Goal: Task Accomplishment & Management: Use online tool/utility

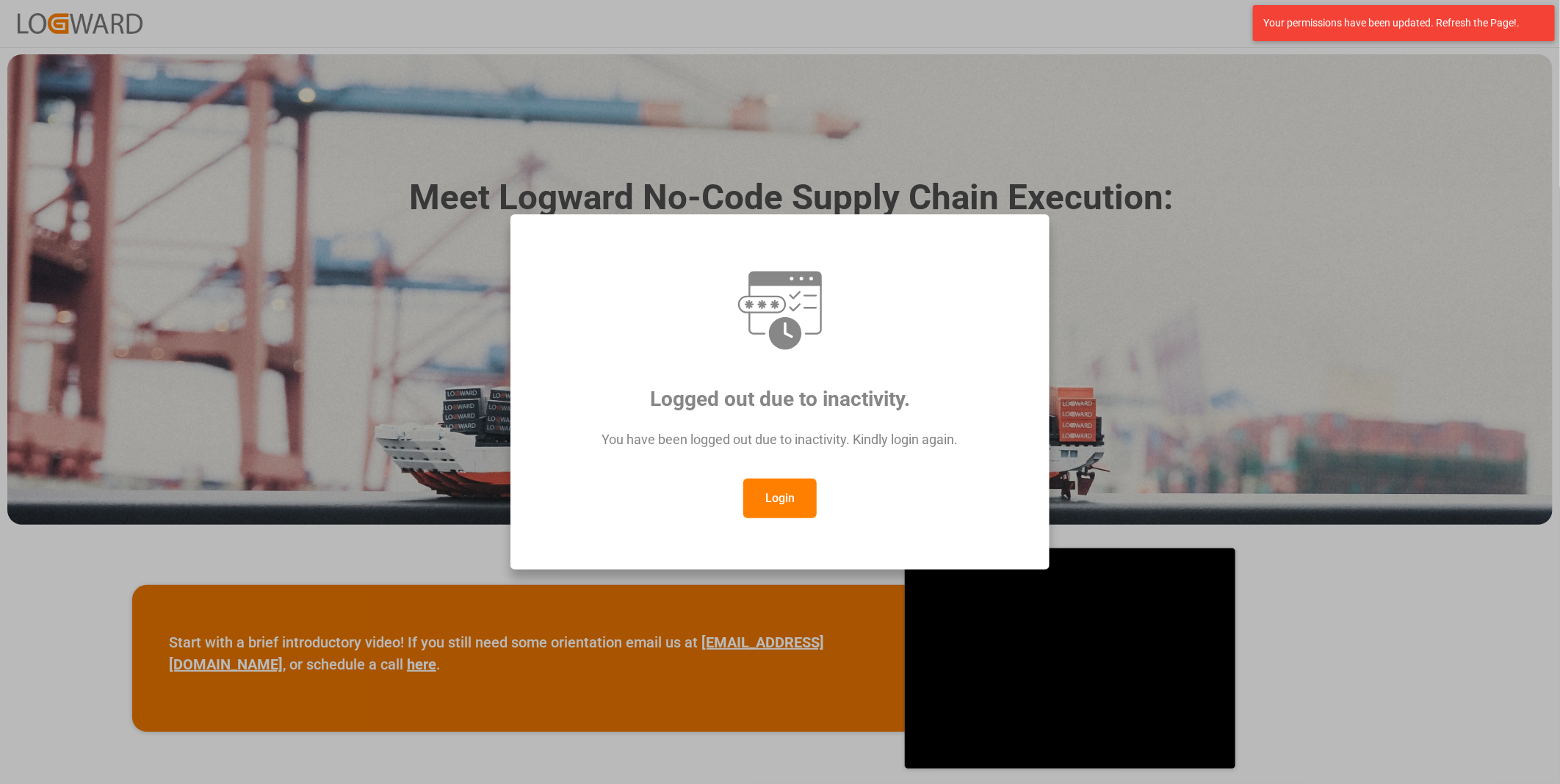
click at [773, 496] on button "Login" at bounding box center [780, 498] width 73 height 39
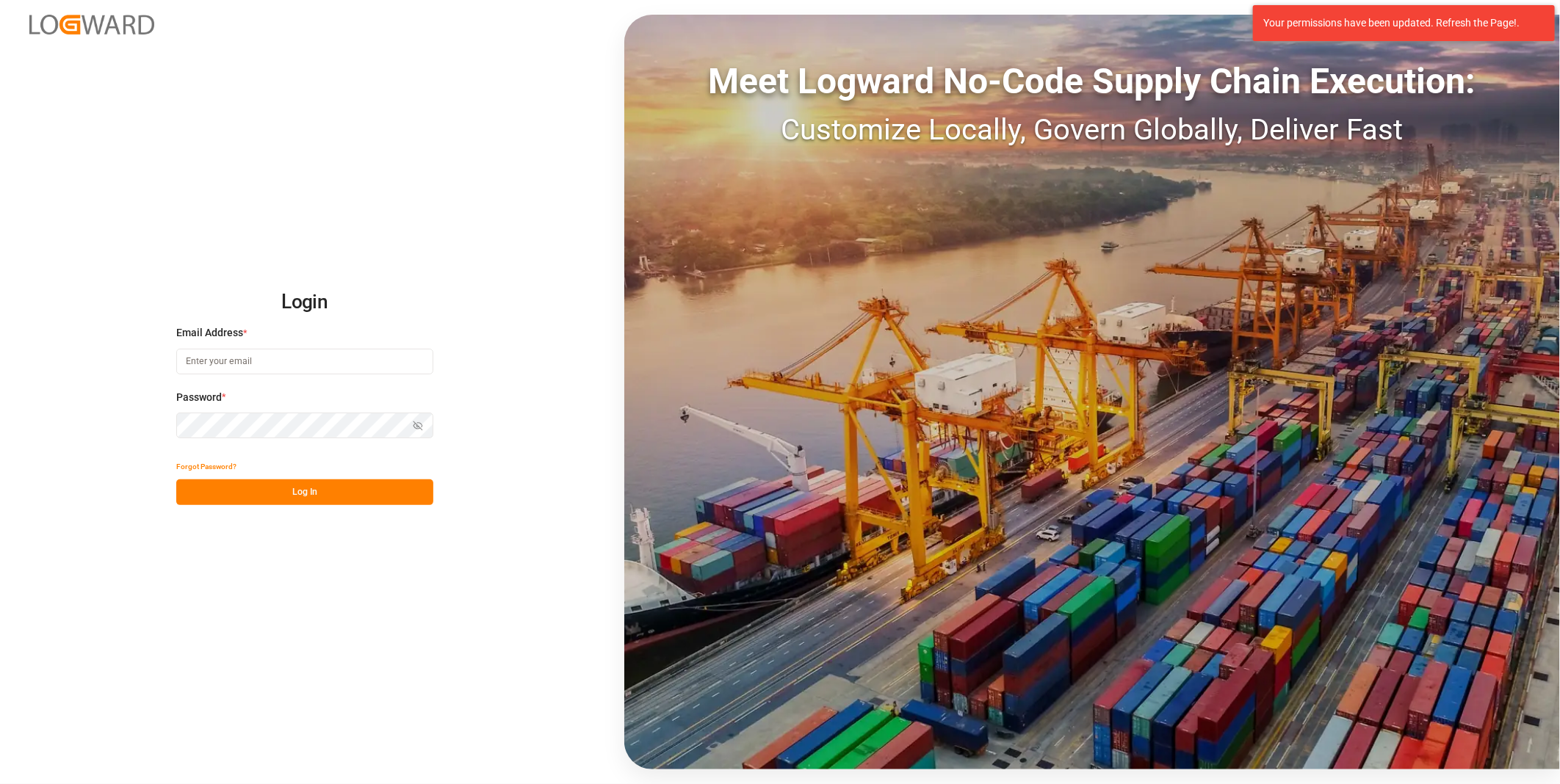
type input "[PERSON_NAME][EMAIL_ADDRESS][DOMAIN_NAME]"
click at [321, 504] on button "Log In" at bounding box center [305, 492] width 257 height 26
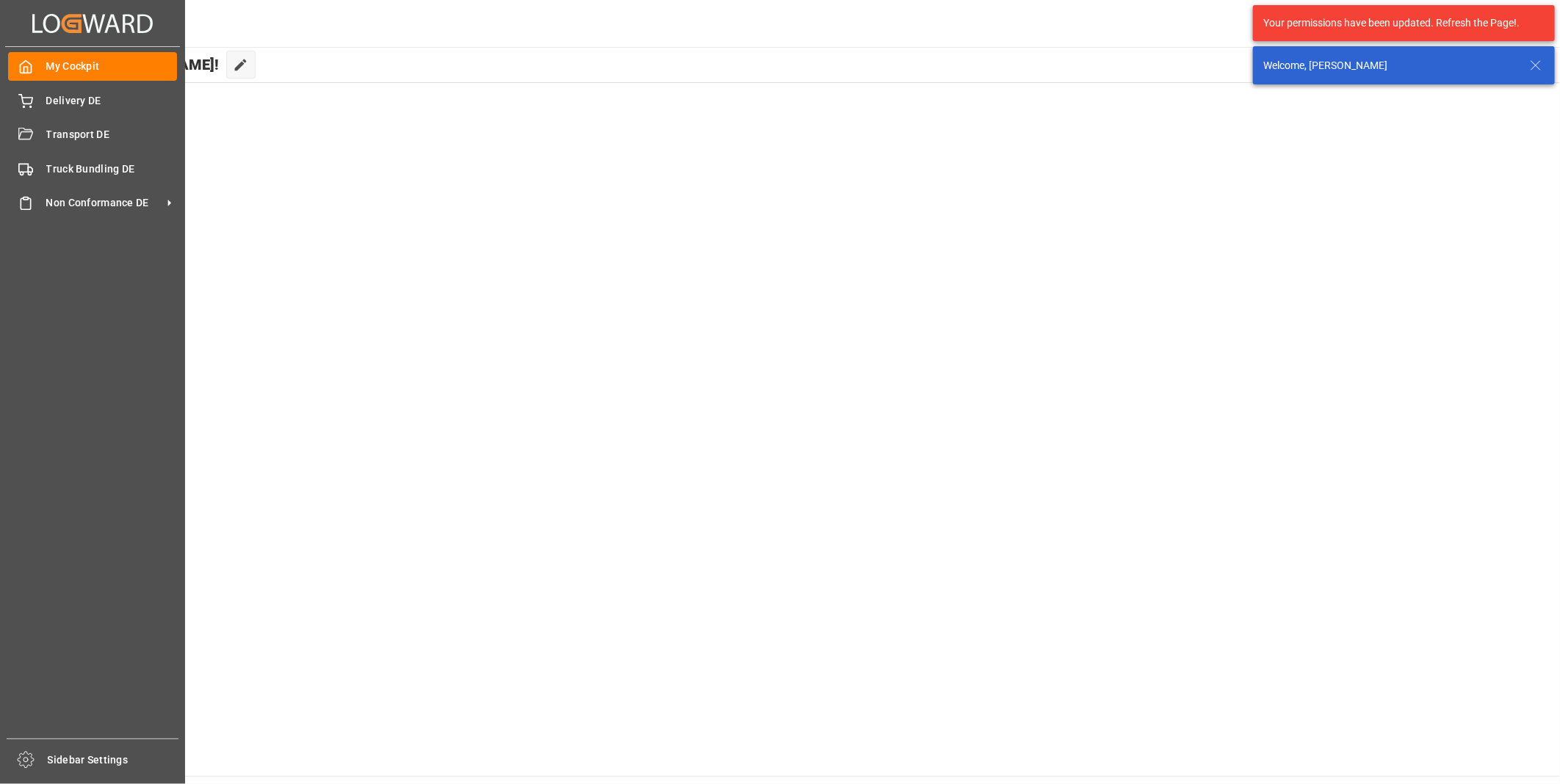
click at [39, 151] on div "My Cockpit My Cockpit Delivery DE Delivery DE Transport DE Transport DE Truck B…" at bounding box center [93, 392] width 175 height 691
click at [40, 145] on div "Transport DE Transport DE" at bounding box center [93, 134] width 169 height 29
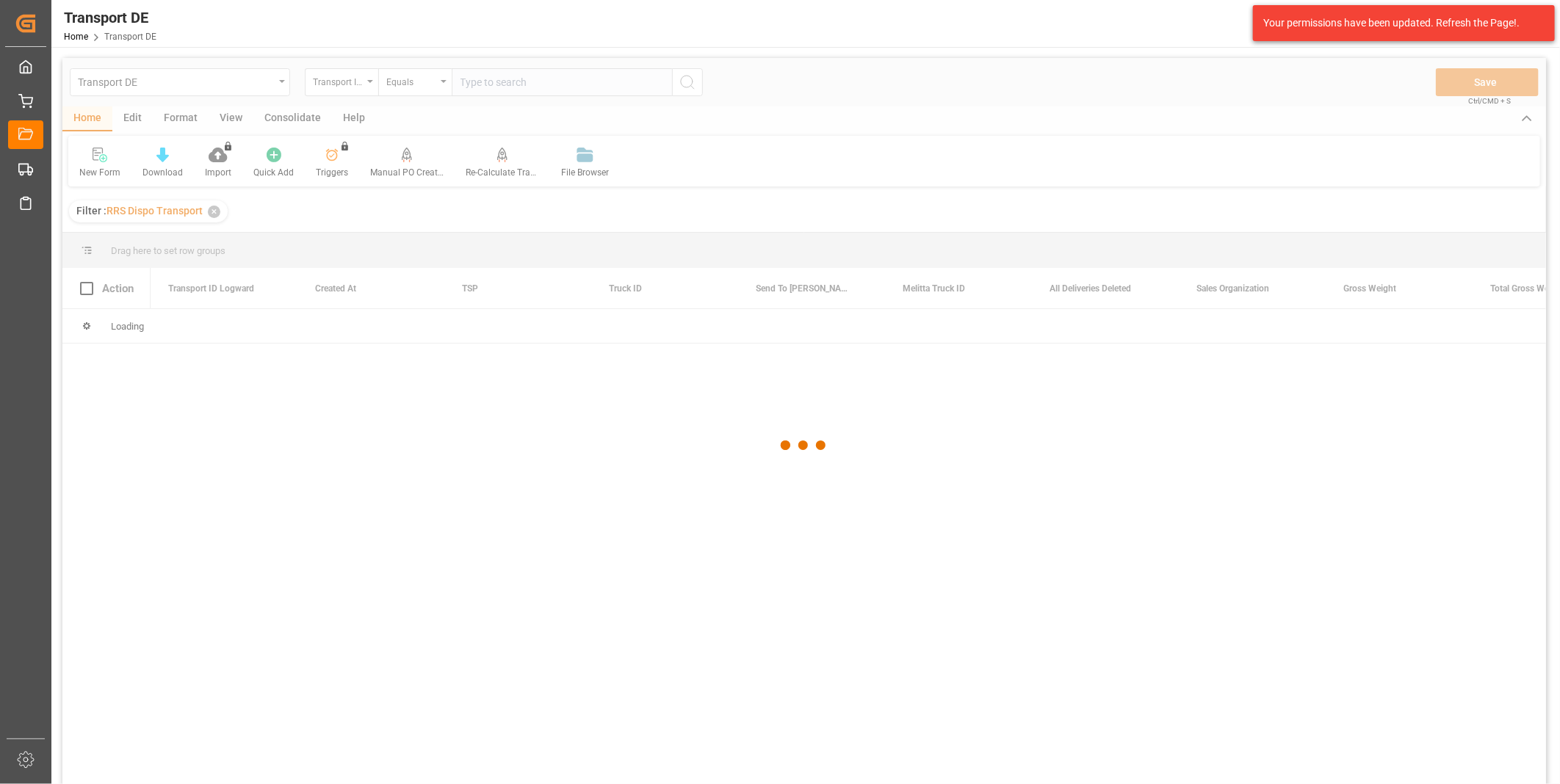
click at [279, 122] on div at bounding box center [804, 445] width 1484 height 775
click at [298, 113] on div at bounding box center [804, 445] width 1484 height 775
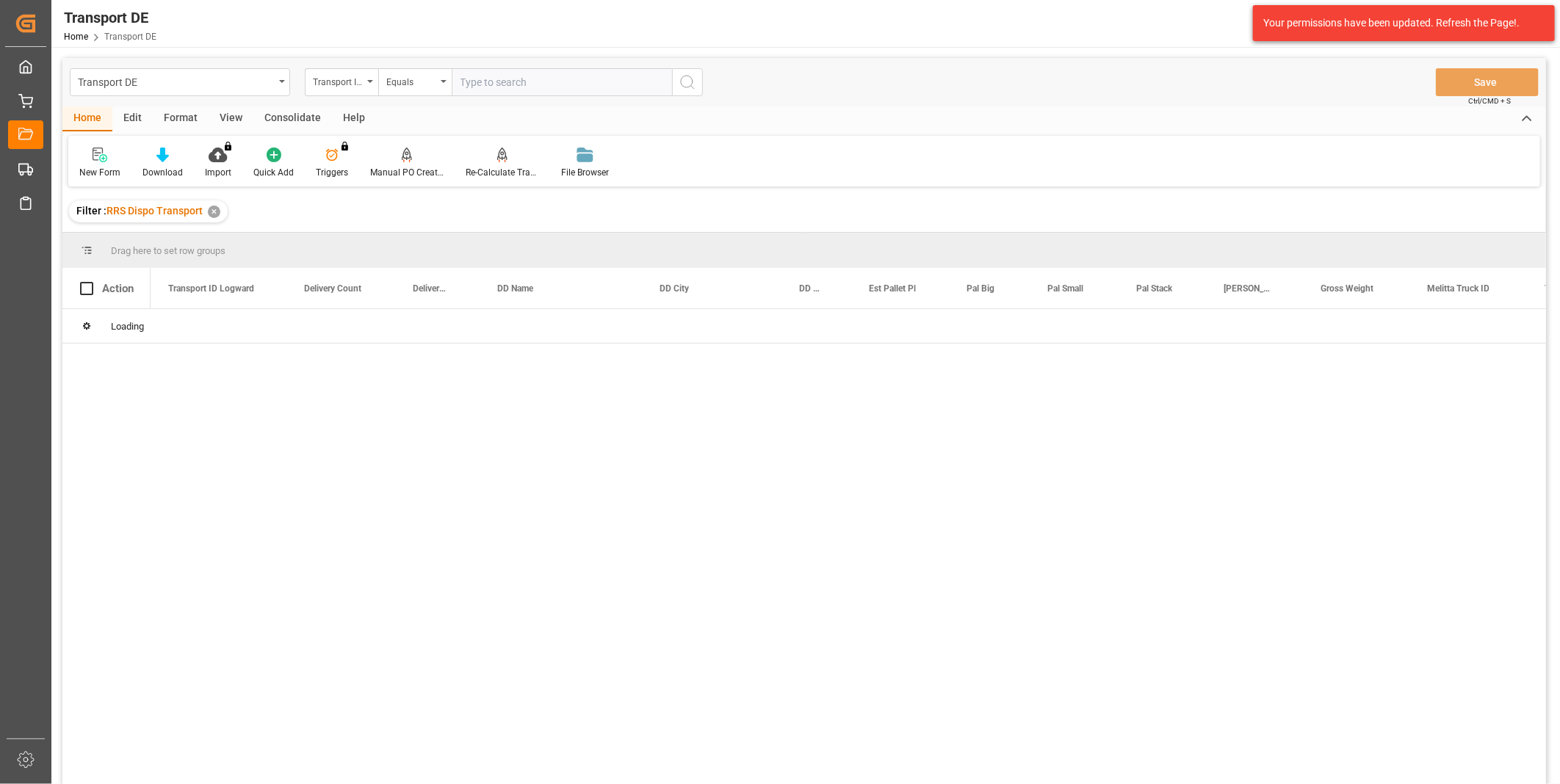
click at [275, 111] on div "Consolidate" at bounding box center [292, 119] width 79 height 25
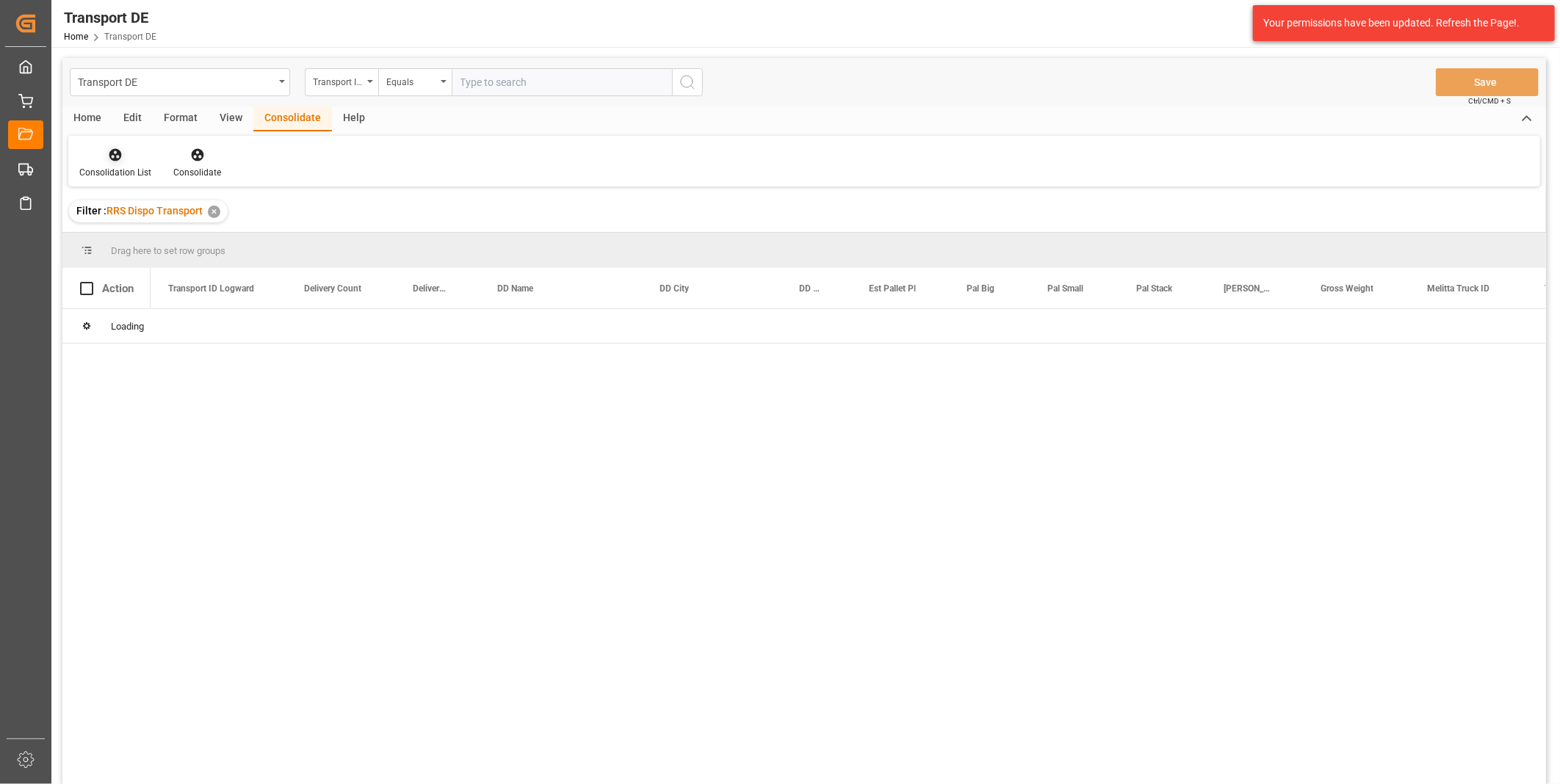
click at [112, 158] on icon at bounding box center [115, 155] width 13 height 13
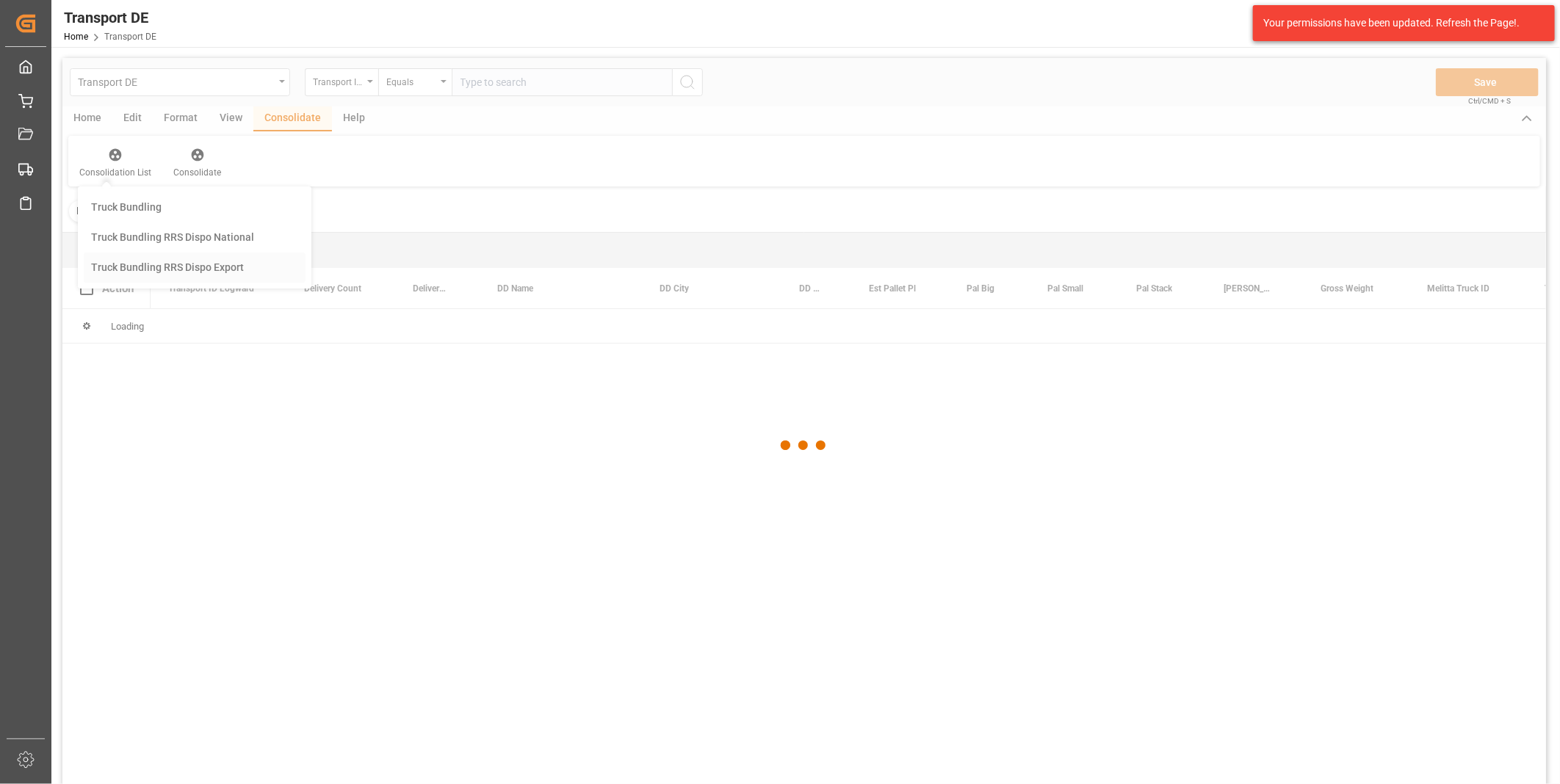
click at [195, 255] on div "Transport DE Transport ID Logward Equals Save Ctrl/CMD + S Home Edit Format Vie…" at bounding box center [804, 440] width 1484 height 765
click at [347, 84] on div at bounding box center [804, 445] width 1484 height 775
click at [348, 83] on div at bounding box center [804, 445] width 1484 height 775
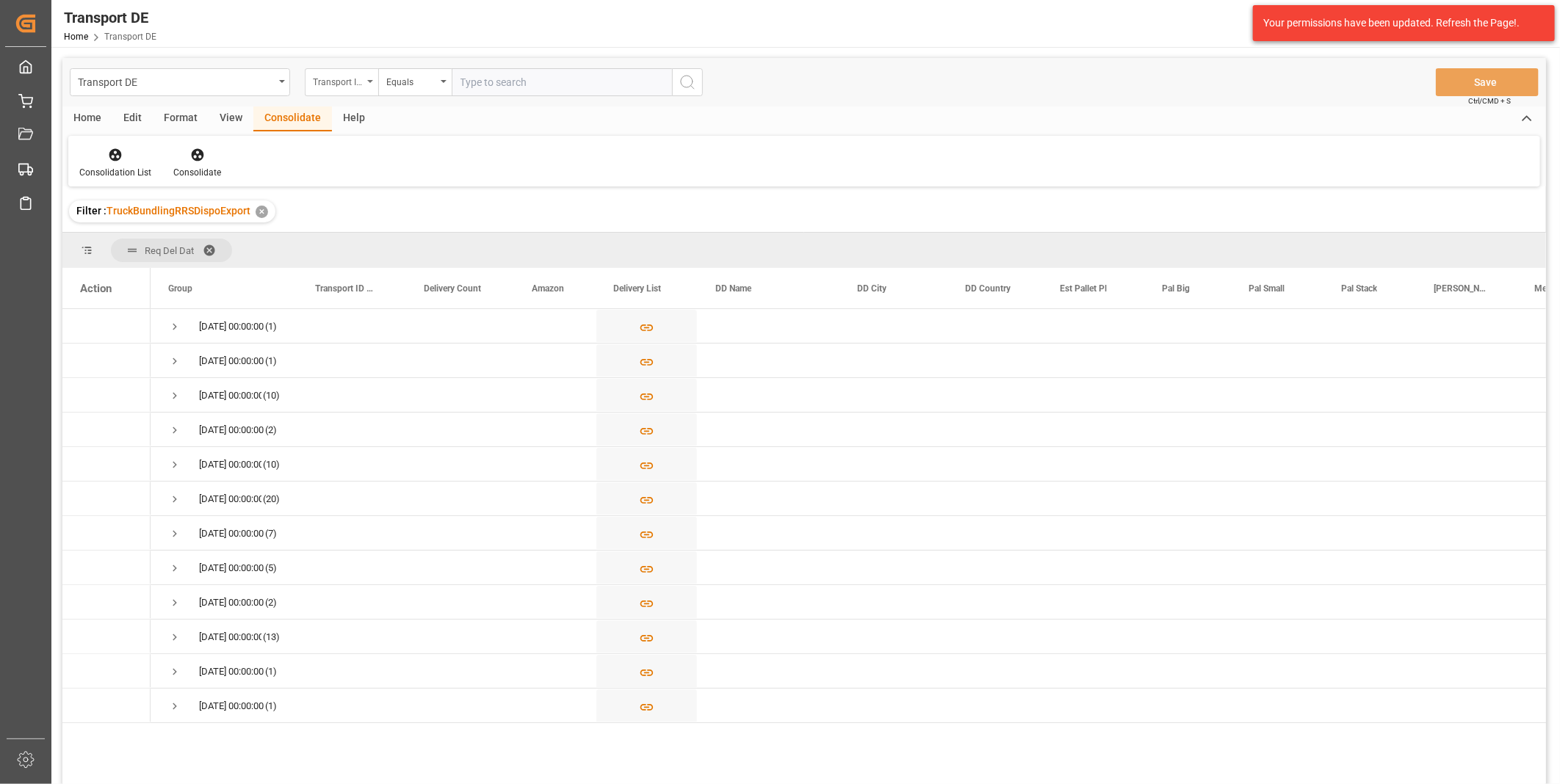
click at [348, 83] on div "Transport ID Logward" at bounding box center [338, 80] width 50 height 17
type input "Rout"
click at [347, 148] on div "Route" at bounding box center [415, 150] width 219 height 31
click at [423, 93] on div "Equals" at bounding box center [415, 82] width 73 height 28
click at [399, 251] on div "Starts with" at bounding box center [488, 243] width 219 height 31
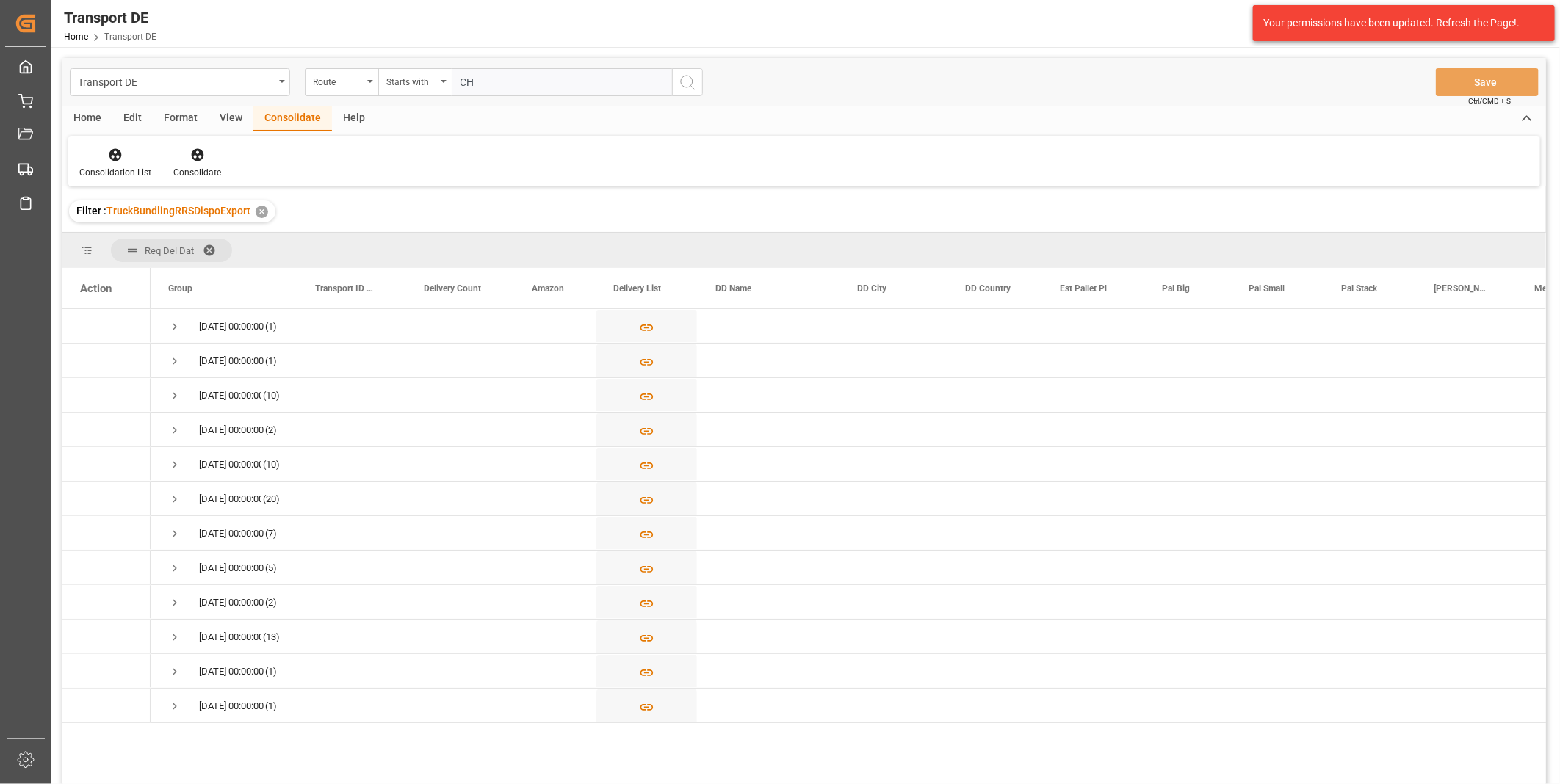
type input "CH"
click at [696, 82] on button "search button" at bounding box center [688, 82] width 31 height 28
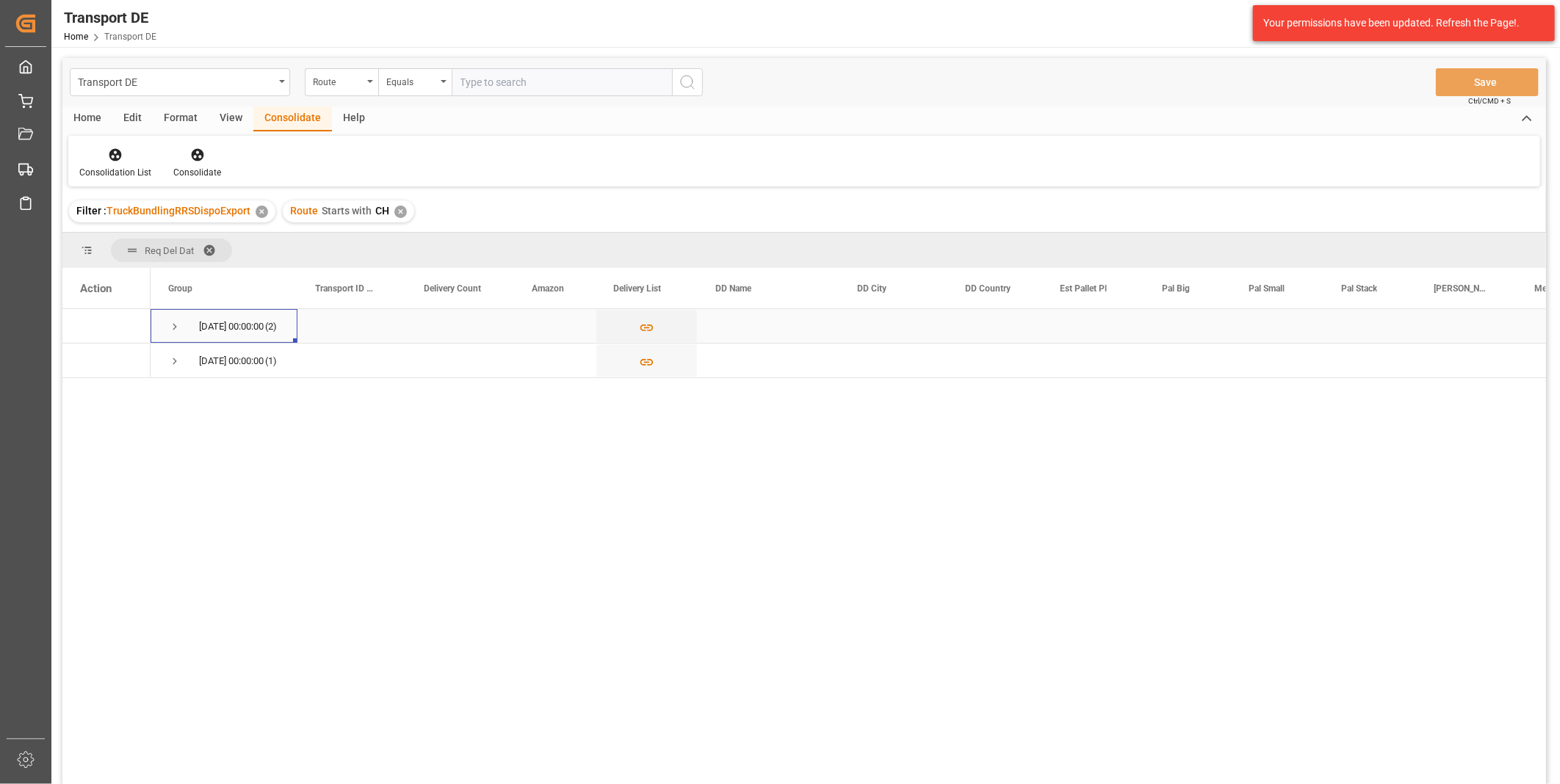
click at [174, 323] on span "Press SPACE to select this row." at bounding box center [175, 327] width 13 height 13
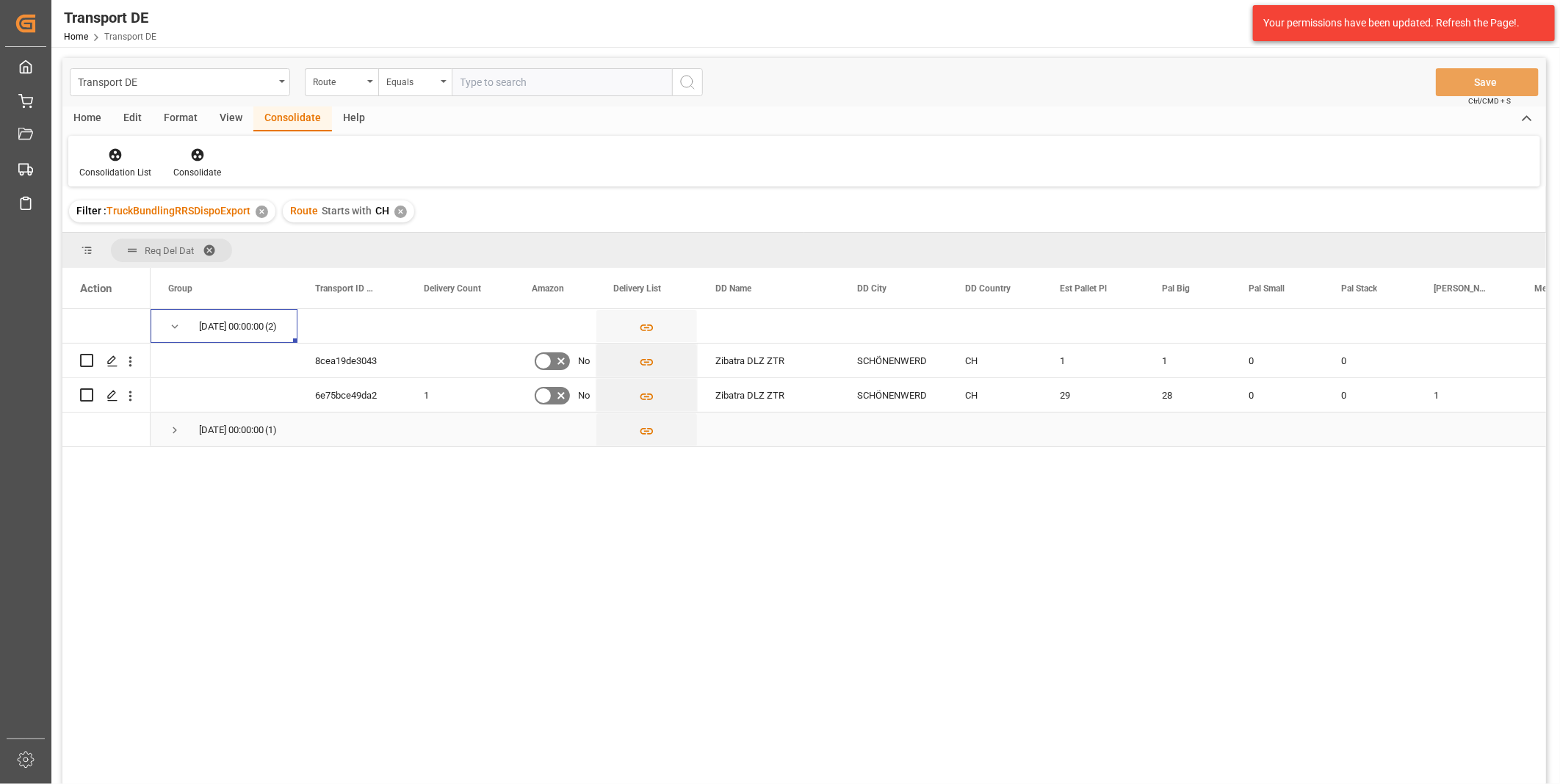
click at [174, 413] on span "Press SPACE to select this row." at bounding box center [175, 430] width 13 height 34
click at [106, 153] on div at bounding box center [115, 154] width 72 height 16
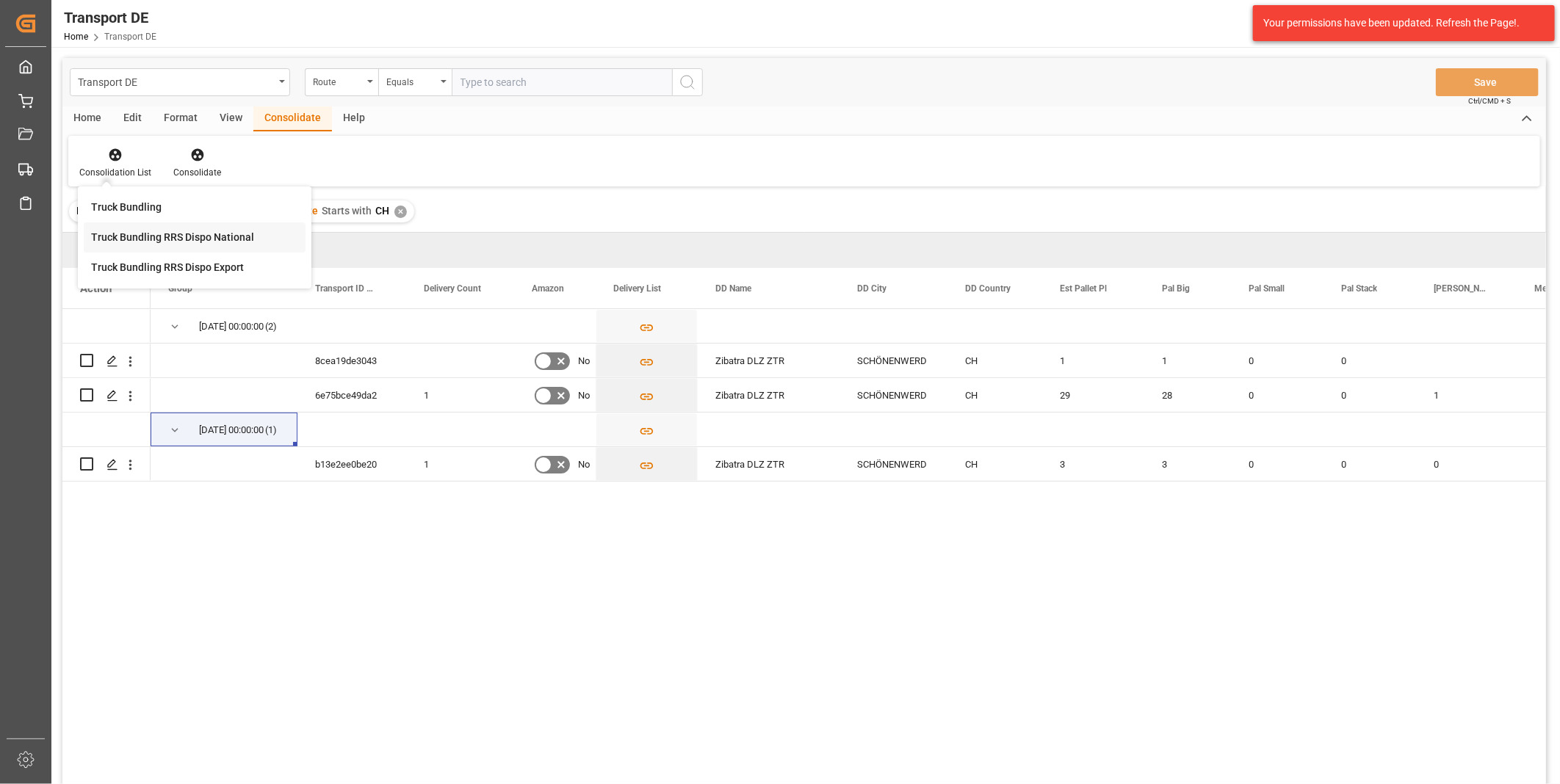
click at [169, 241] on div "Transport DE Route Equals Save Ctrl/CMD + S Home Edit Format View Consolidate H…" at bounding box center [804, 440] width 1484 height 765
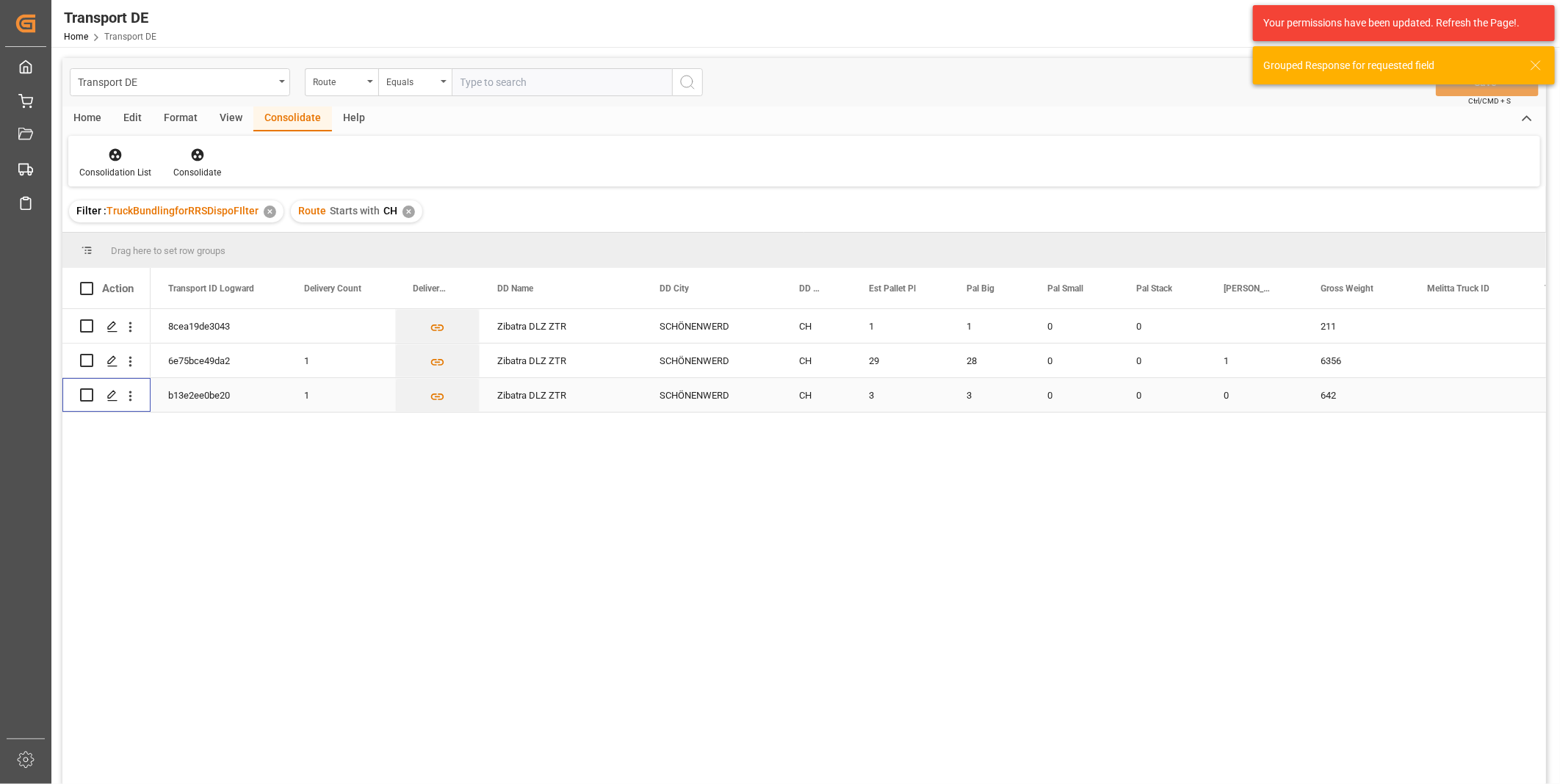
click at [85, 393] on input "Press Space to toggle row selection (unchecked)" at bounding box center [87, 395] width 13 height 13
checkbox input "true"
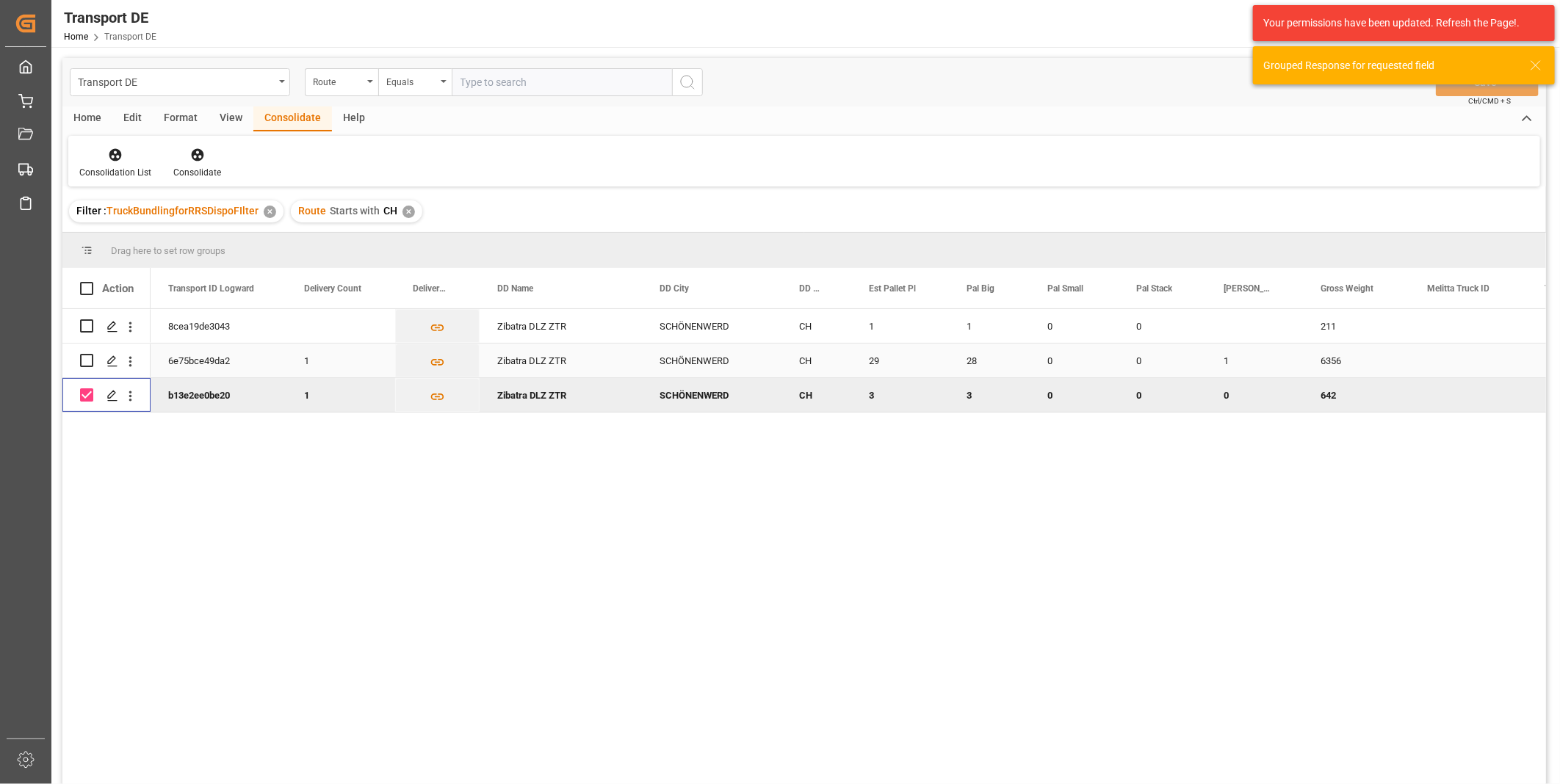
click at [89, 355] on input "Press Space to toggle row selection (unchecked)" at bounding box center [87, 360] width 13 height 13
checkbox input "true"
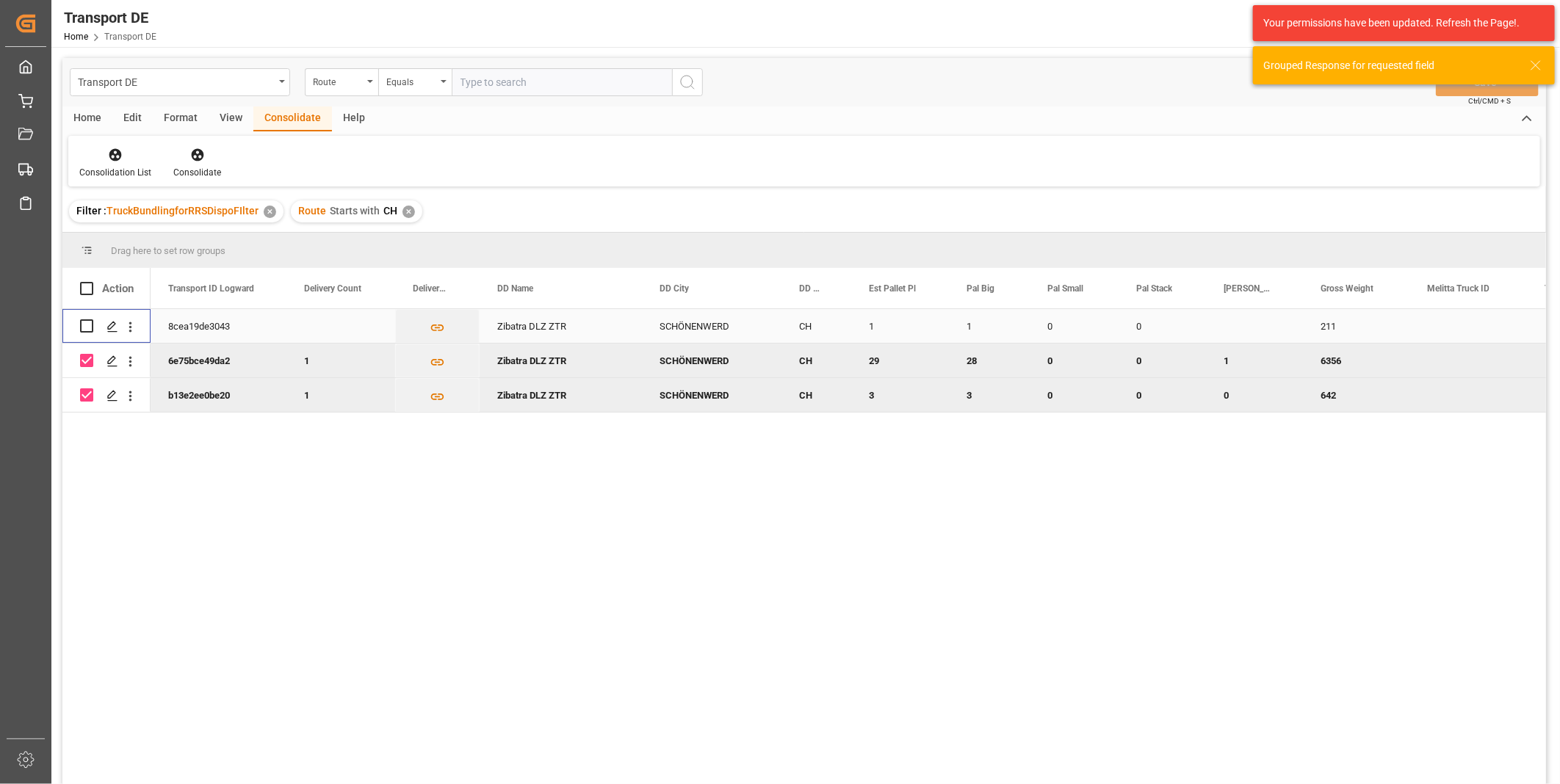
click at [91, 322] on input "Press Space to toggle row selection (unchecked)" at bounding box center [87, 326] width 13 height 13
checkbox input "true"
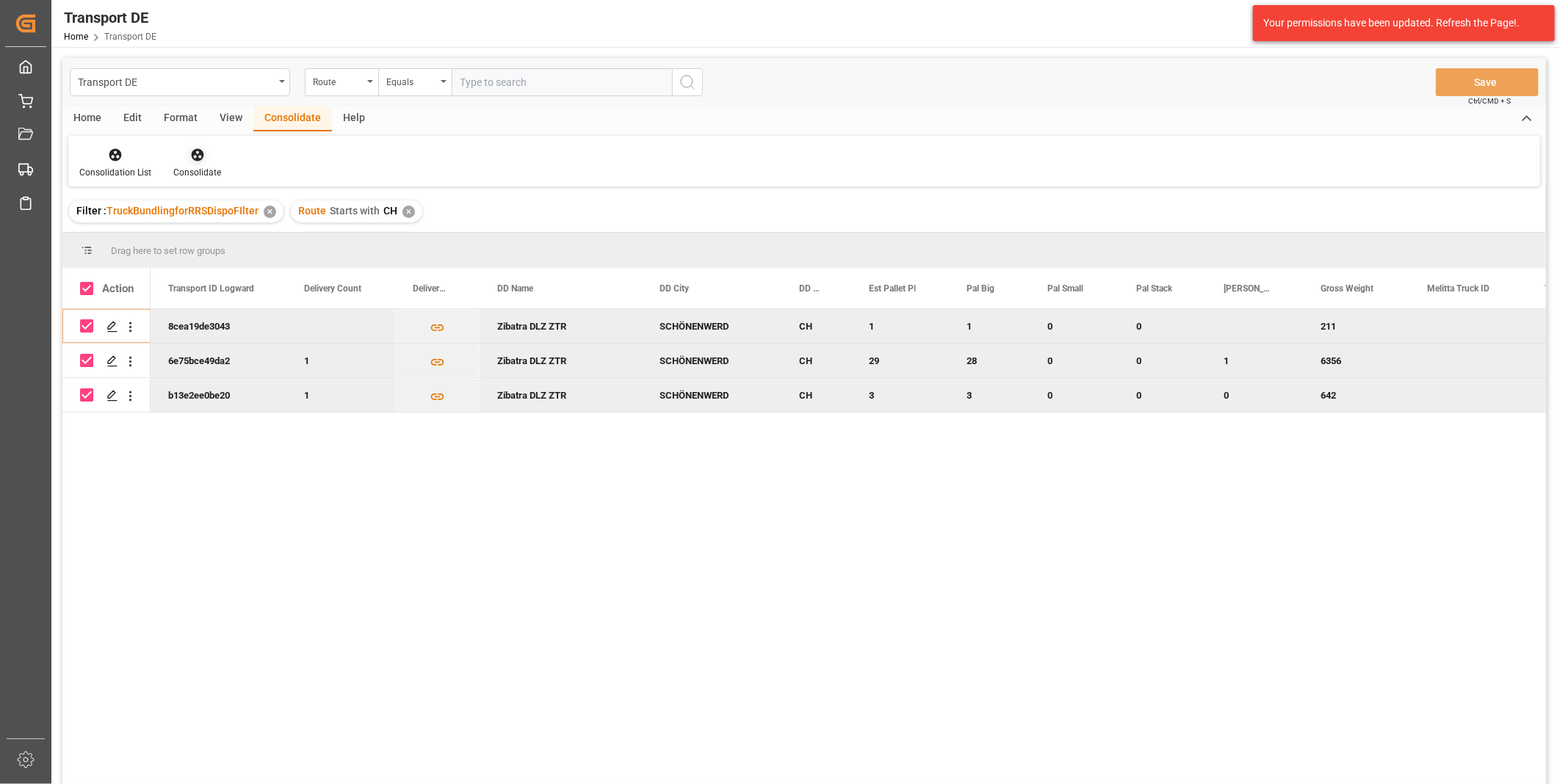
click at [194, 158] on icon at bounding box center [197, 155] width 13 height 13
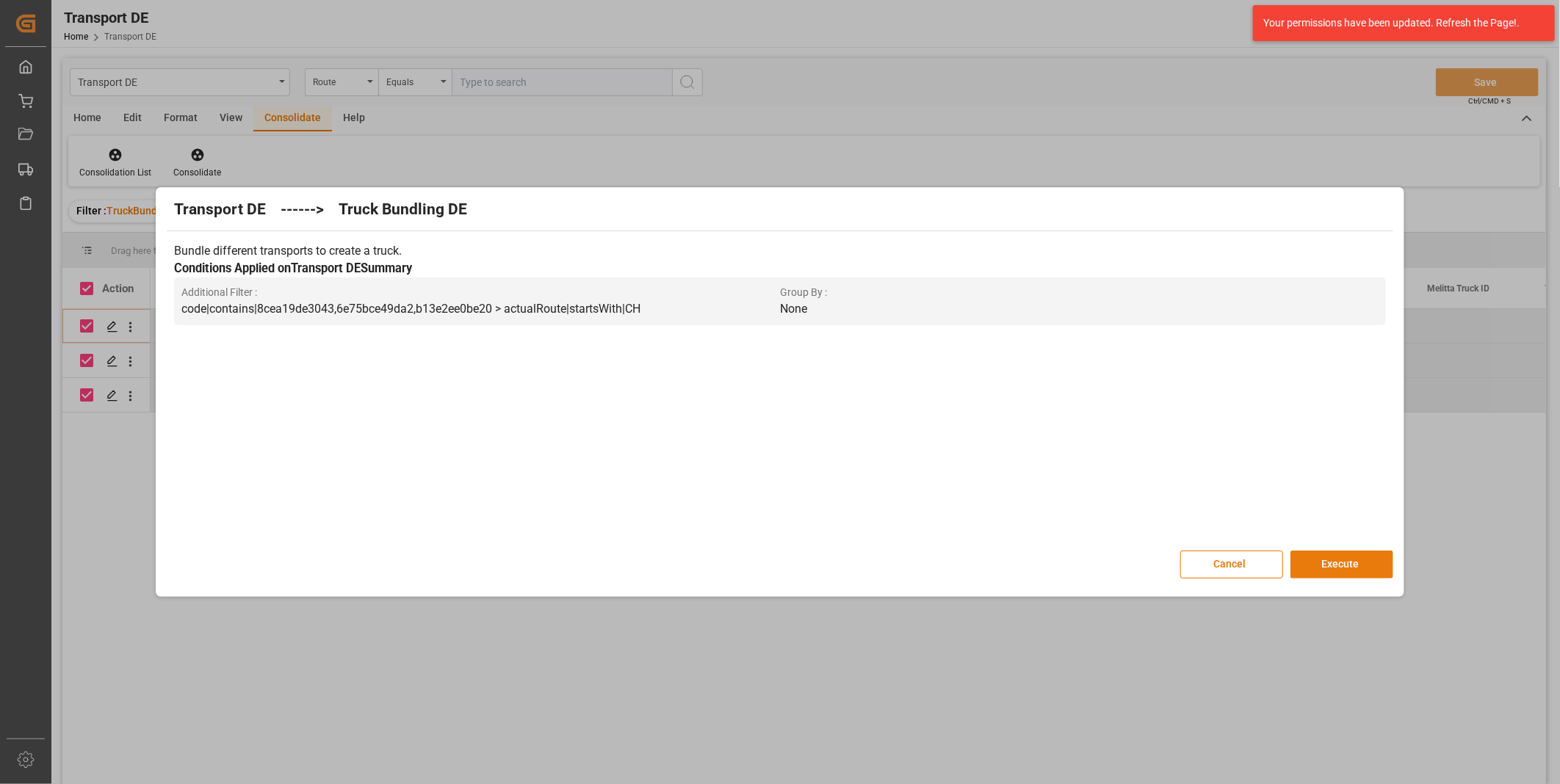
click at [1331, 573] on button "Execute" at bounding box center [1342, 564] width 103 height 28
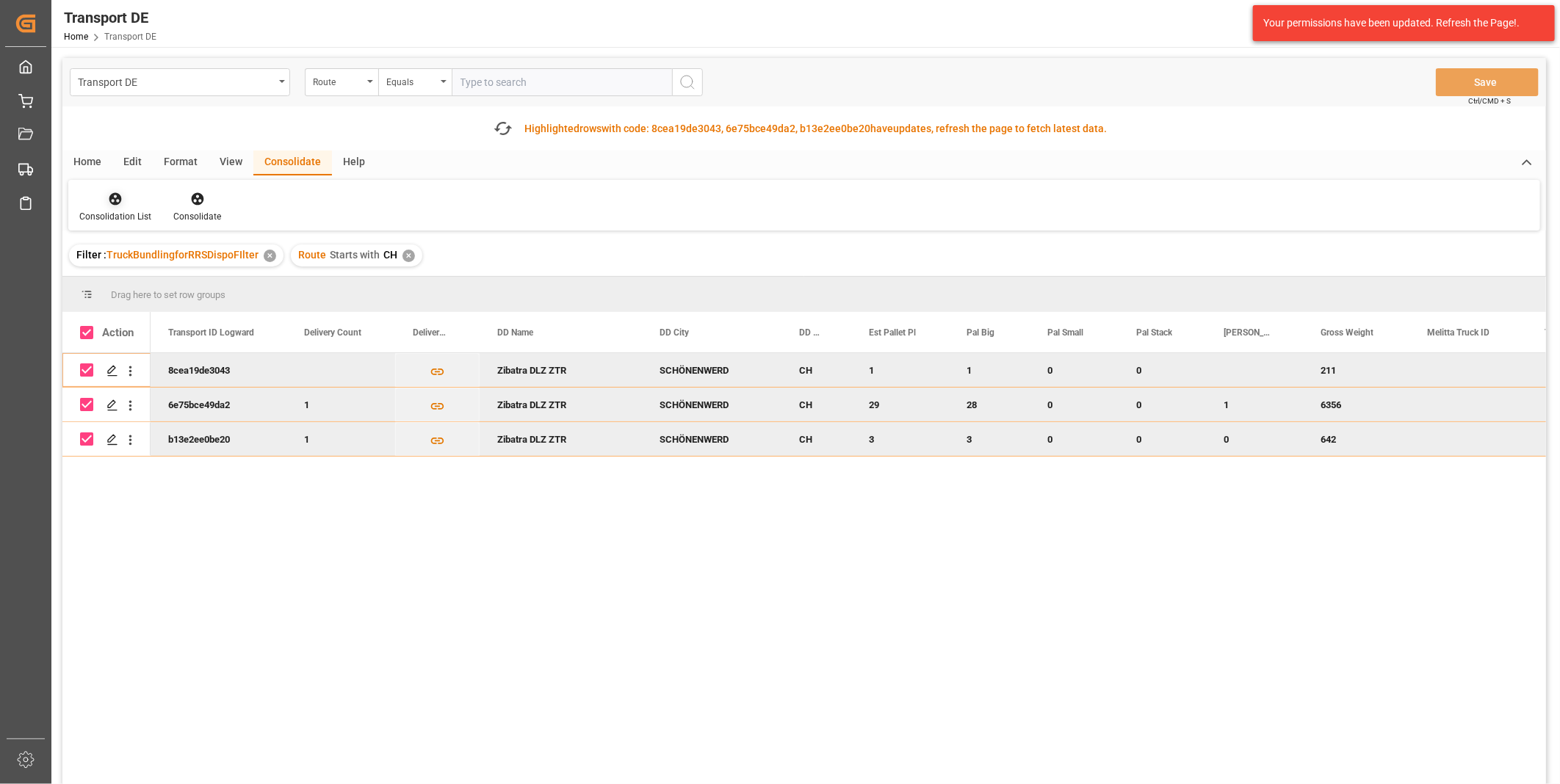
click at [99, 206] on div "Consolidation List" at bounding box center [115, 207] width 94 height 33
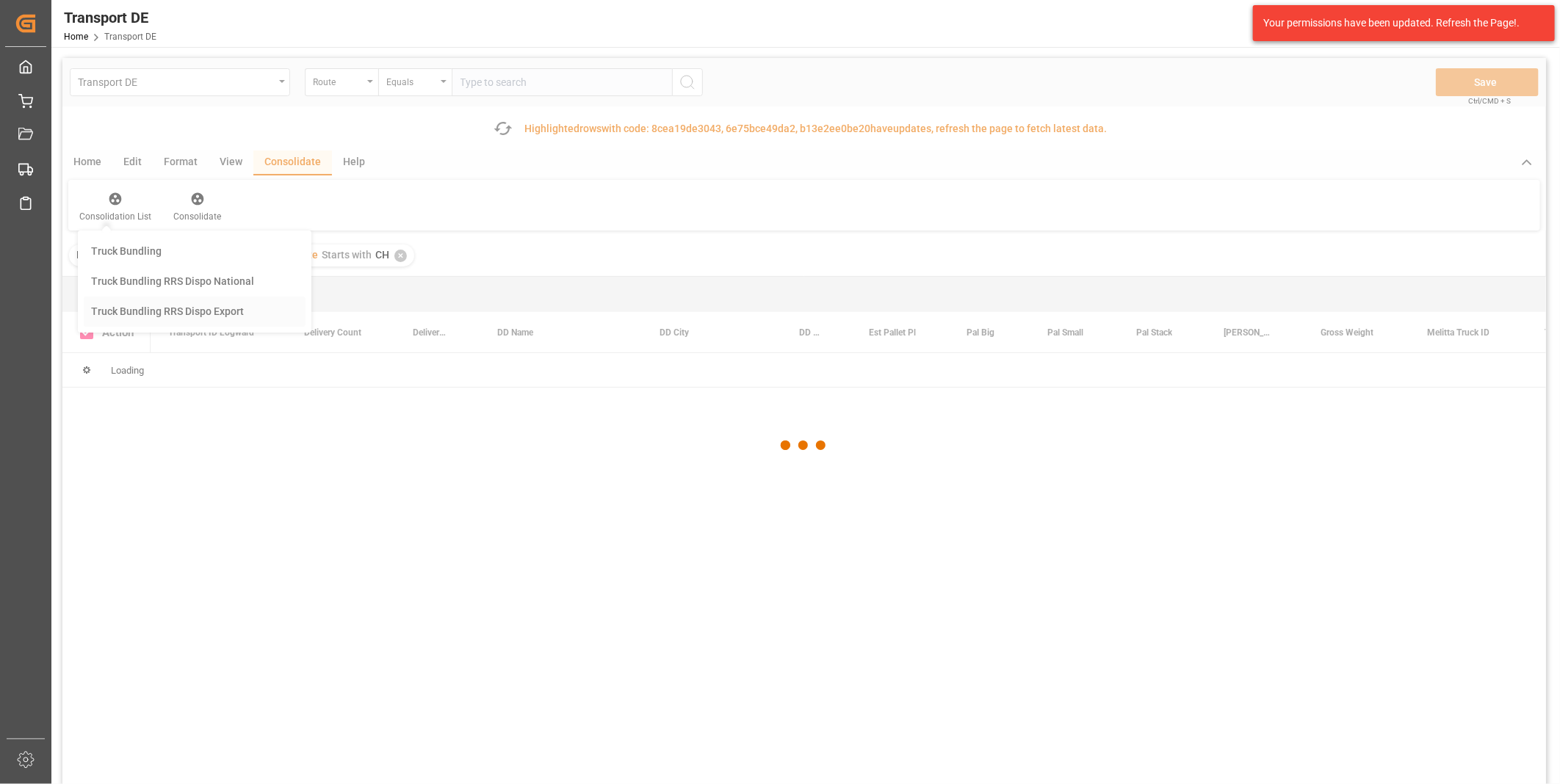
click at [153, 313] on div "Transport DE Route Equals Save Ctrl/CMD + S Fetch latest updates Highlighted ro…" at bounding box center [804, 462] width 1484 height 809
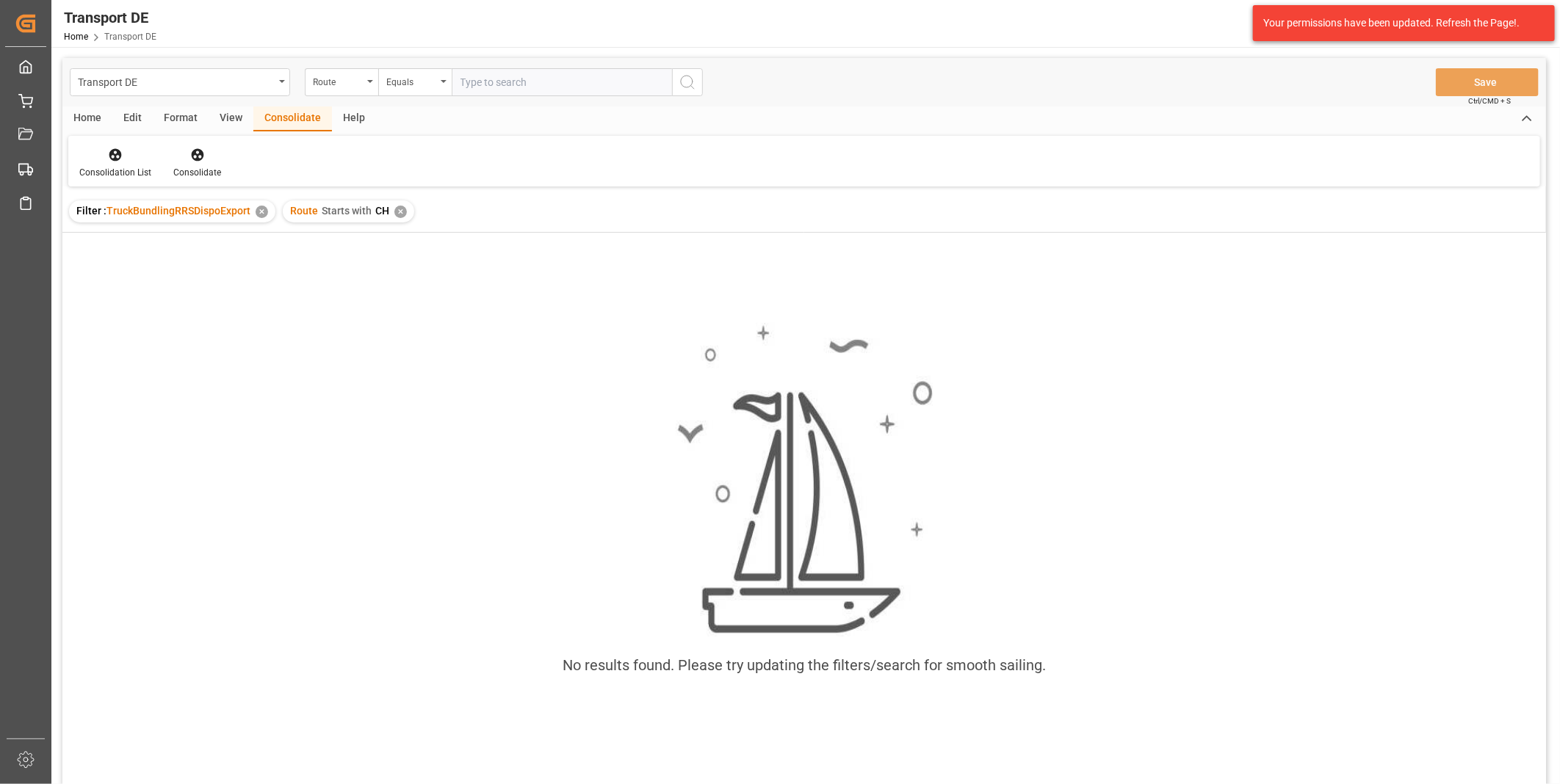
click at [396, 215] on div "✕" at bounding box center [401, 211] width 13 height 13
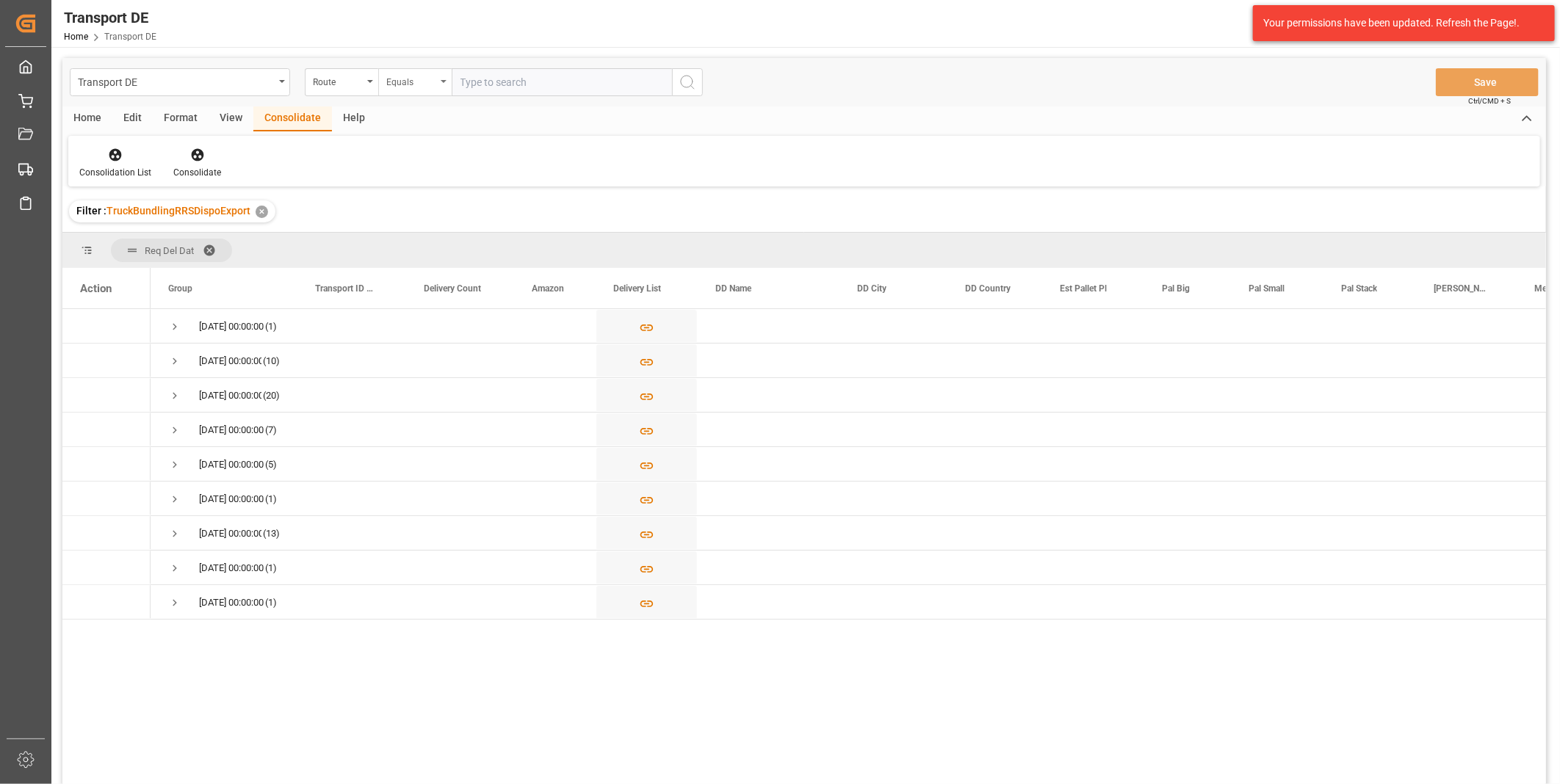
click at [416, 85] on div "Equals" at bounding box center [411, 80] width 50 height 17
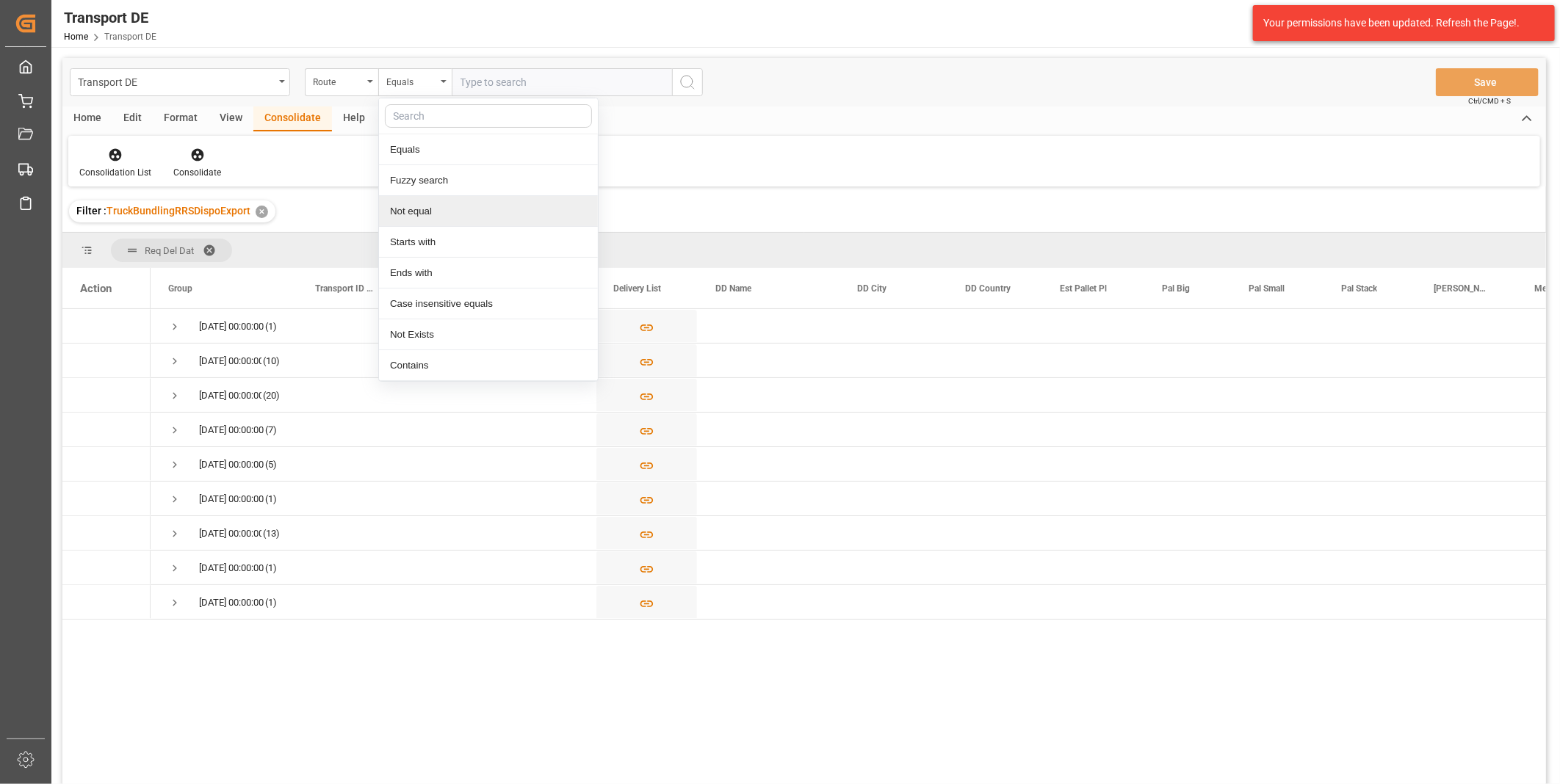
click at [445, 220] on div "Not equal" at bounding box center [488, 211] width 219 height 31
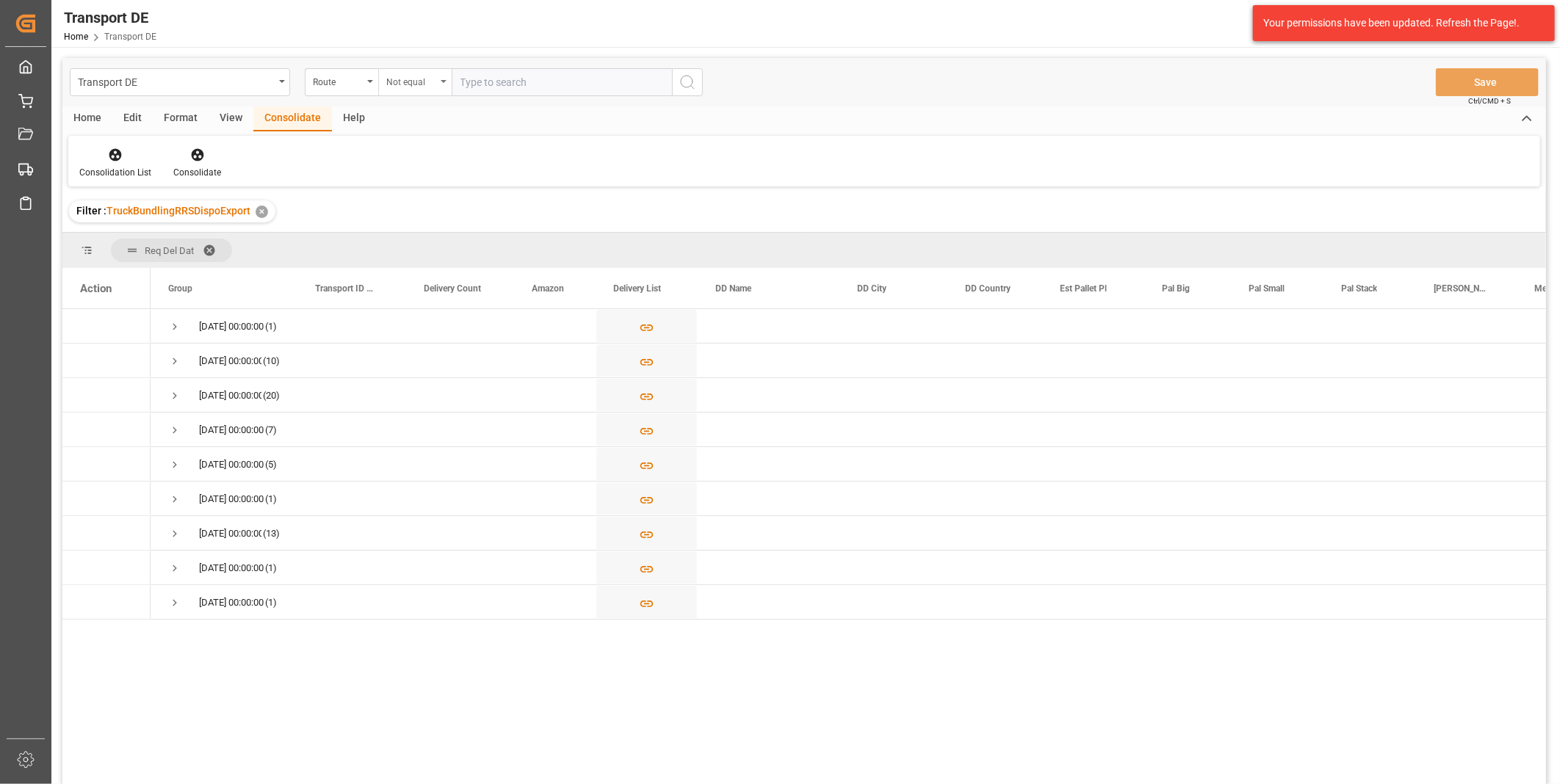
click at [444, 82] on icon "open menu" at bounding box center [444, 82] width 6 height 3
click at [427, 246] on div "Starts with" at bounding box center [488, 243] width 219 height 31
type input "AT"
click at [698, 81] on button "search button" at bounding box center [688, 82] width 31 height 28
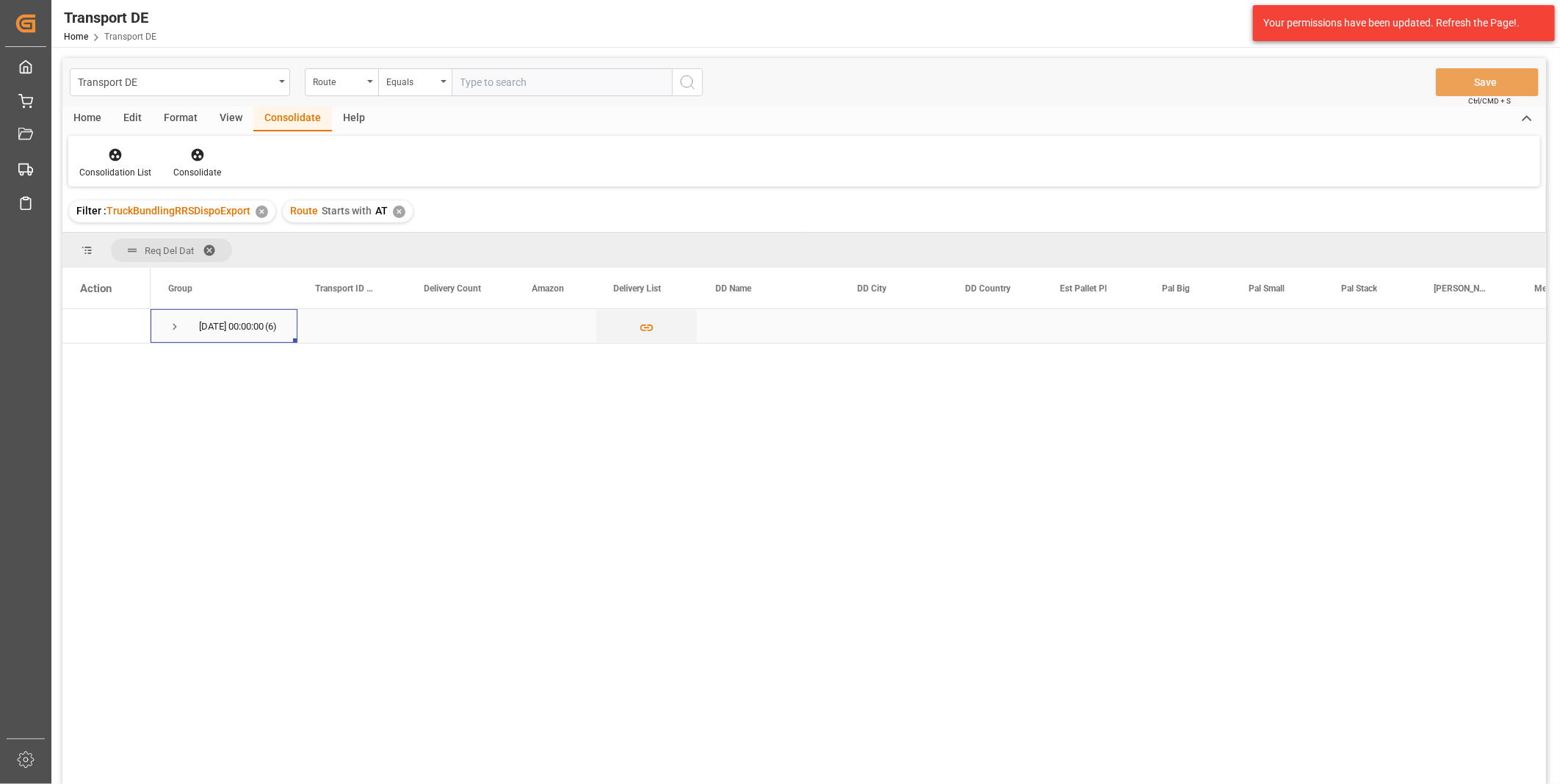
click at [162, 325] on div "[DATE] 00:00:00 (6)" at bounding box center [224, 326] width 147 height 34
click at [173, 324] on span "Press SPACE to select this row." at bounding box center [175, 327] width 13 height 13
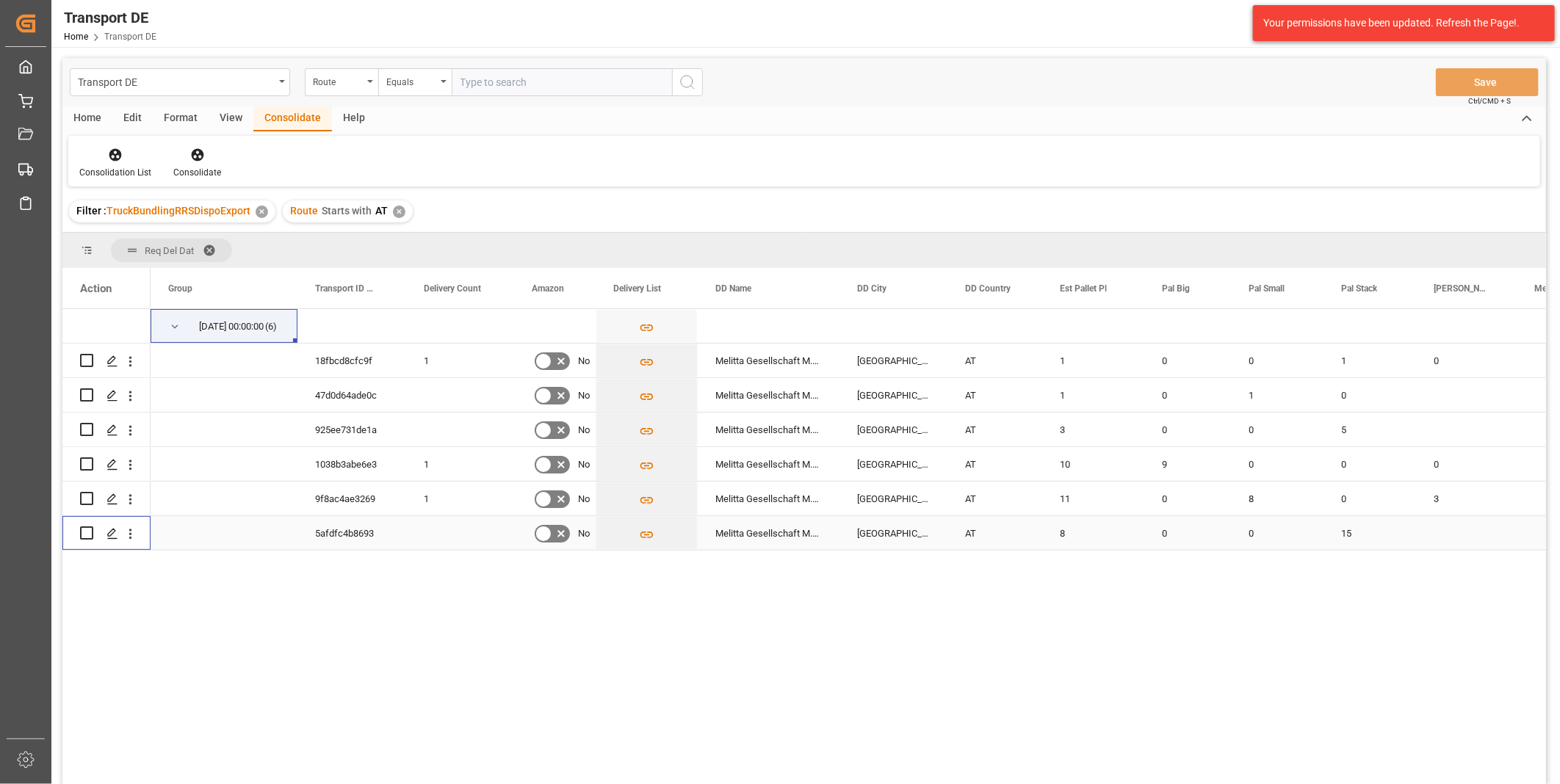
click at [90, 533] on input "Press Space to toggle row selection (unchecked)" at bounding box center [87, 533] width 13 height 13
checkbox input "true"
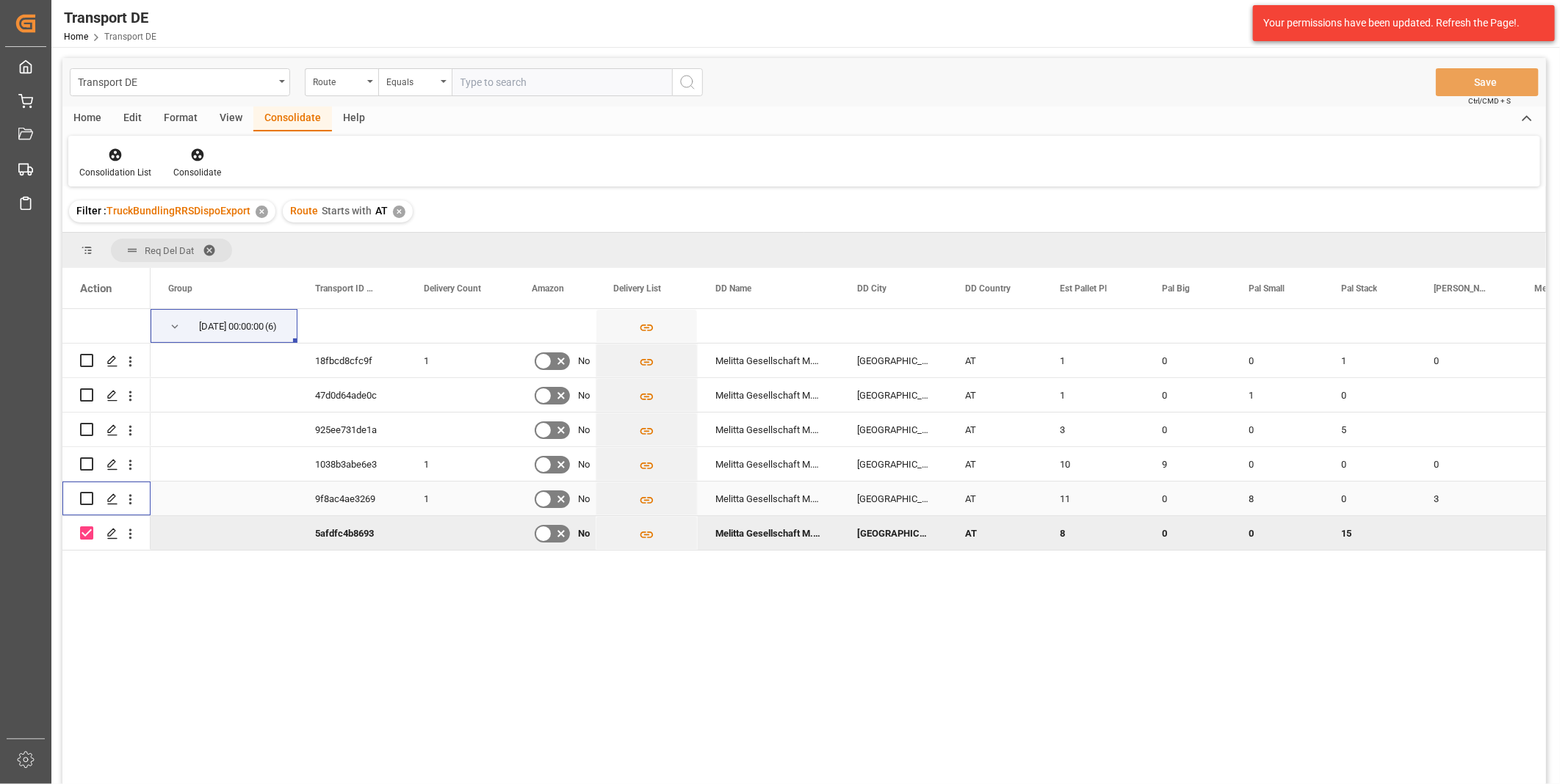
click at [91, 505] on div "Press SPACE to select this row." at bounding box center [87, 498] width 13 height 34
click at [88, 464] on input "Press Space to toggle row selection (unchecked)" at bounding box center [87, 464] width 13 height 13
checkbox input "true"
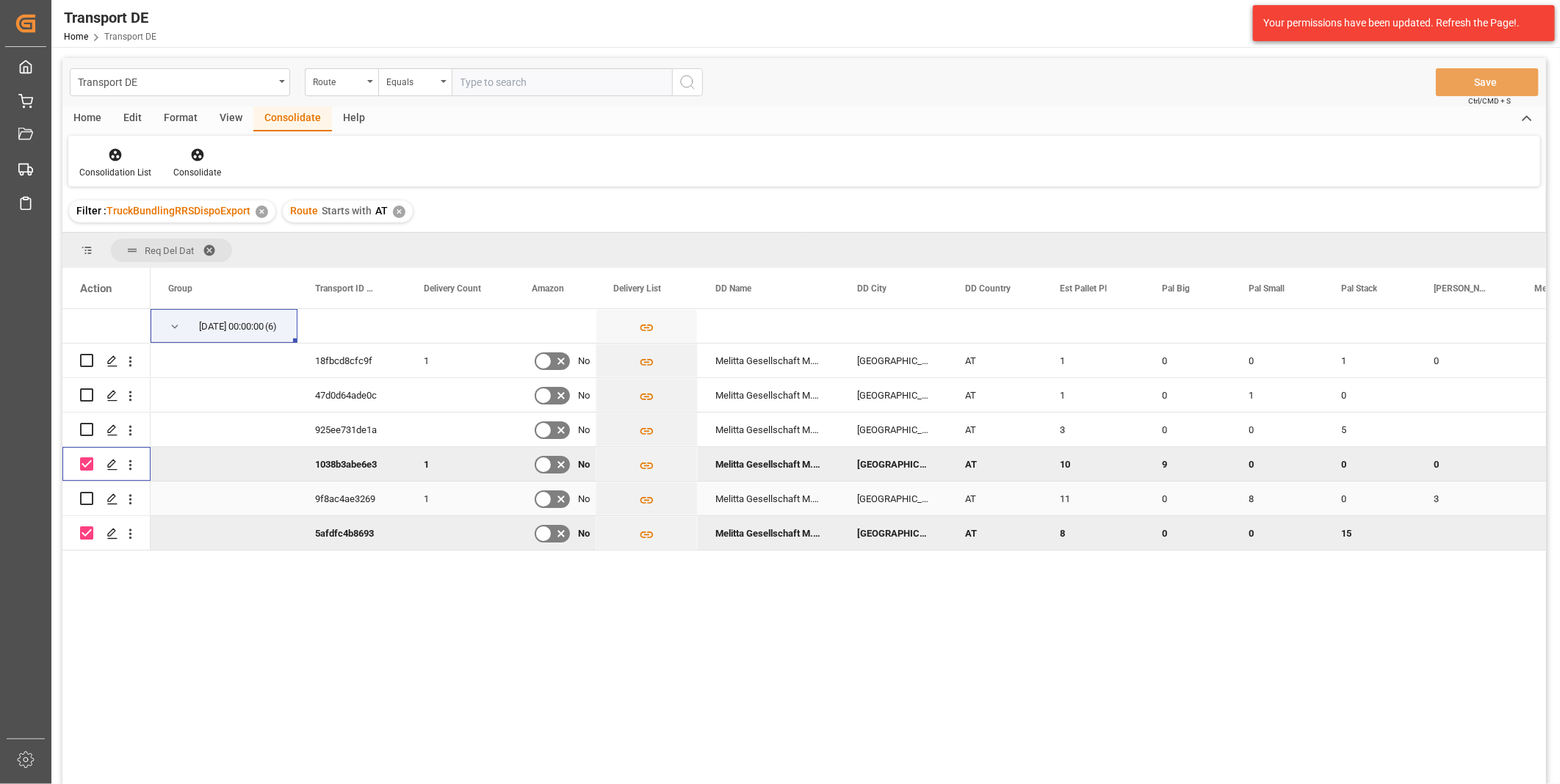
click at [89, 496] on input "Press Space to toggle row selection (unchecked)" at bounding box center [87, 498] width 13 height 13
checkbox input "true"
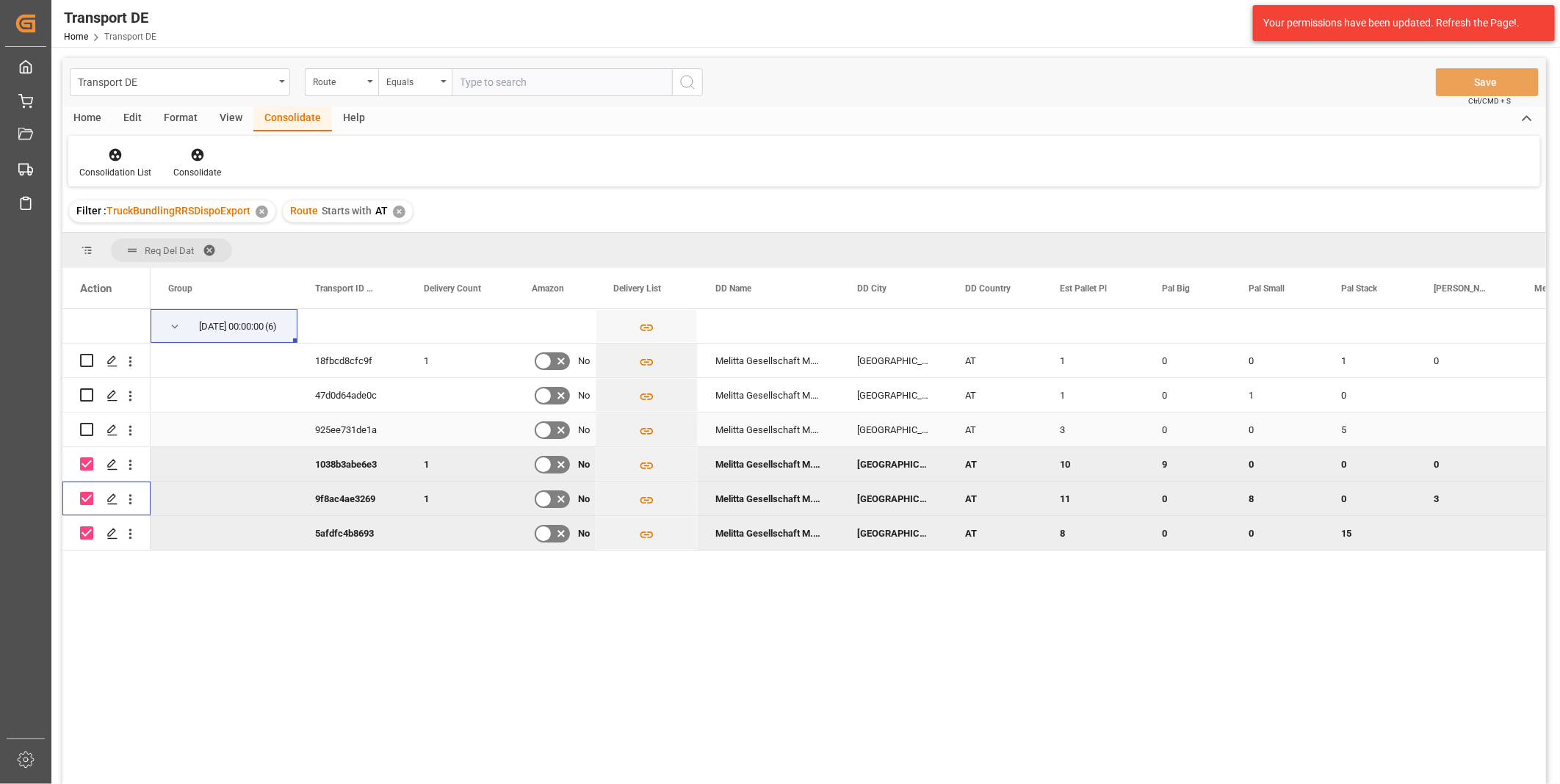
click at [82, 428] on input "Press Space to toggle row selection (unchecked)" at bounding box center [87, 429] width 13 height 13
checkbox input "true"
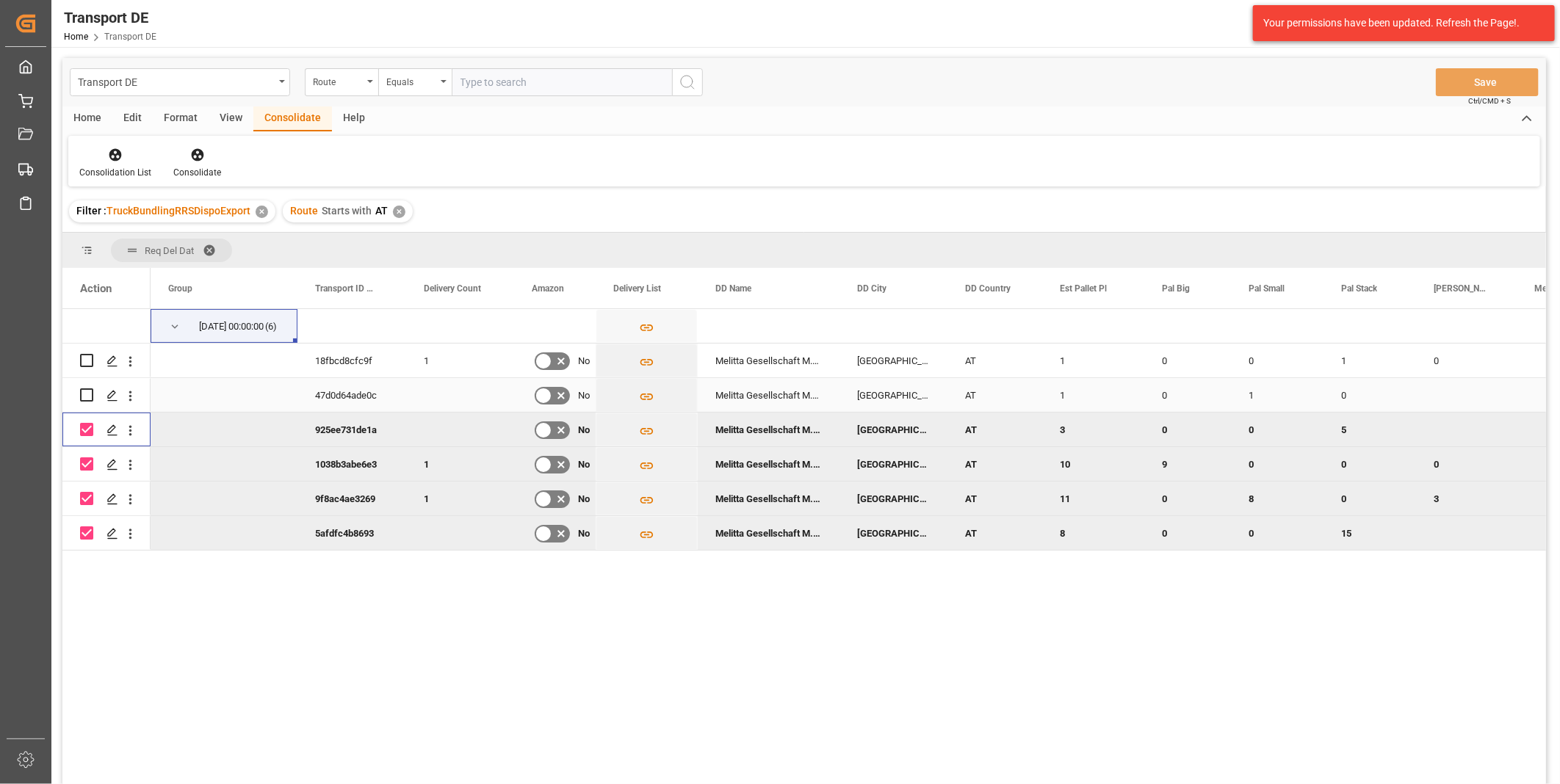
click at [83, 401] on div "Press SPACE to select this row." at bounding box center [87, 395] width 13 height 34
click at [91, 341] on div "Press SPACE to select this row." at bounding box center [106, 326] width 88 height 34
click at [93, 358] on input "Press Space to toggle row selection (unchecked)" at bounding box center [87, 360] width 13 height 13
checkbox input "true"
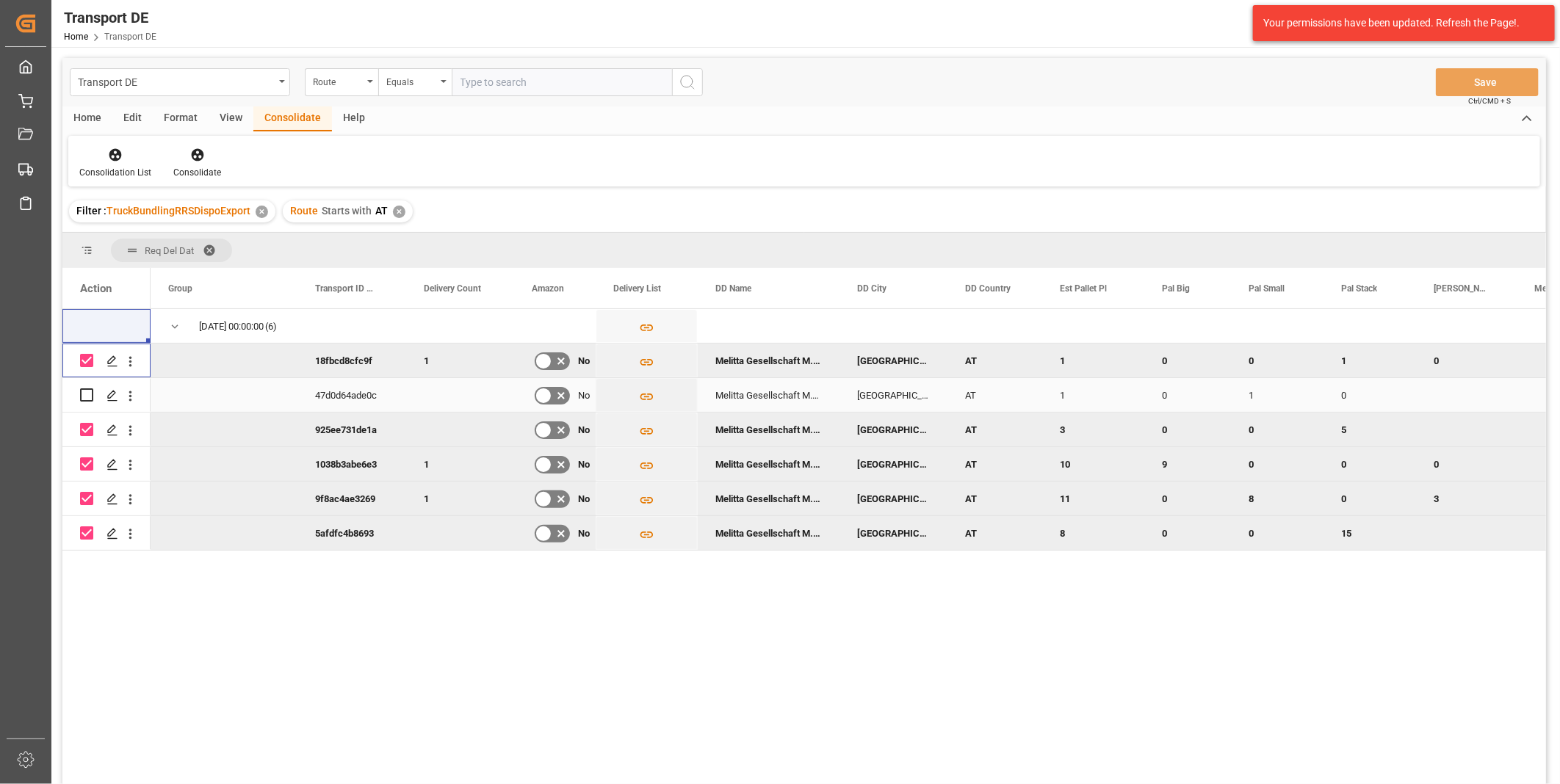
click at [83, 393] on input "Press Space to toggle row selection (unchecked)" at bounding box center [87, 395] width 13 height 13
checkbox input "true"
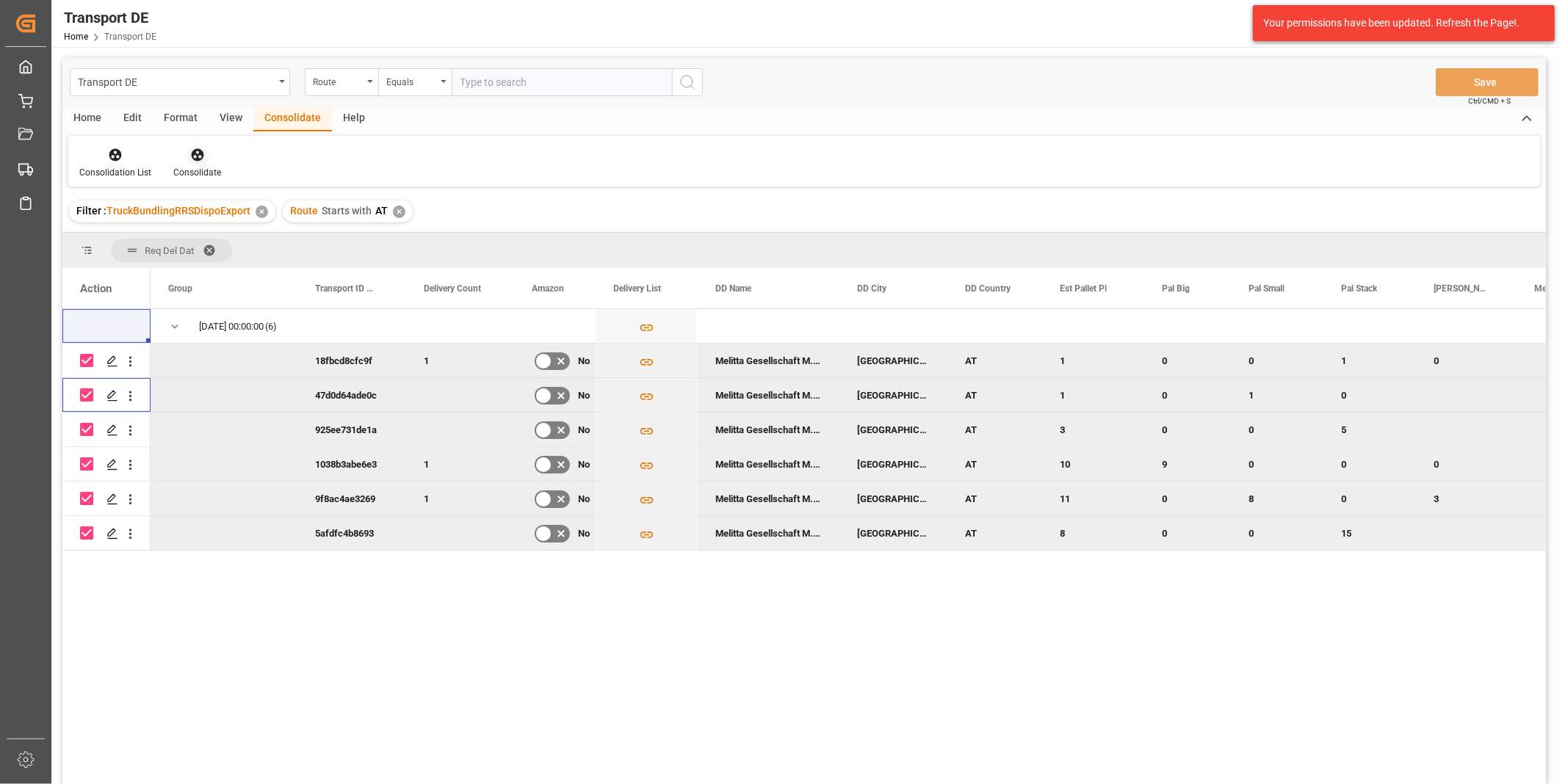
click at [191, 148] on icon at bounding box center [197, 155] width 15 height 15
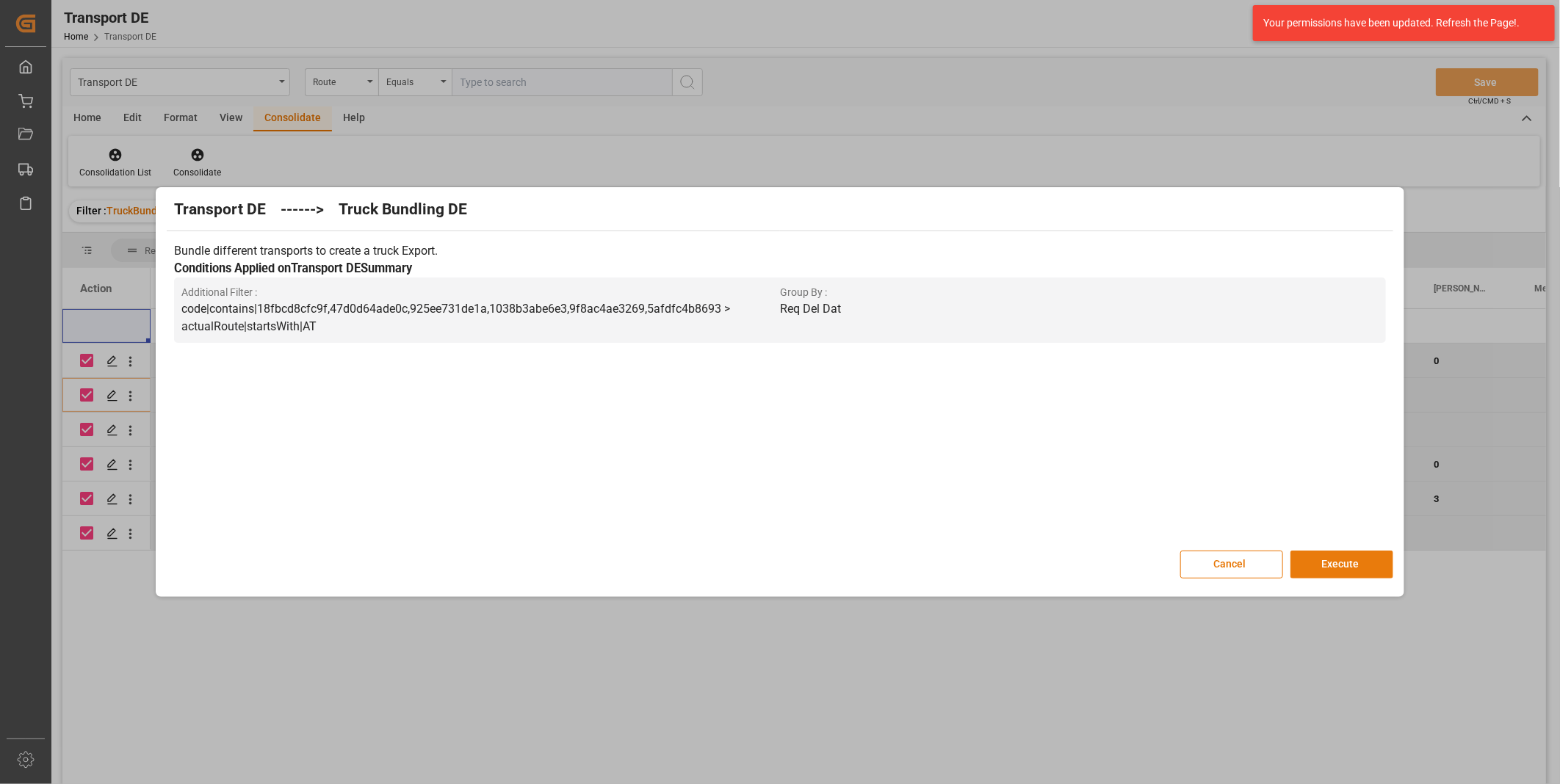
click at [1335, 576] on button "Execute" at bounding box center [1342, 564] width 103 height 28
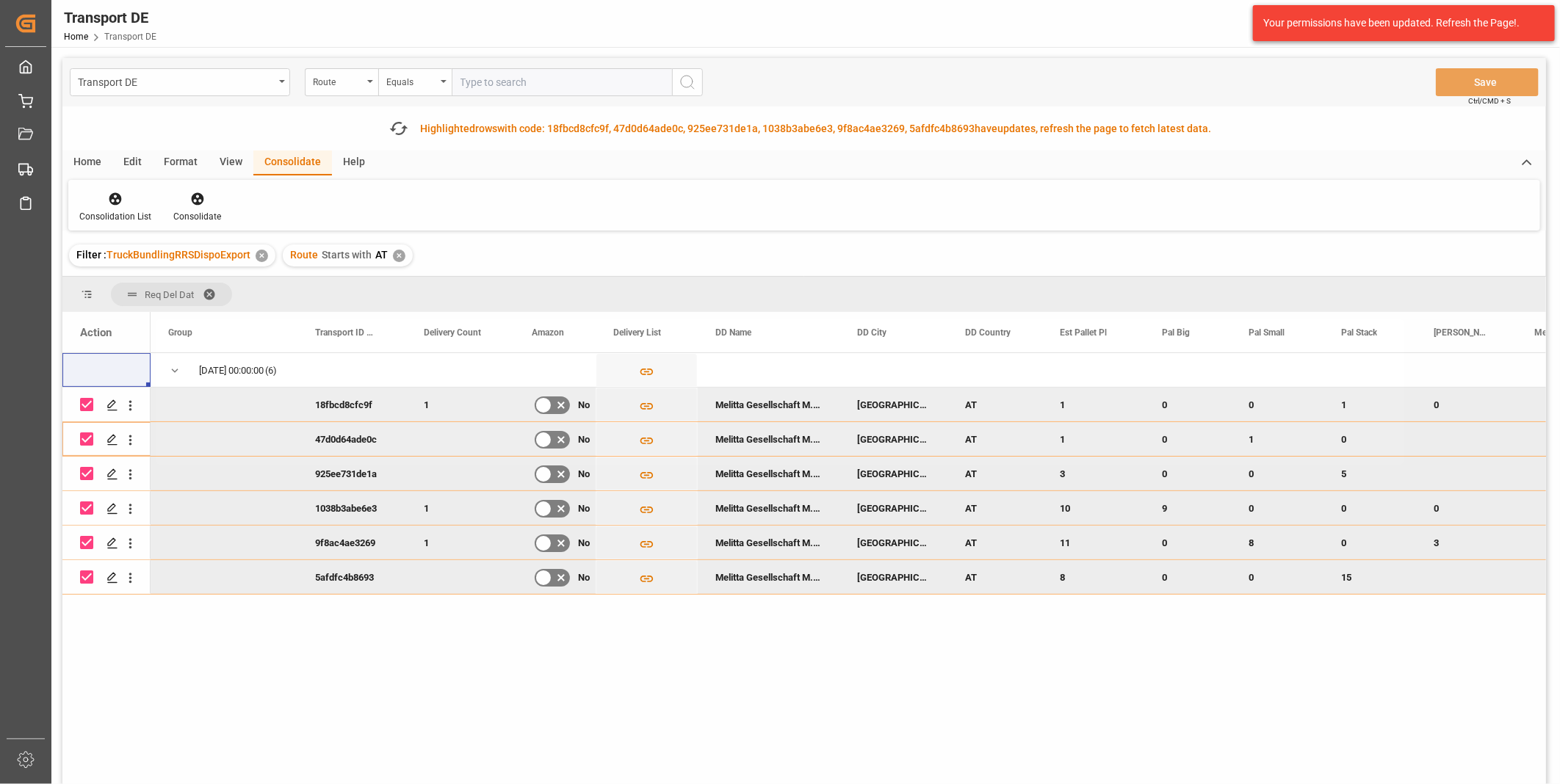
click at [108, 249] on span "TruckBundlingRRSDispoExport" at bounding box center [179, 255] width 144 height 12
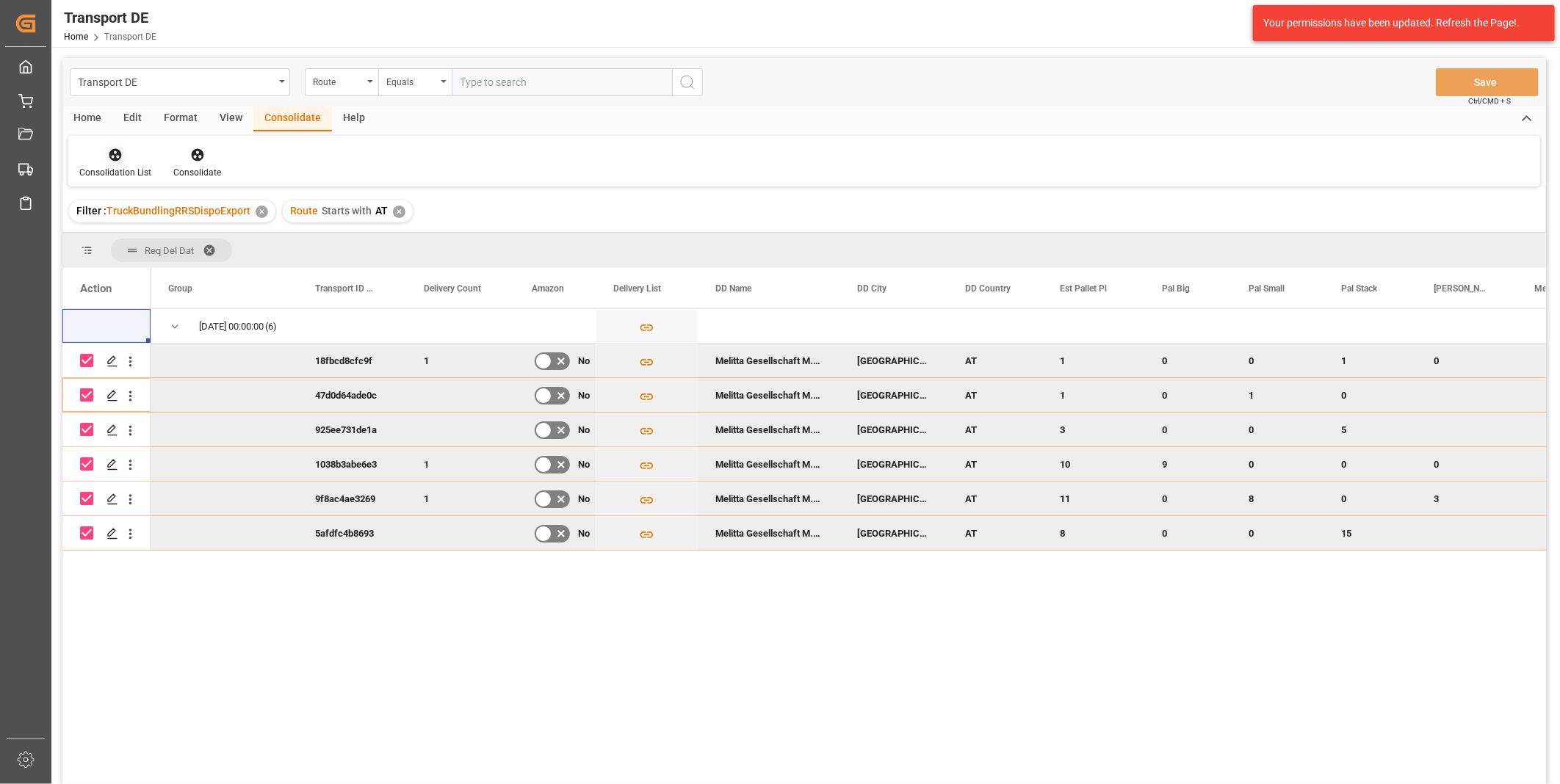
click at [112, 163] on div "Consolidation List" at bounding box center [115, 163] width 94 height 33
click at [148, 266] on div "Transport DE Route Equals Save Ctrl/CMD + S Home Edit Format View Consolidate H…" at bounding box center [804, 440] width 1484 height 765
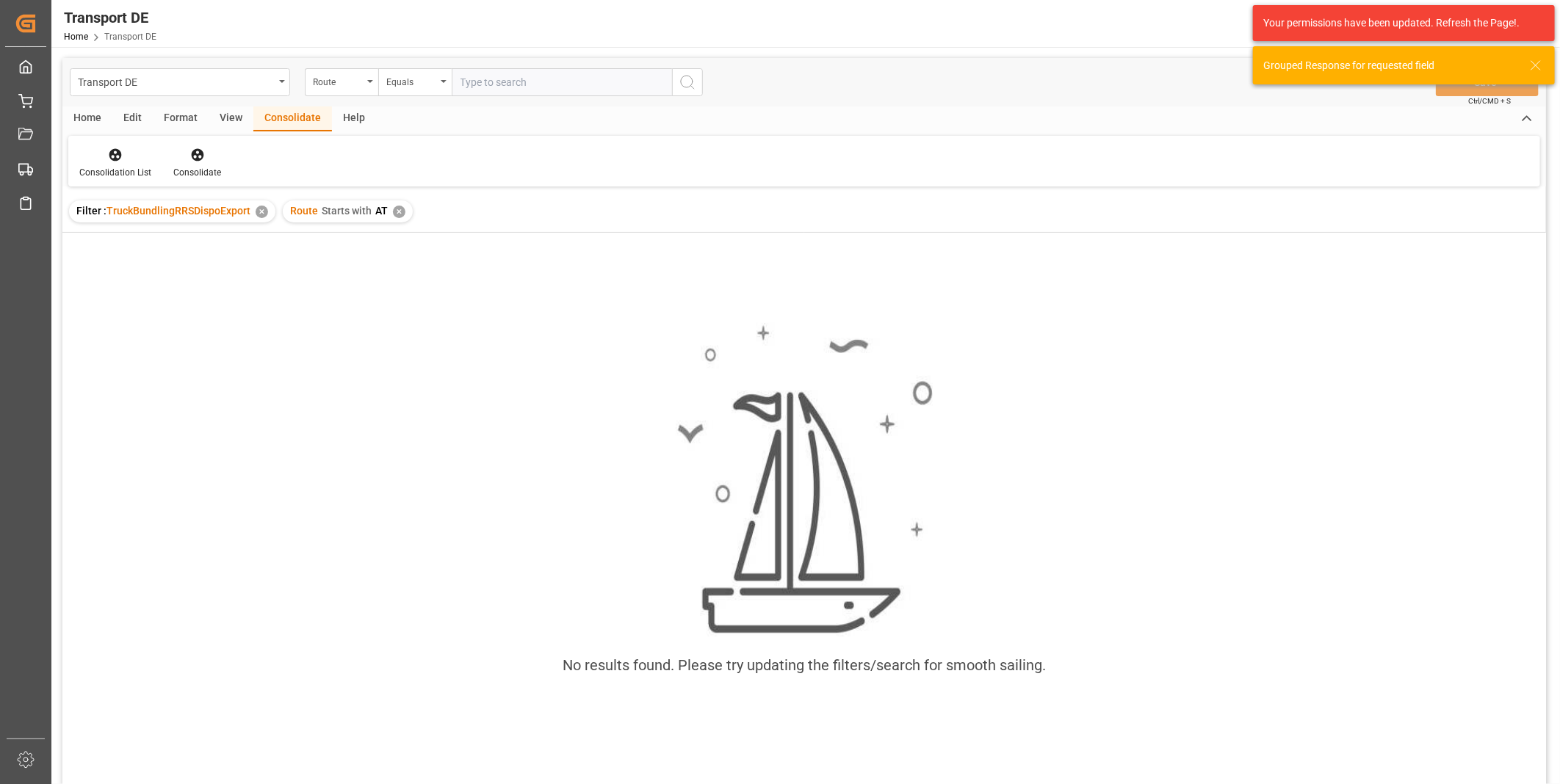
click at [396, 211] on div "✕" at bounding box center [399, 211] width 13 height 13
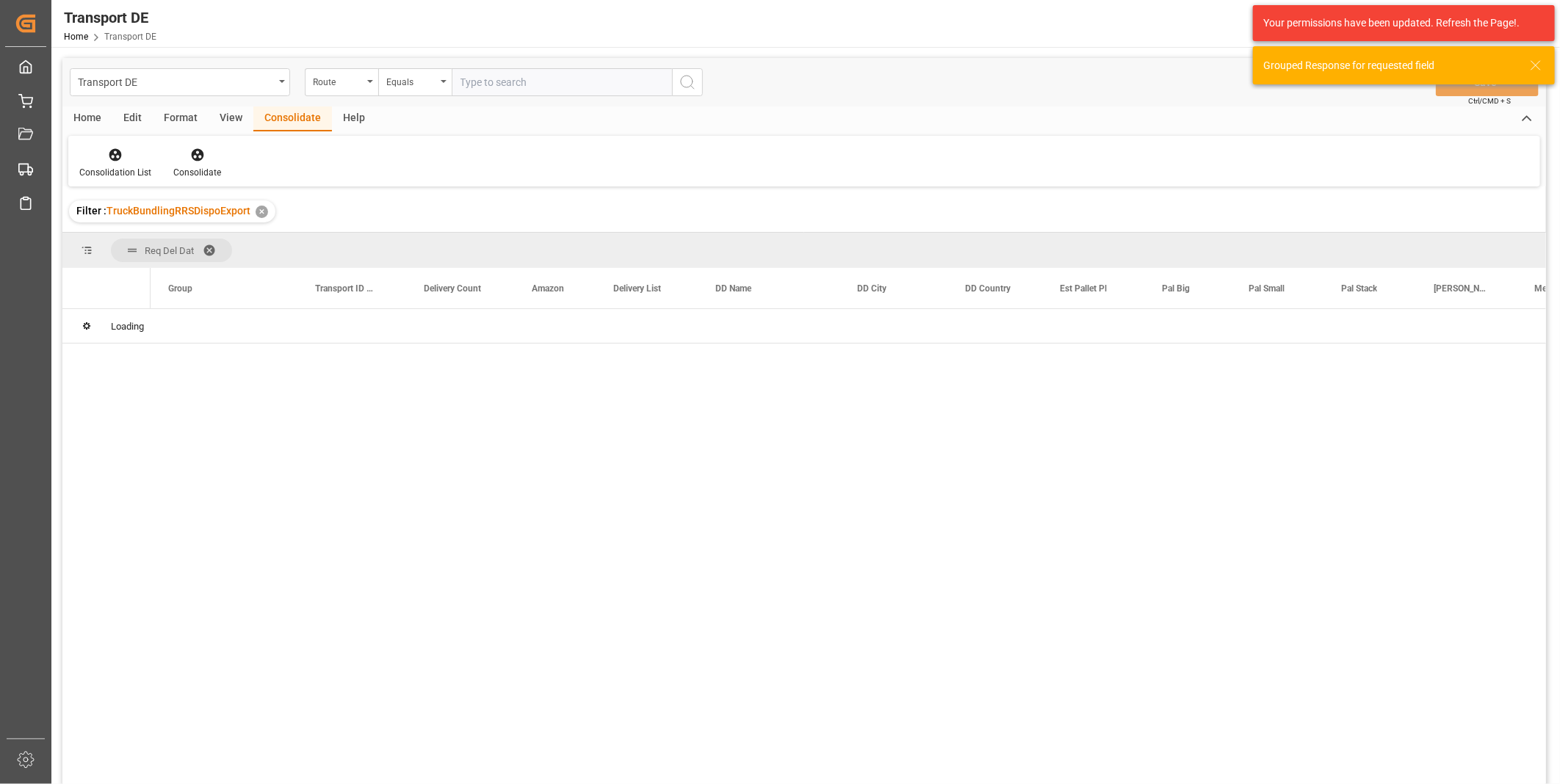
click at [416, 64] on div "Transport DE Route Equals Save Ctrl/CMD + S" at bounding box center [804, 82] width 1484 height 48
click at [412, 81] on div "Equals" at bounding box center [411, 80] width 50 height 17
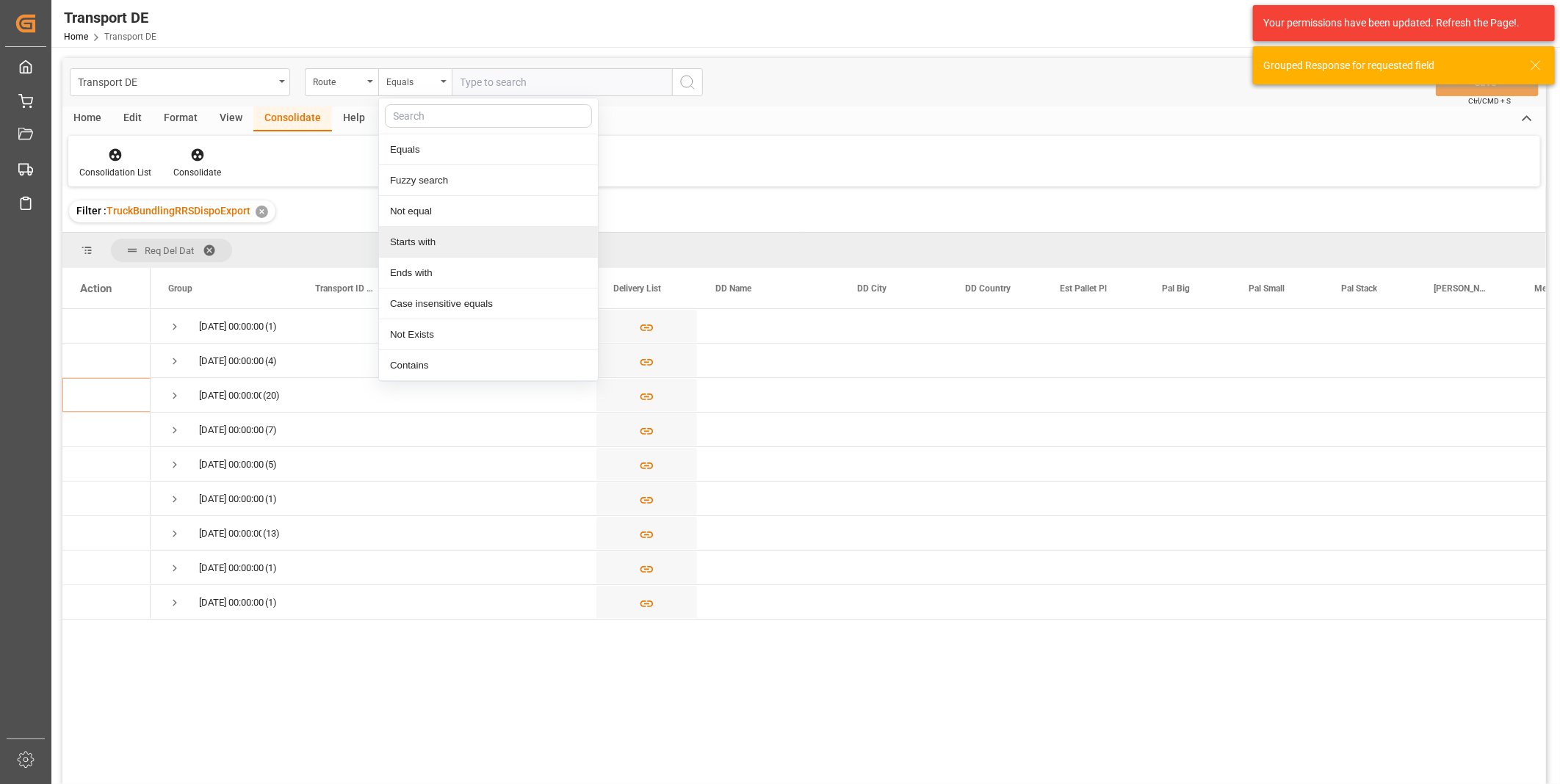
click at [442, 243] on div "Starts with" at bounding box center [488, 243] width 219 height 31
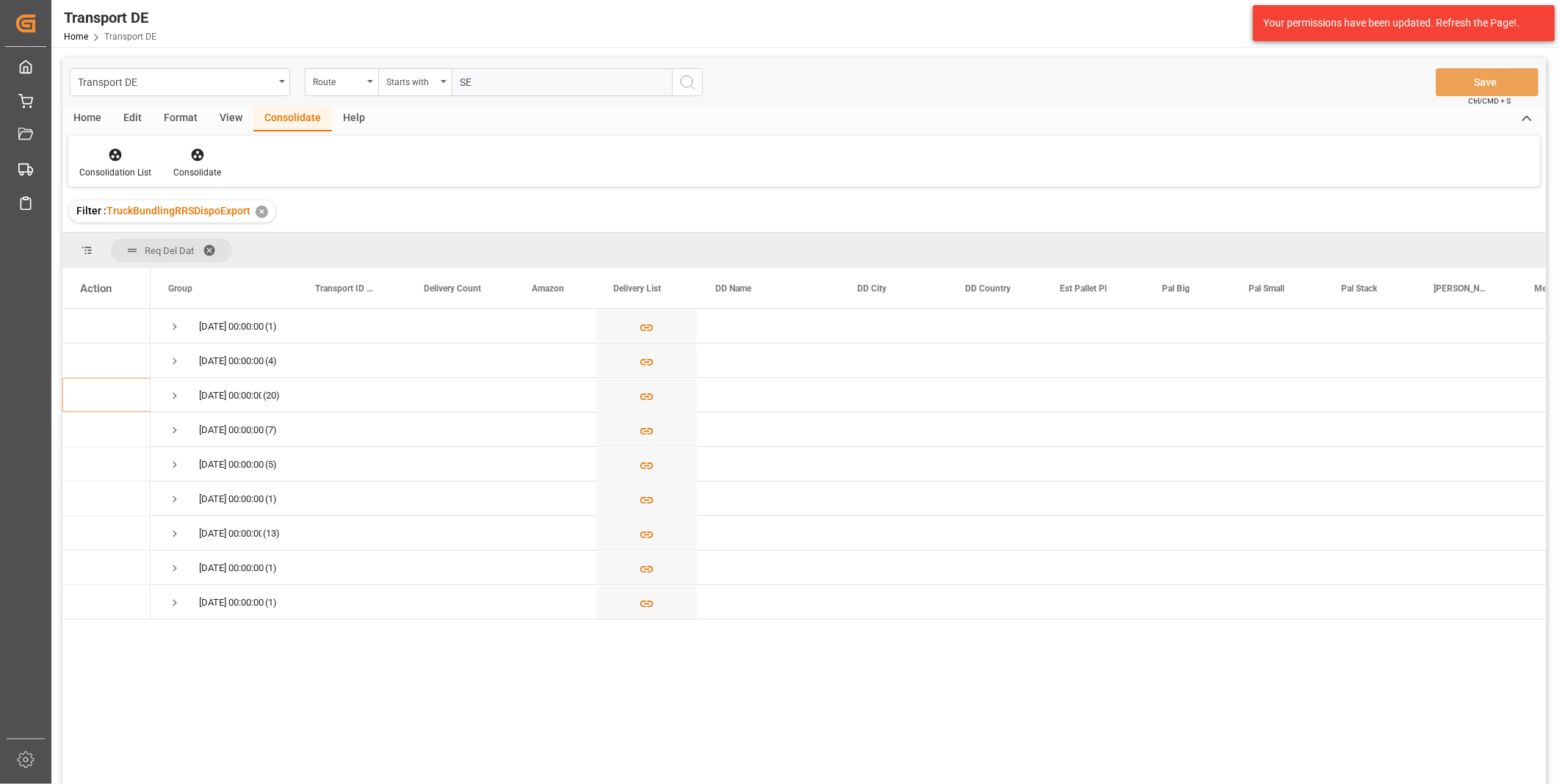
type input "SE"
click at [680, 74] on button "search button" at bounding box center [688, 82] width 31 height 28
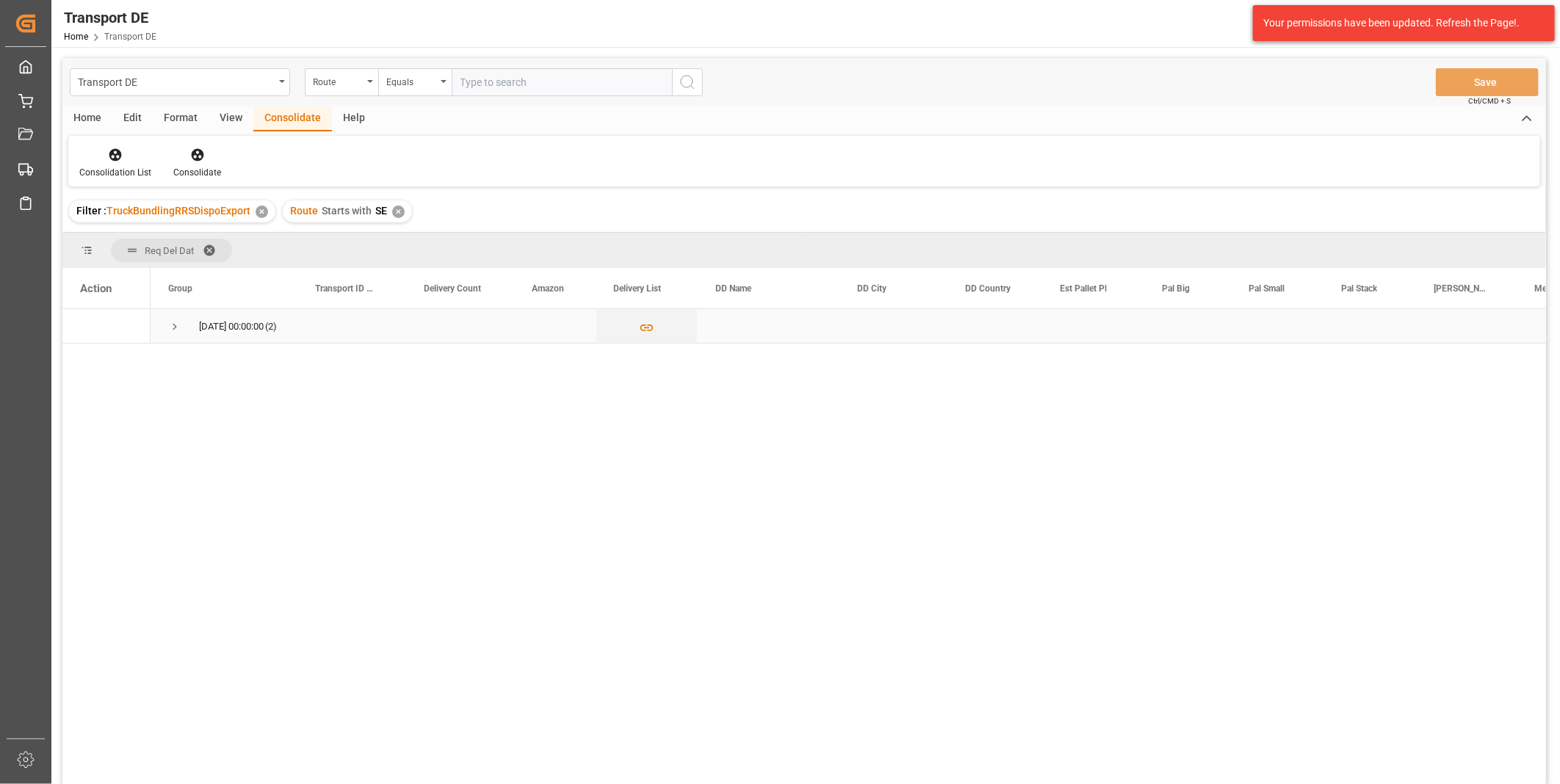
click at [170, 323] on span "Press SPACE to select this row." at bounding box center [175, 327] width 13 height 13
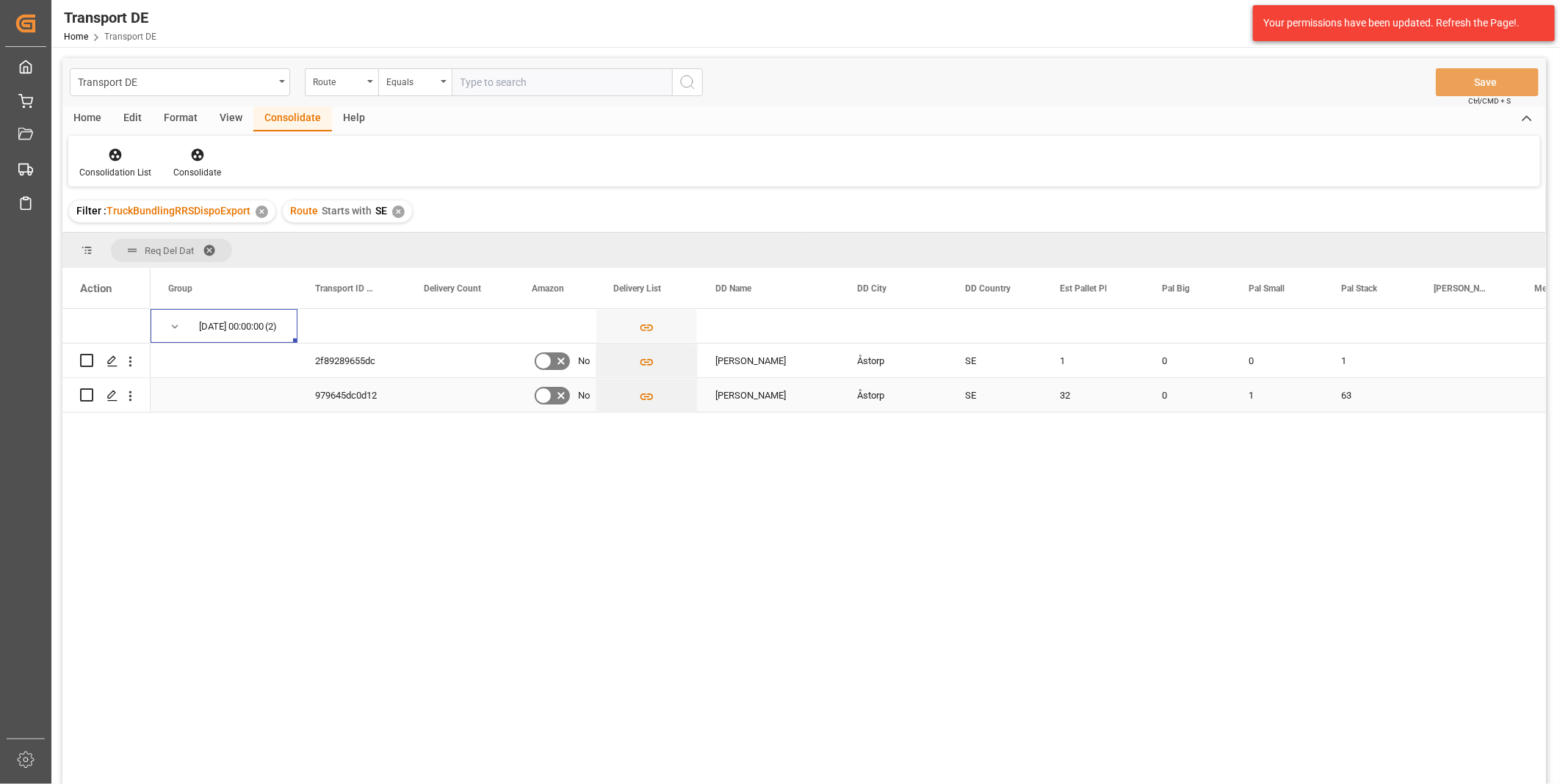
click at [87, 395] on input "Press Space to toggle row selection (unchecked)" at bounding box center [87, 395] width 13 height 13
checkbox input "true"
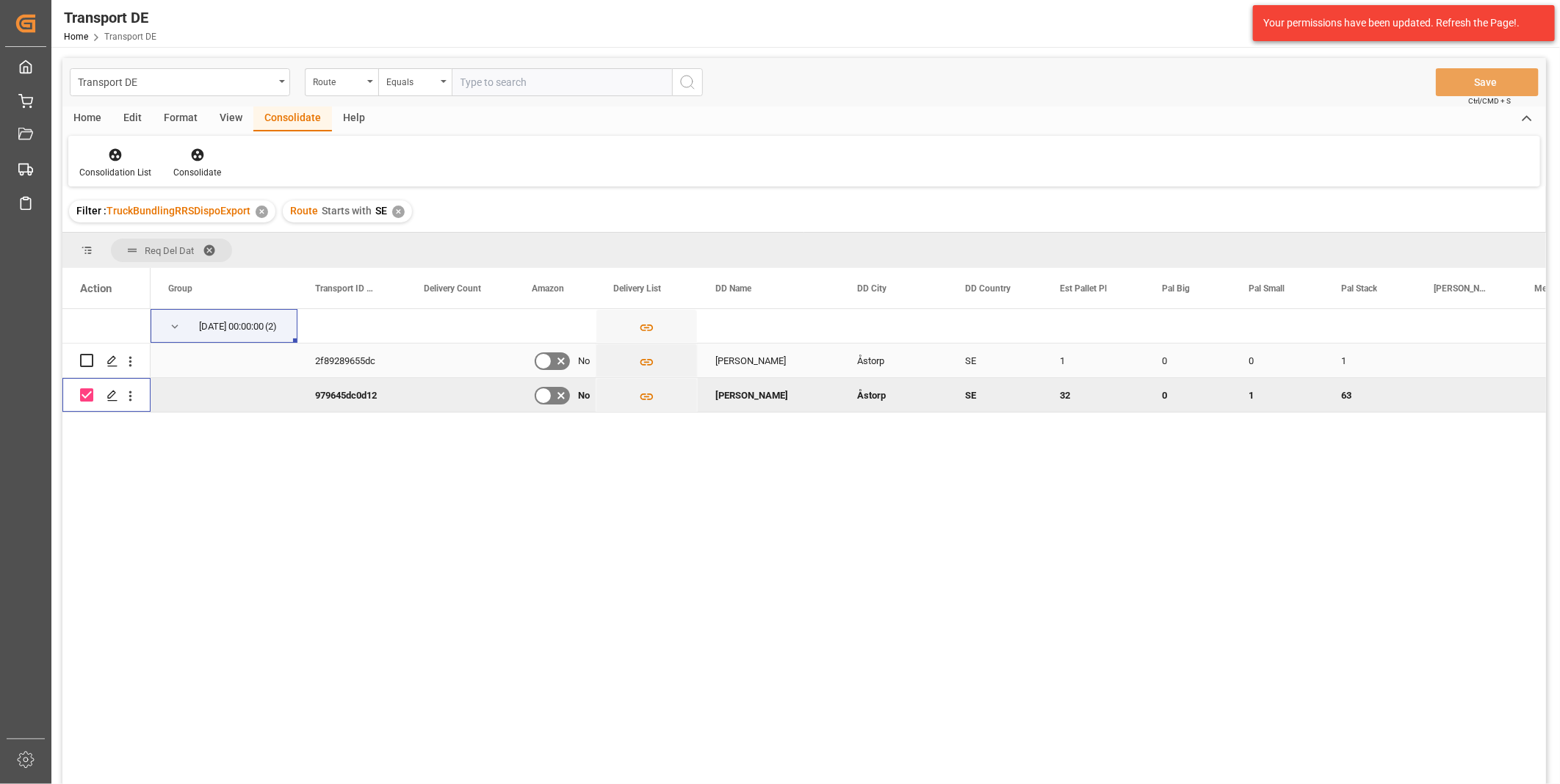
click at [91, 362] on input "Press Space to toggle row selection (unchecked)" at bounding box center [87, 360] width 13 height 13
checkbox input "true"
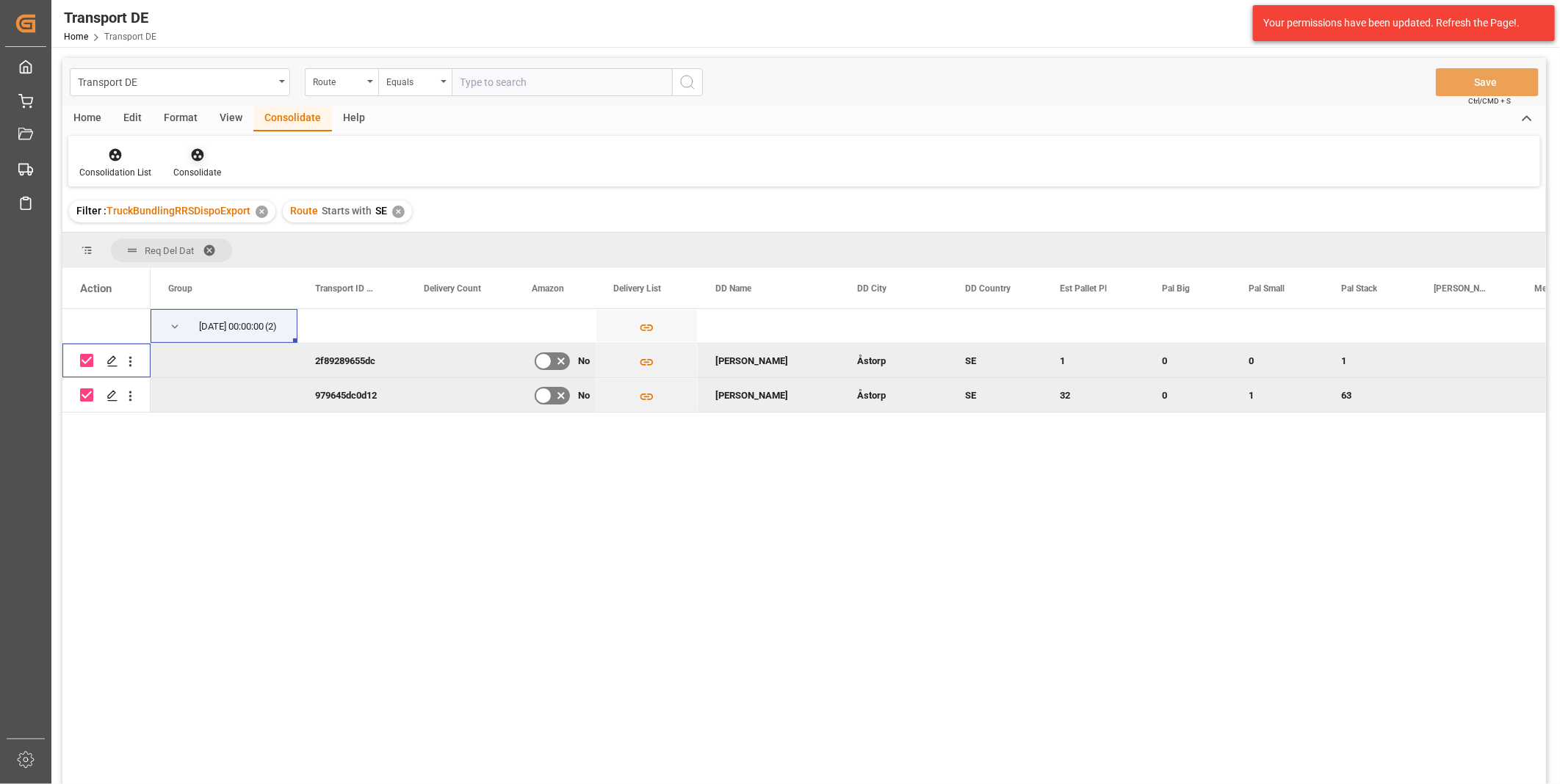
click at [191, 151] on icon at bounding box center [197, 155] width 13 height 13
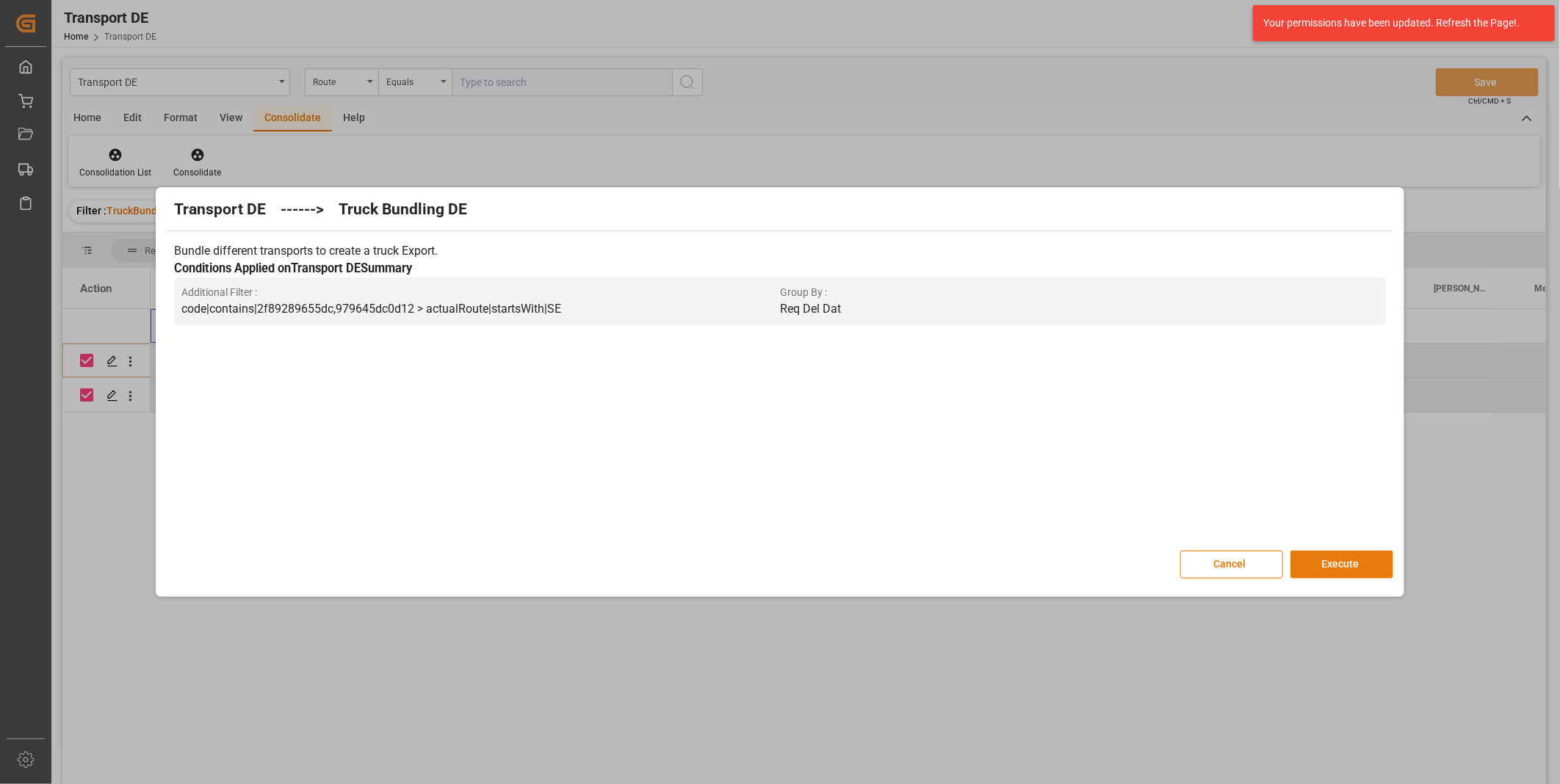
click at [1320, 567] on button "Execute" at bounding box center [1342, 564] width 103 height 28
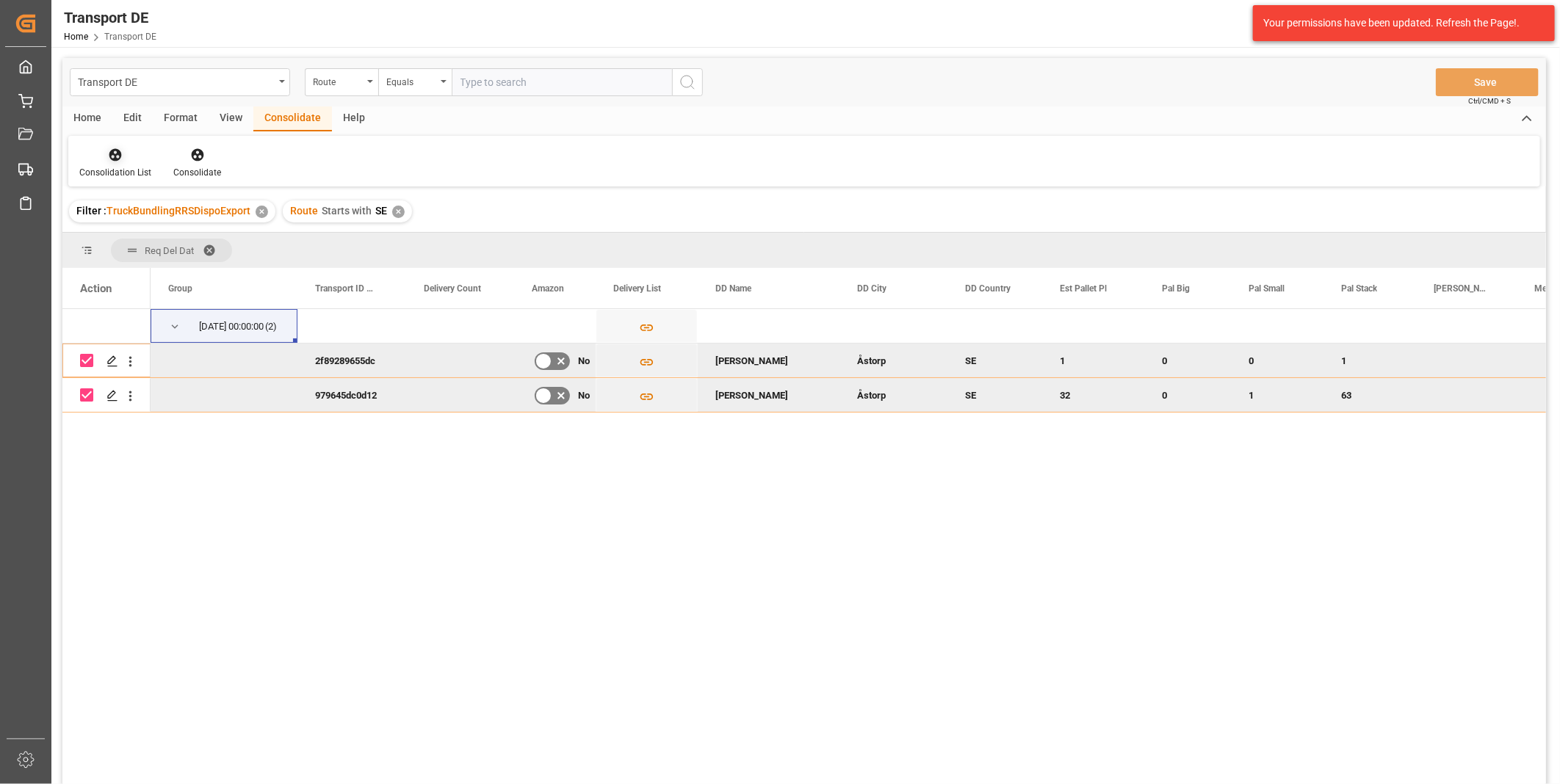
click at [108, 162] on icon at bounding box center [116, 155] width 15 height 15
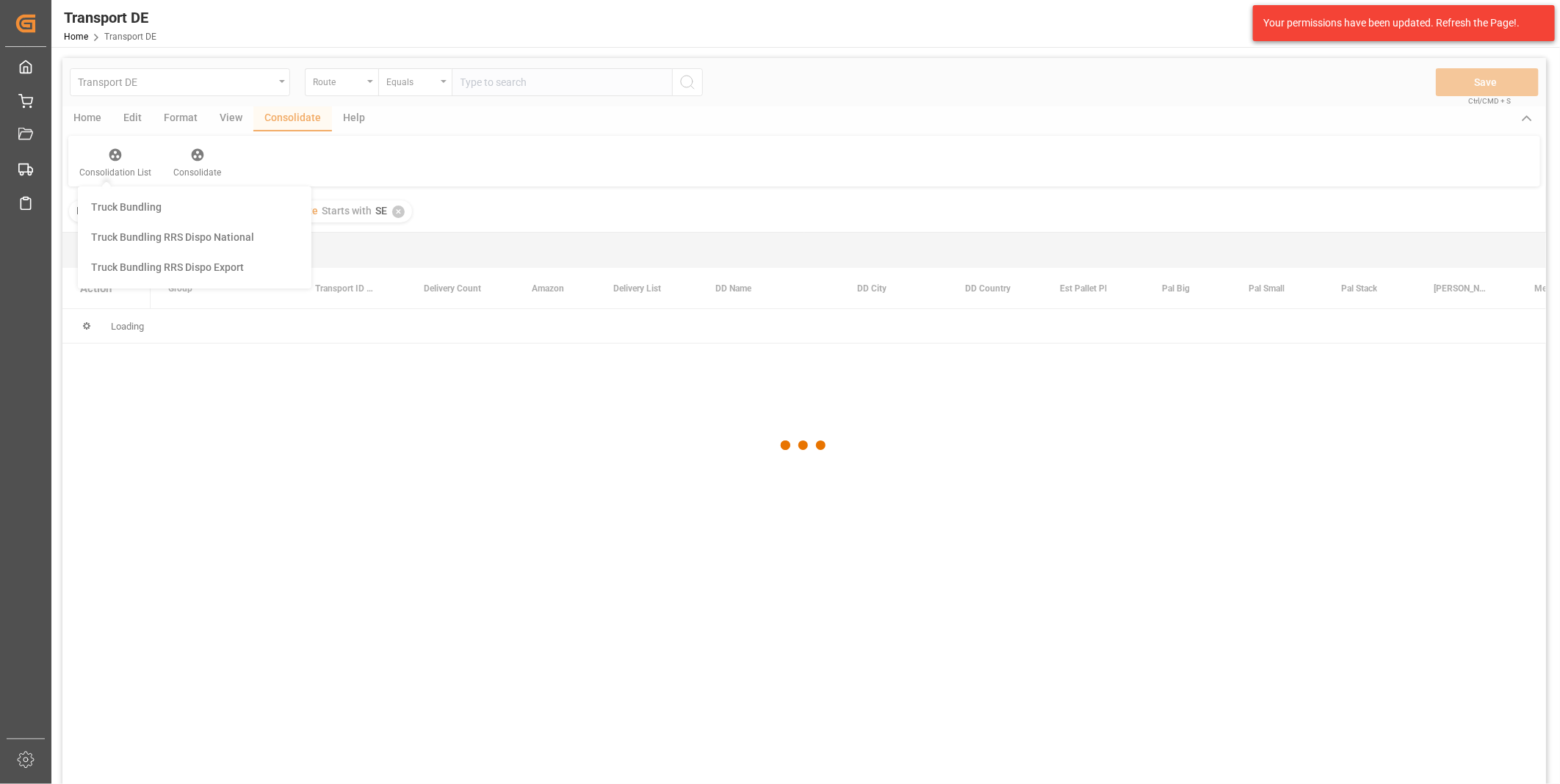
drag, startPoint x: 158, startPoint y: 269, endPoint x: 172, endPoint y: 329, distance: 61.6
click at [159, 269] on div "Transport DE Route Equals Save Ctrl/CMD + S Home Edit Format View Consolidate H…" at bounding box center [804, 440] width 1484 height 765
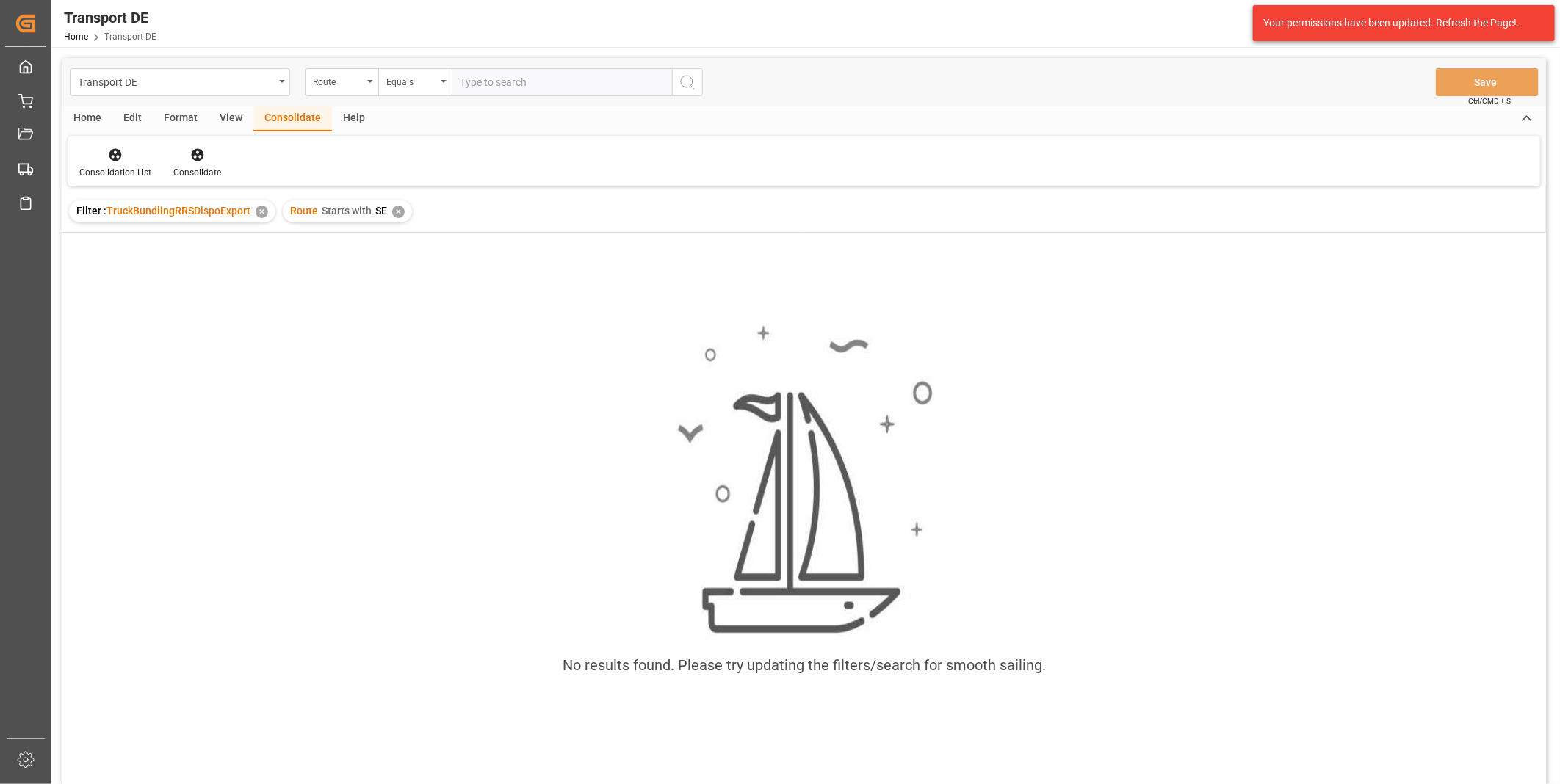
click at [397, 210] on div "✕" at bounding box center [399, 211] width 13 height 13
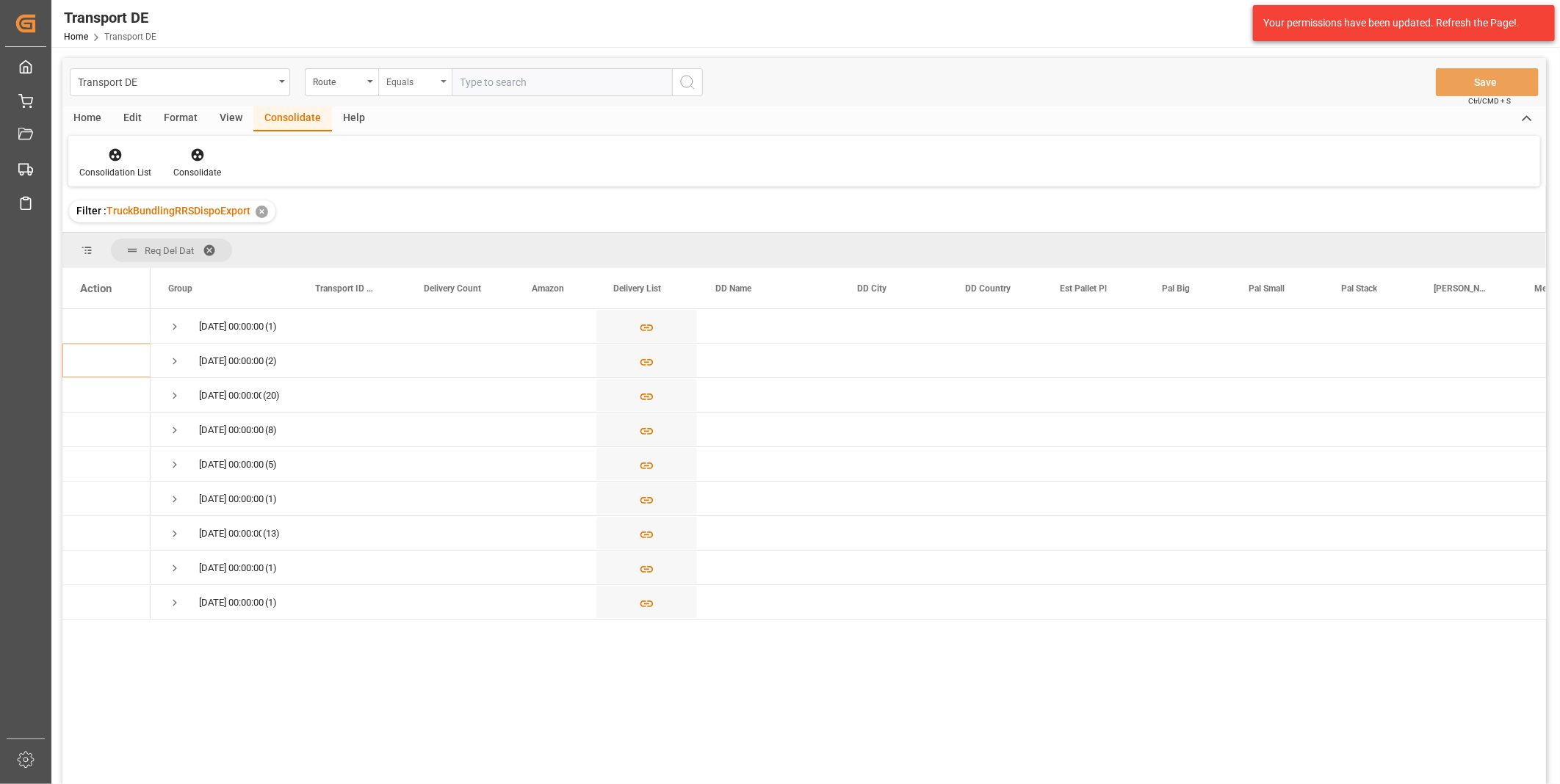
click at [437, 93] on div "Equals" at bounding box center [415, 82] width 73 height 28
click at [430, 243] on div "Starts with" at bounding box center [488, 243] width 219 height 31
type input "720"
click at [694, 79] on icon "search button" at bounding box center [688, 82] width 18 height 18
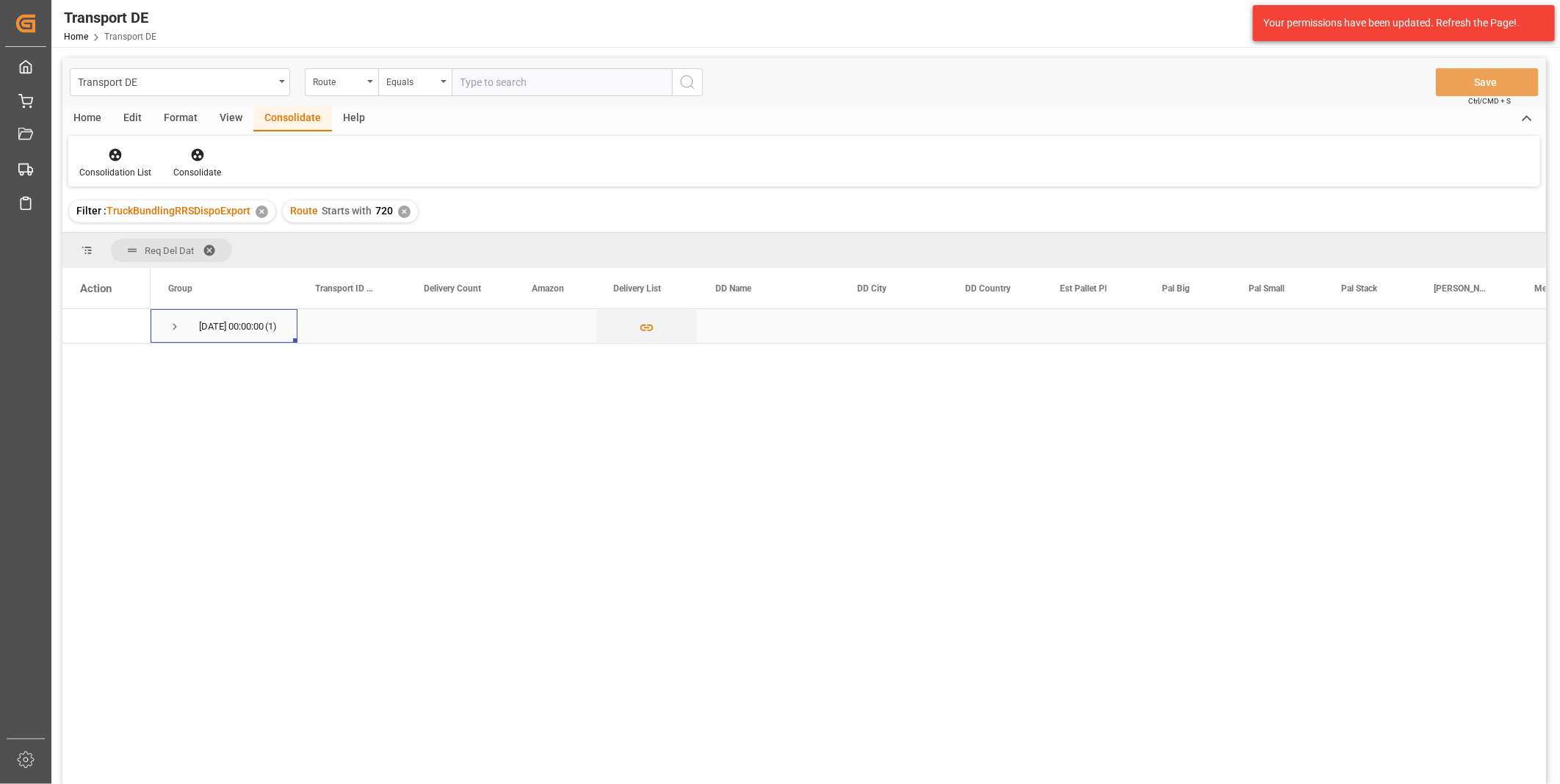
drag, startPoint x: 150, startPoint y: 336, endPoint x: 163, endPoint y: 327, distance: 15.8
click at [155, 332] on div "[DATE] 00:00:00 (1)" at bounding box center [224, 326] width 147 height 34
click at [166, 325] on div "[DATE] 00:00:00 (1)" at bounding box center [224, 326] width 147 height 34
click at [179, 329] on span "Press SPACE to select this row." at bounding box center [175, 327] width 13 height 13
click at [86, 357] on input "Press Space to toggle row selection (unchecked)" at bounding box center [87, 360] width 13 height 13
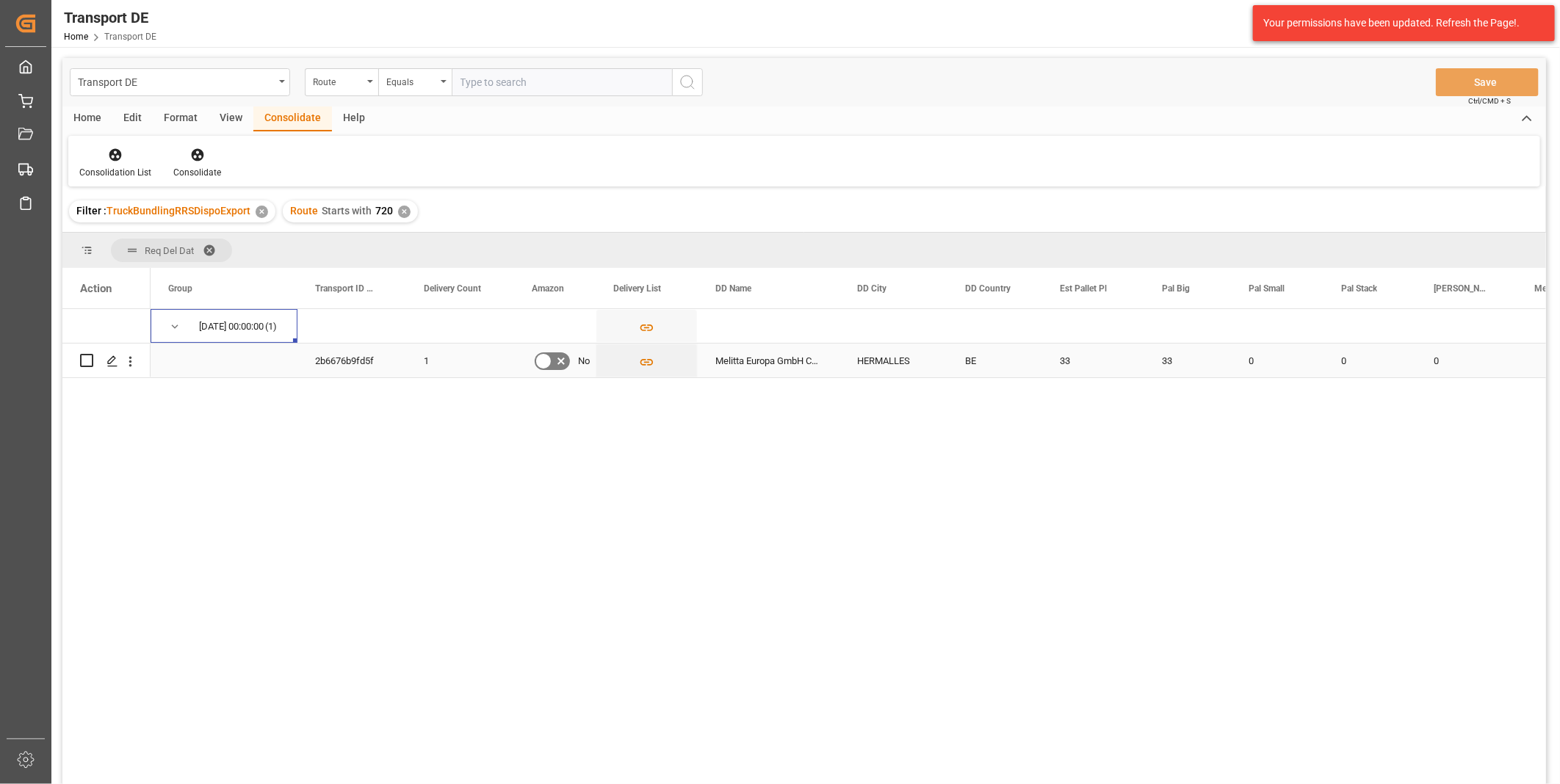
checkbox input "true"
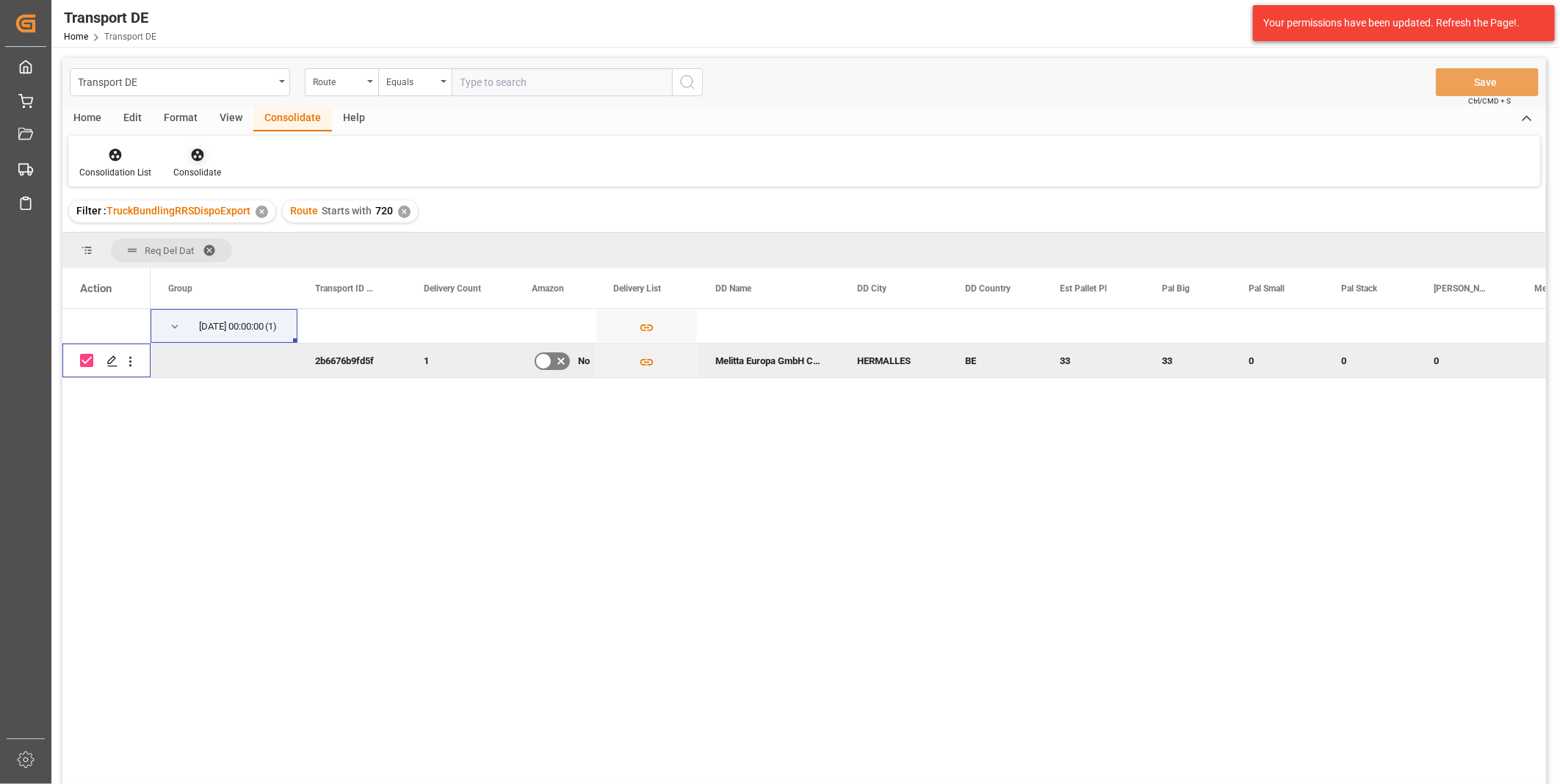
click at [197, 169] on div "Consolidate" at bounding box center [197, 173] width 47 height 13
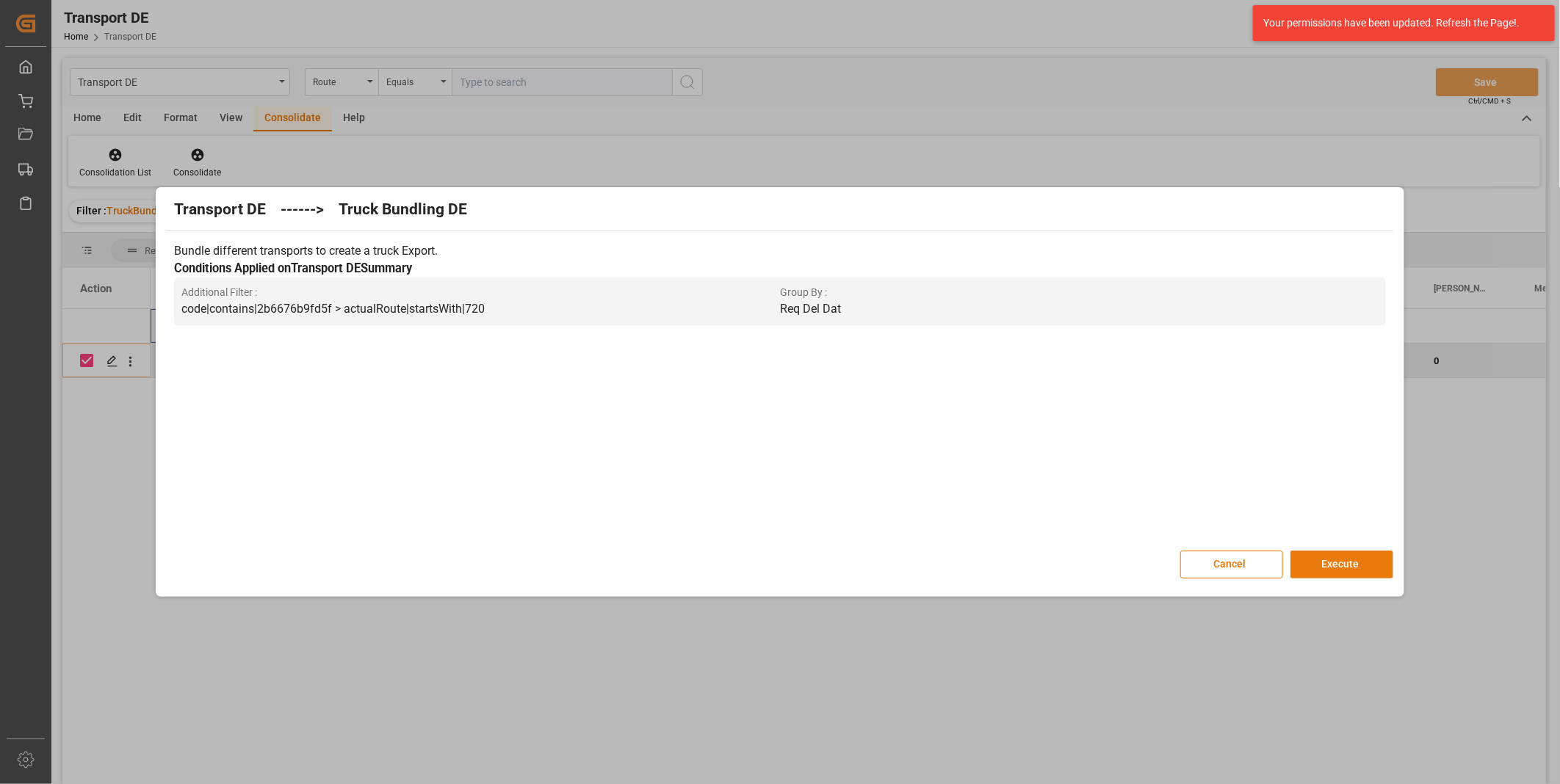
click at [1325, 561] on button "Execute" at bounding box center [1342, 564] width 103 height 28
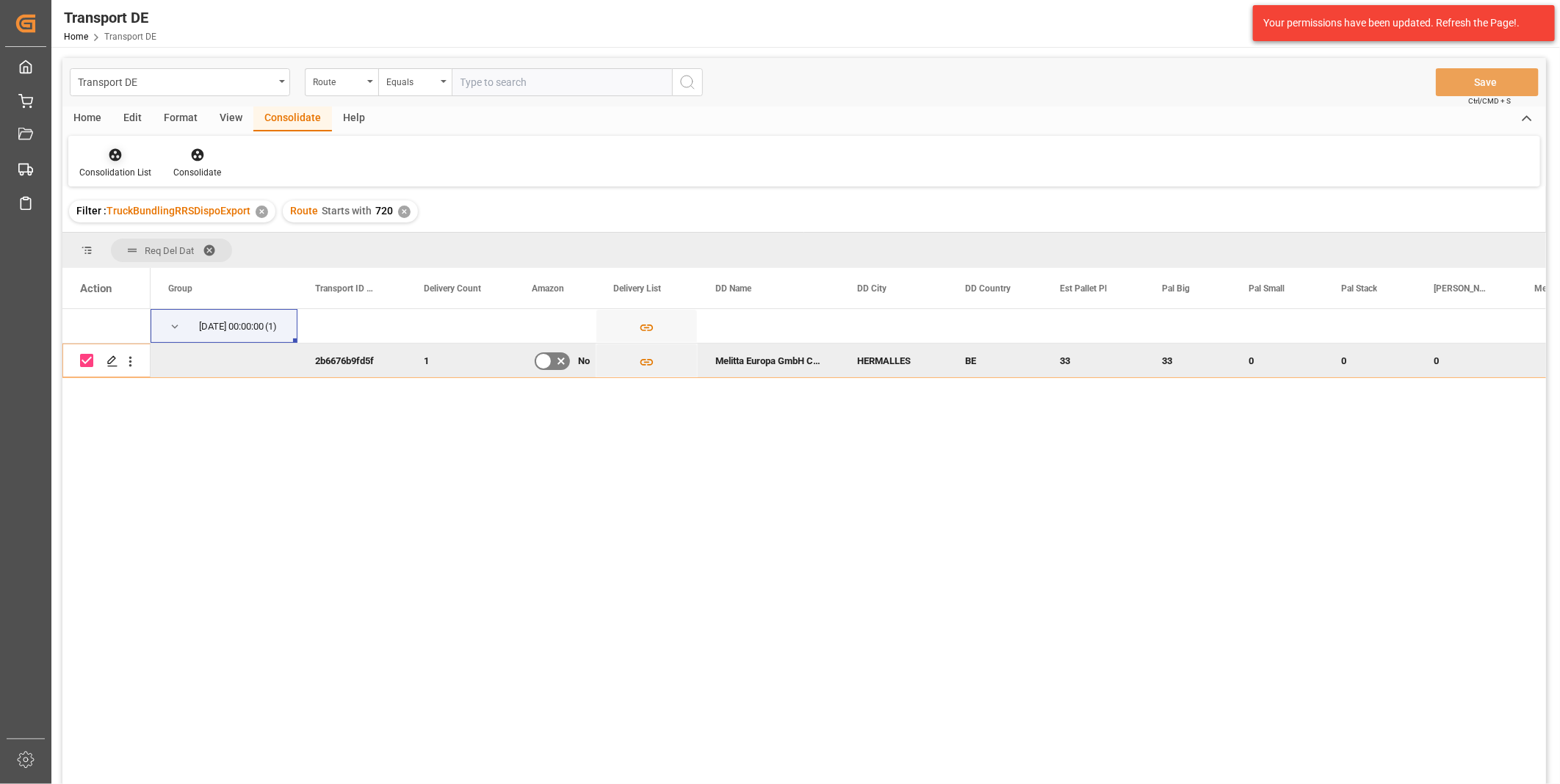
click at [105, 151] on div at bounding box center [115, 154] width 72 height 16
click at [203, 279] on div "Transport DE Route Equals Save Ctrl/CMD + S Home Edit Format View Consolidate H…" at bounding box center [804, 440] width 1484 height 765
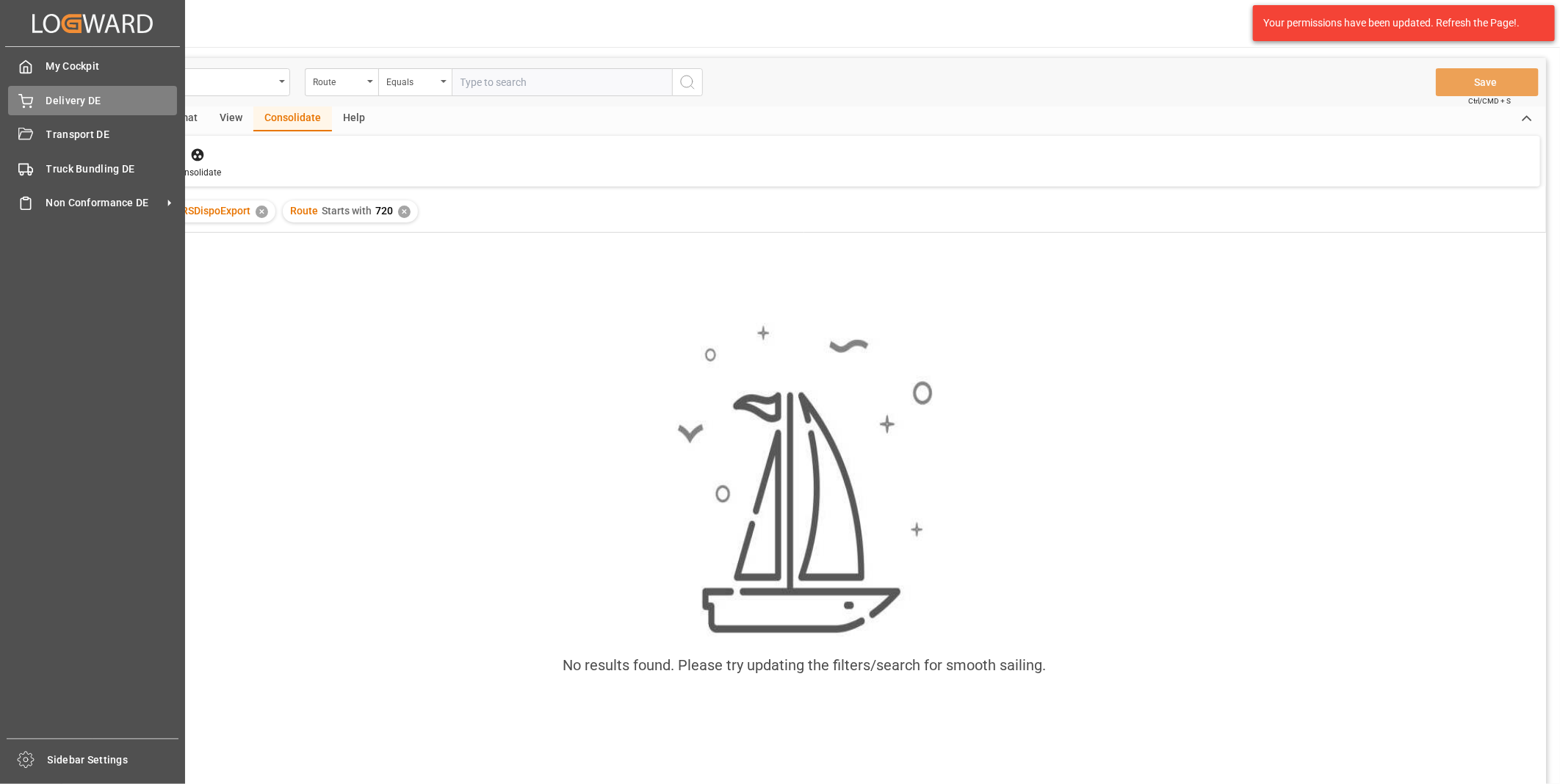
click at [31, 86] on div "Delivery DE Delivery DE" at bounding box center [93, 100] width 169 height 29
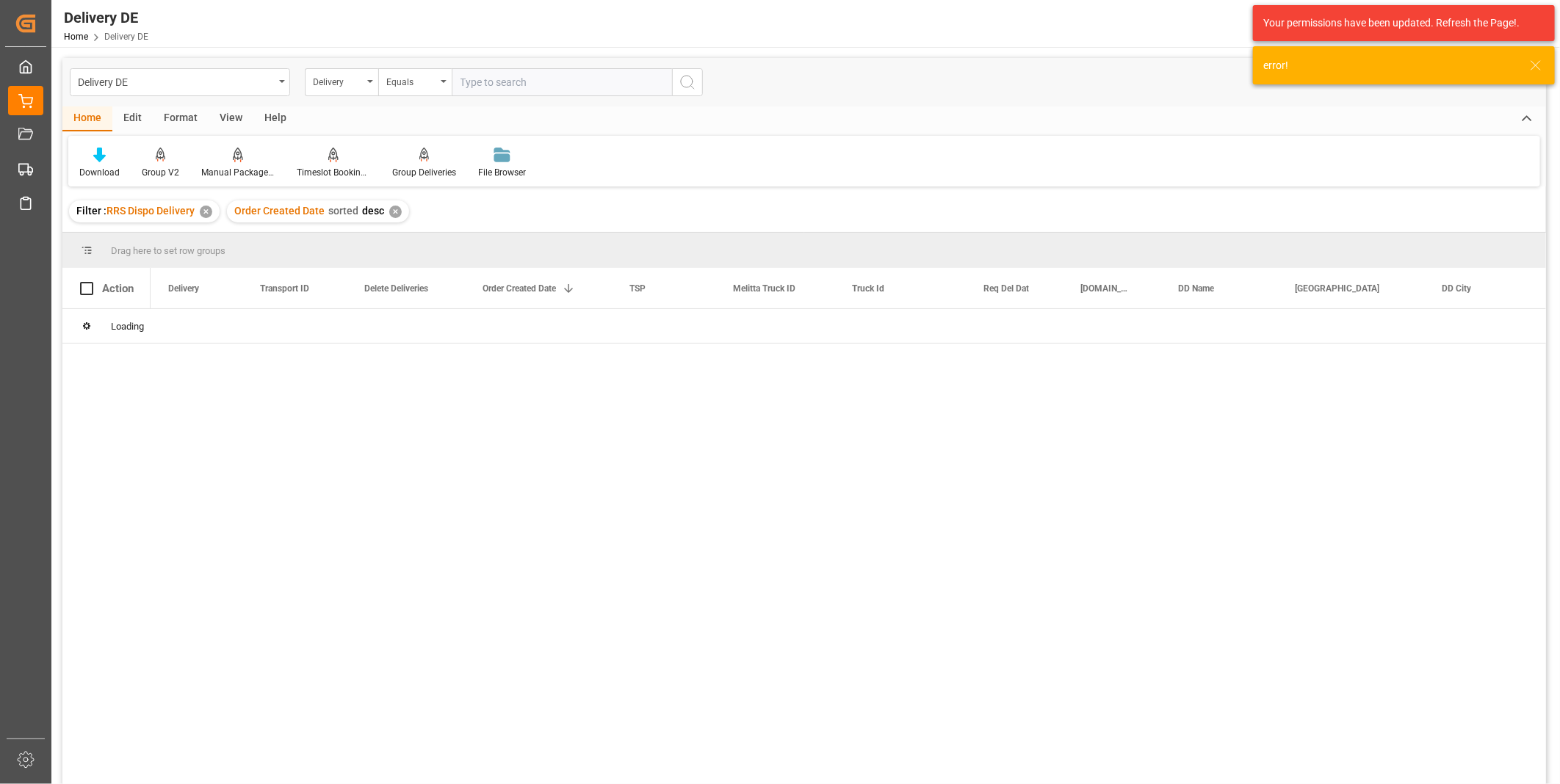
click at [509, 89] on input "text" at bounding box center [562, 82] width 220 height 28
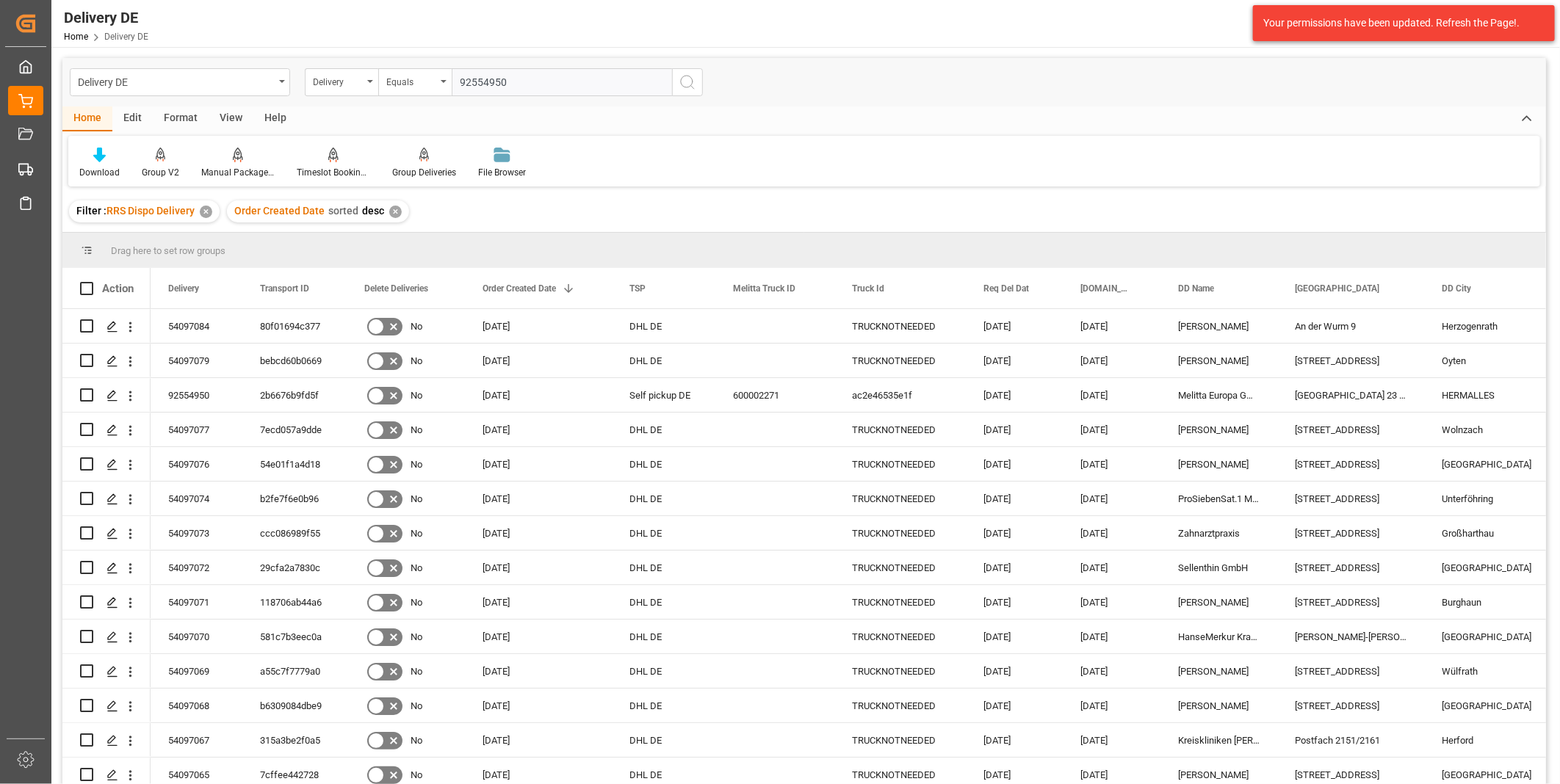
type input "92554950"
click at [700, 93] on button "search button" at bounding box center [688, 82] width 31 height 28
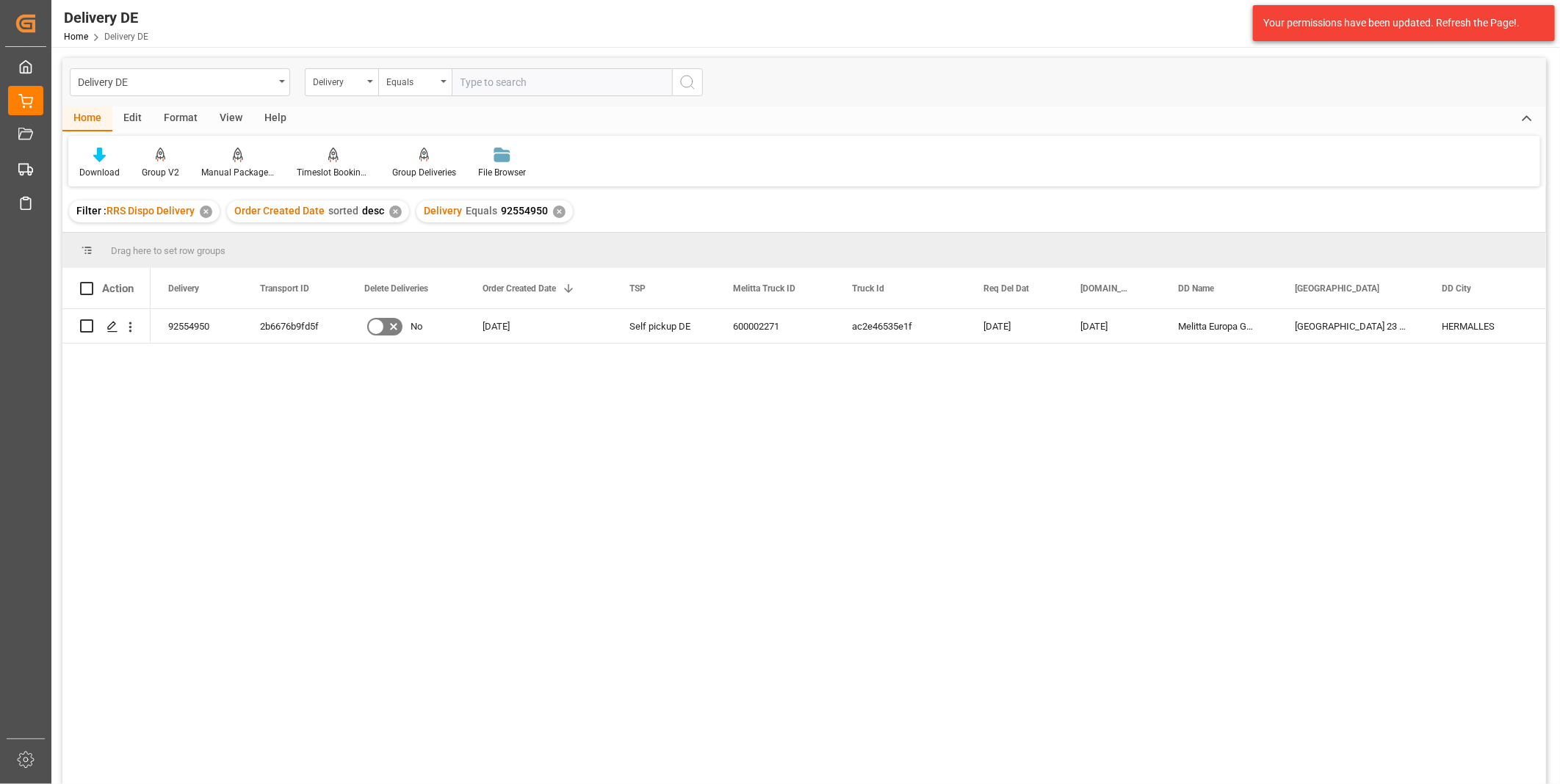
click at [560, 210] on div "✕" at bounding box center [559, 211] width 13 height 13
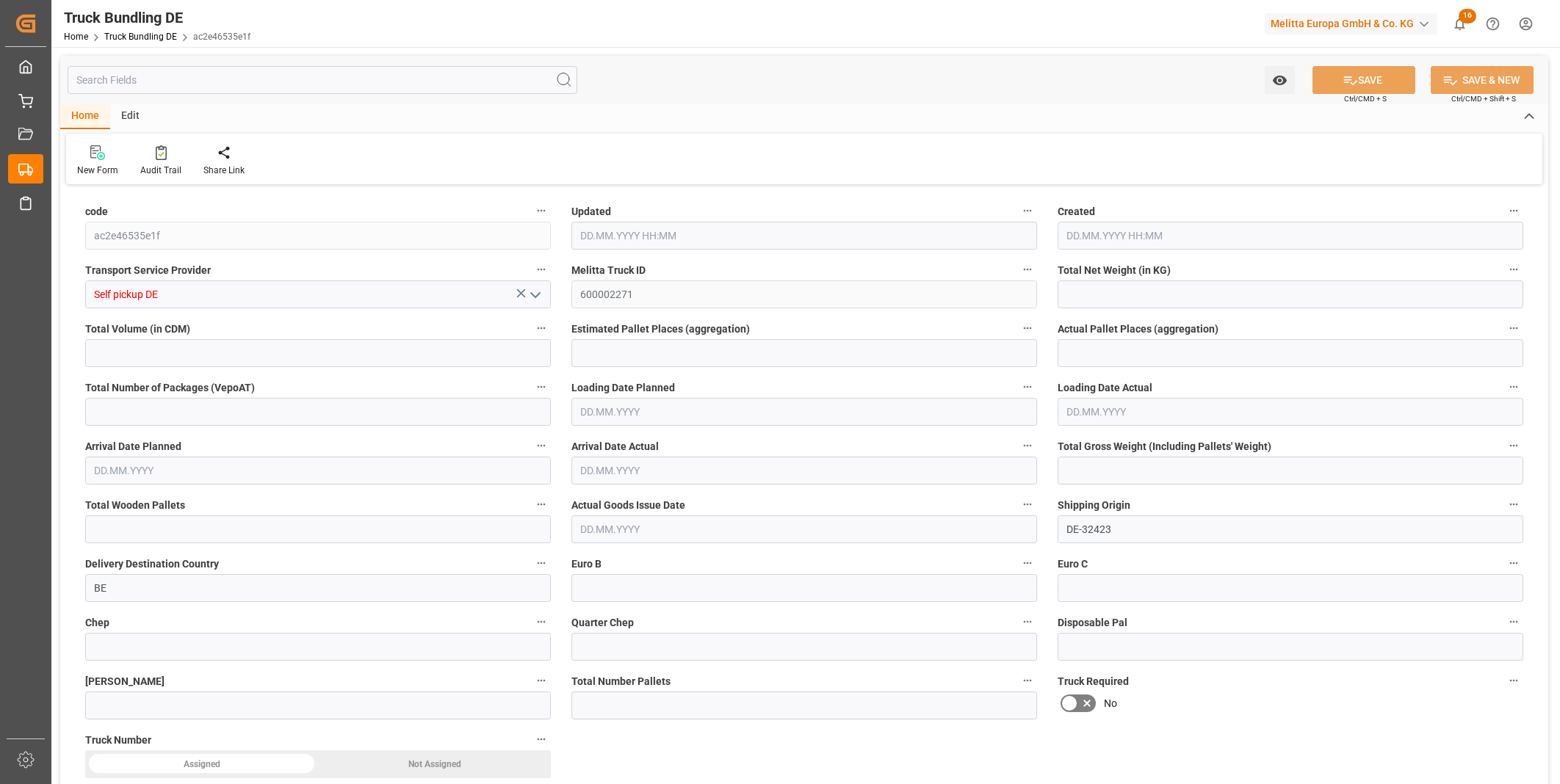
type input "7869.312"
type input "54220.32"
type input "33"
type input "0"
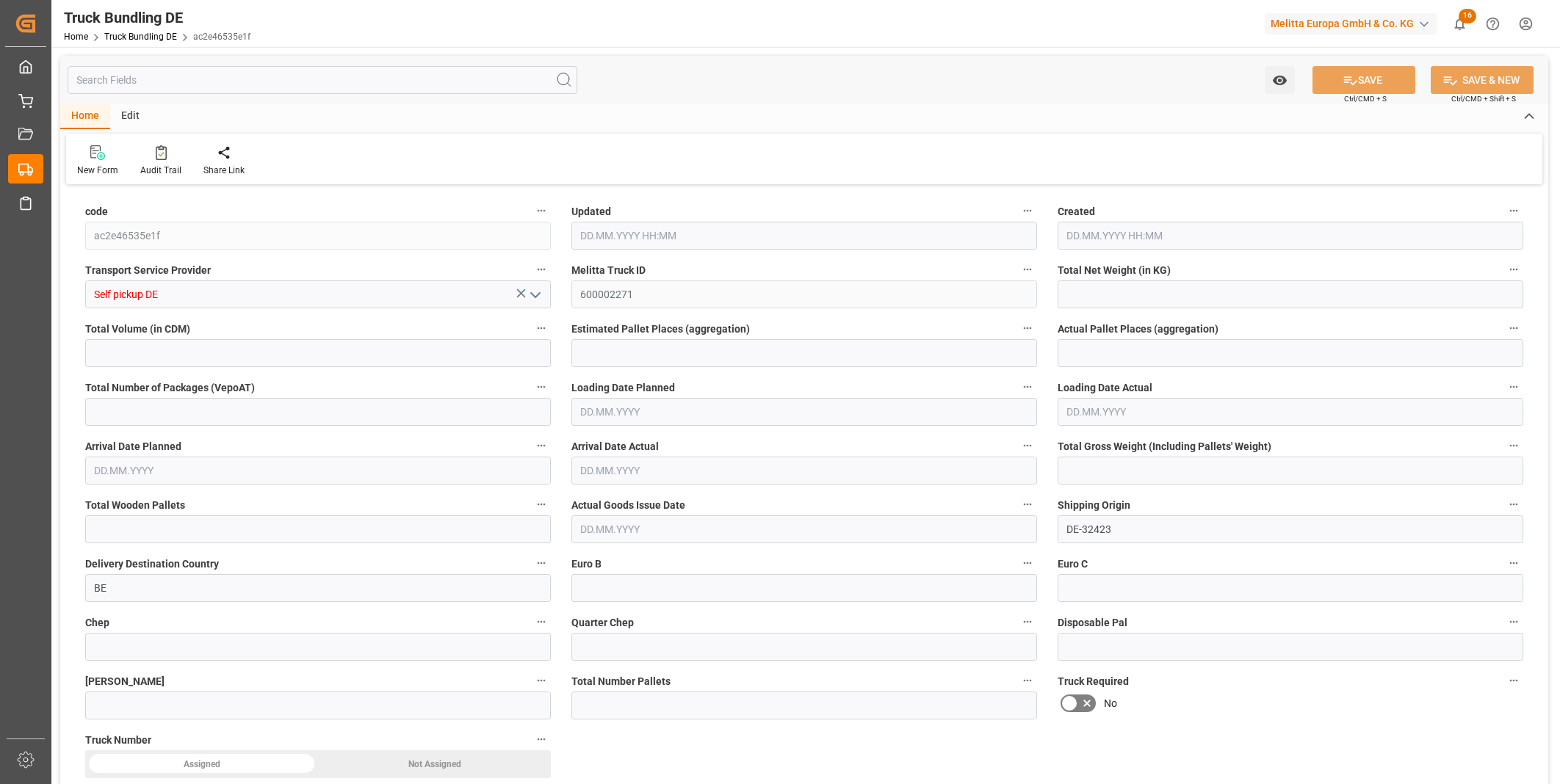
type input "10593"
type input "33"
type input "0"
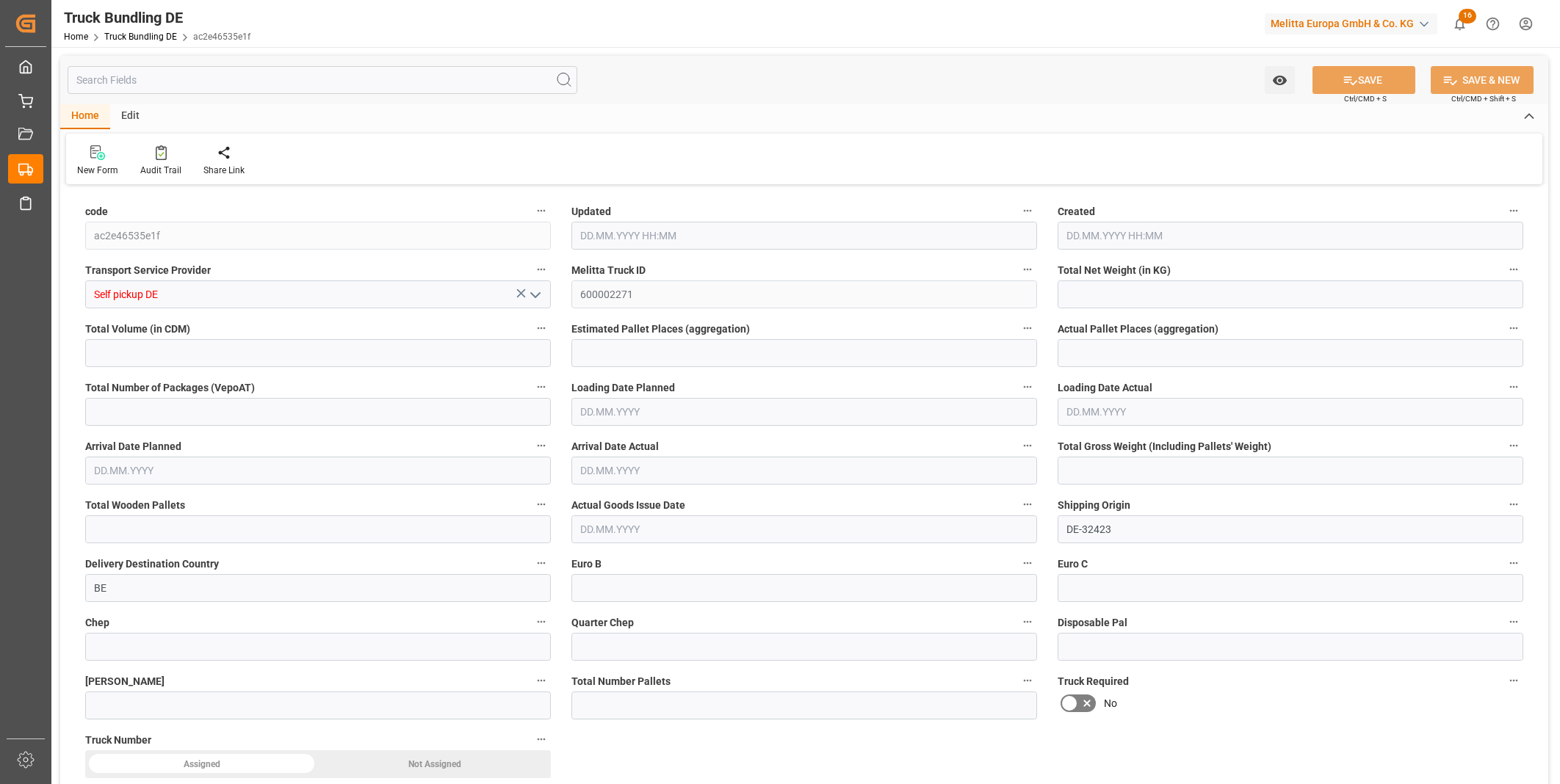
type input "0"
type input "03.09.2025 14:27"
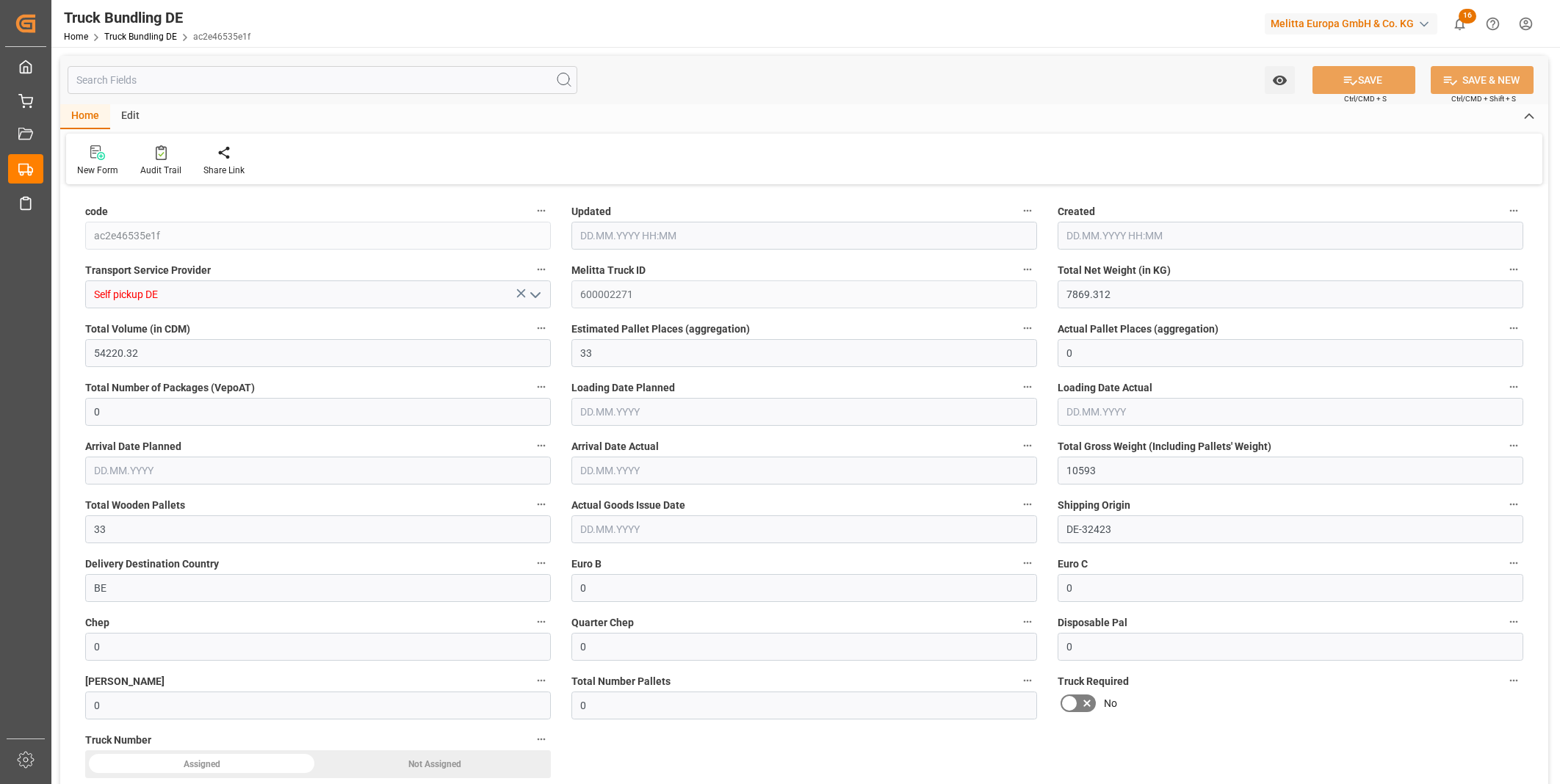
type input "03.09.2025 14:27"
type input "[DATE]"
